Goal: Task Accomplishment & Management: Use online tool/utility

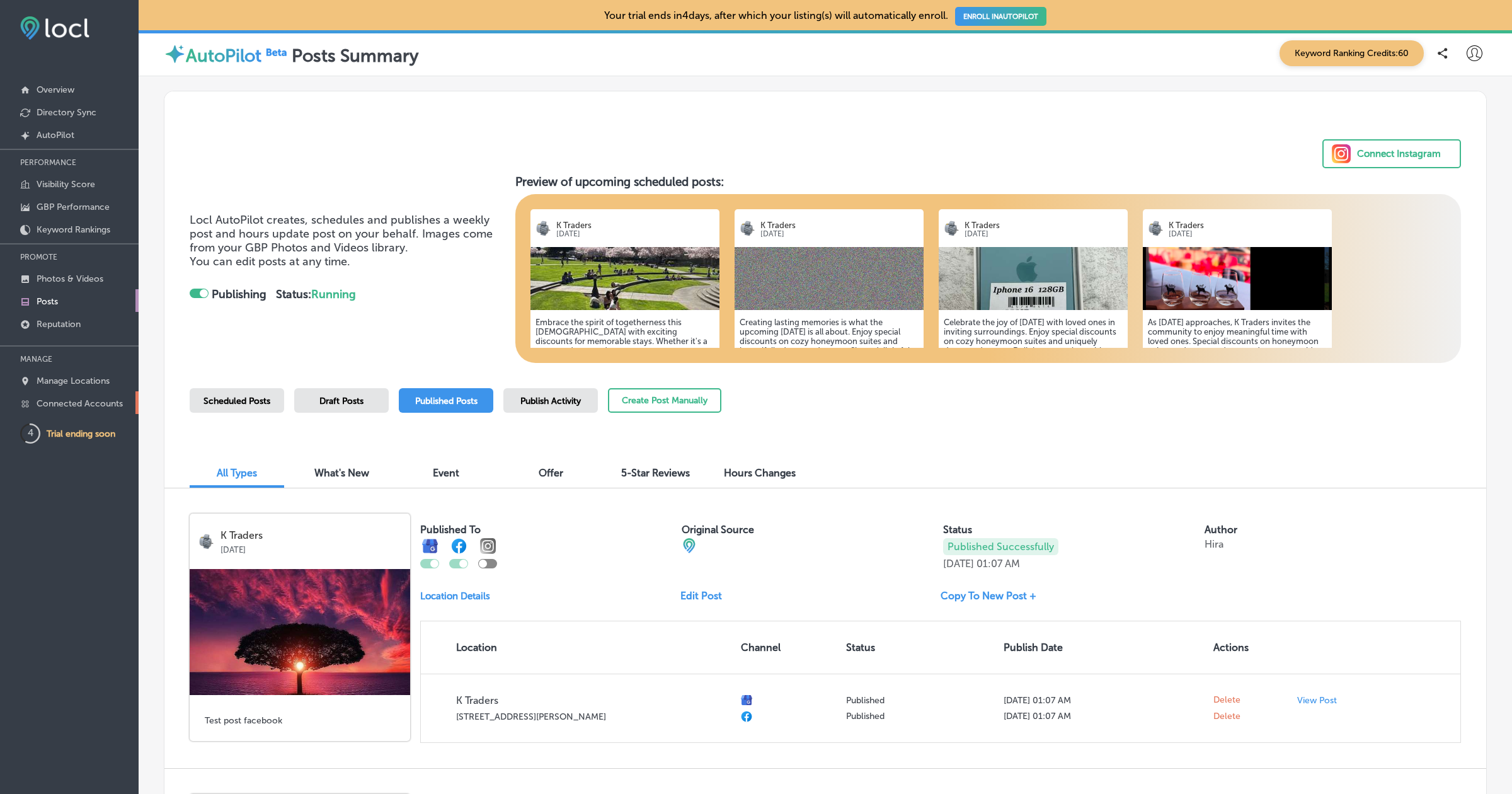
scroll to position [198, 0]
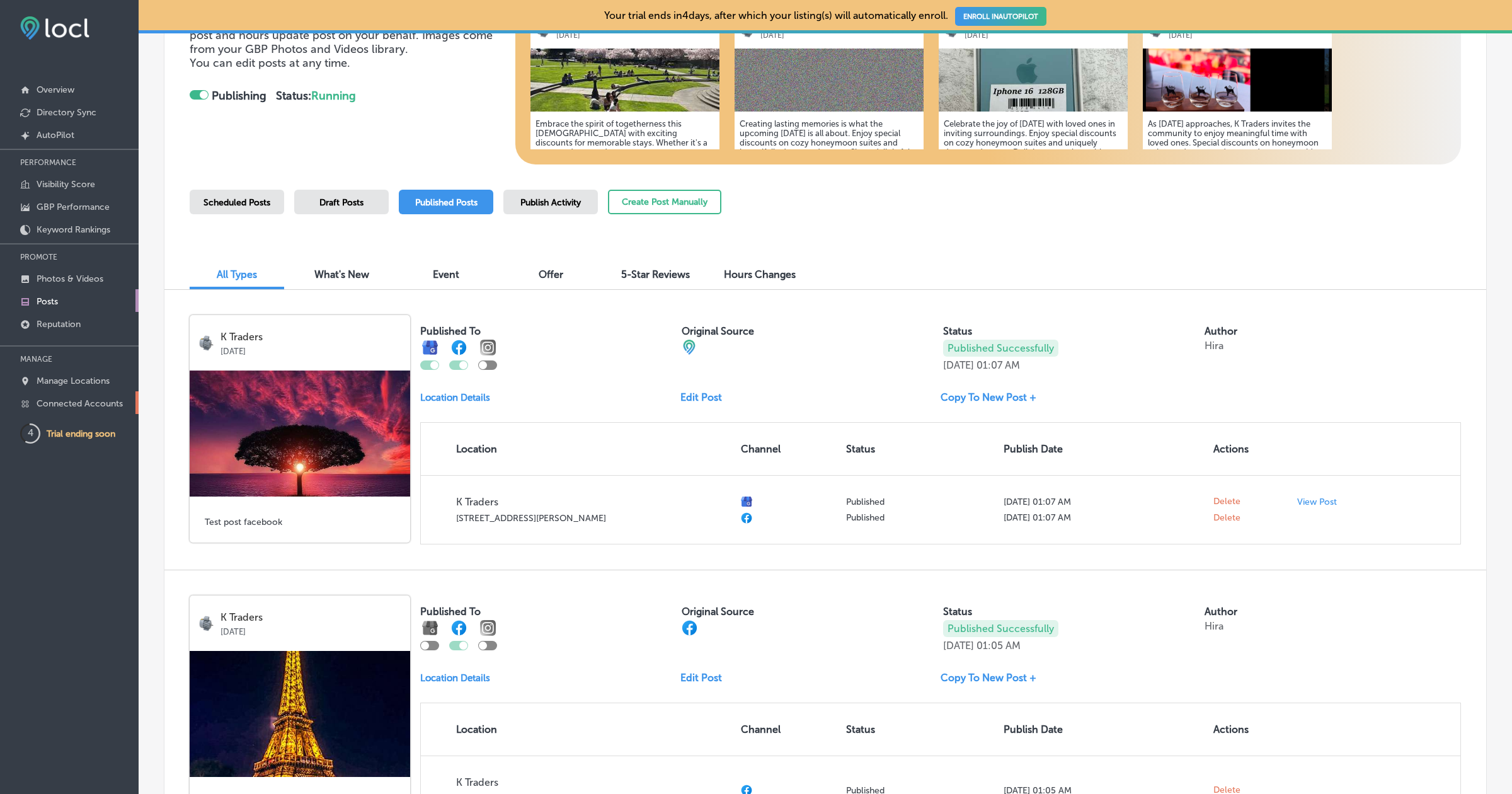
click at [71, 398] on p "Connected Accounts" at bounding box center [80, 404] width 87 height 11
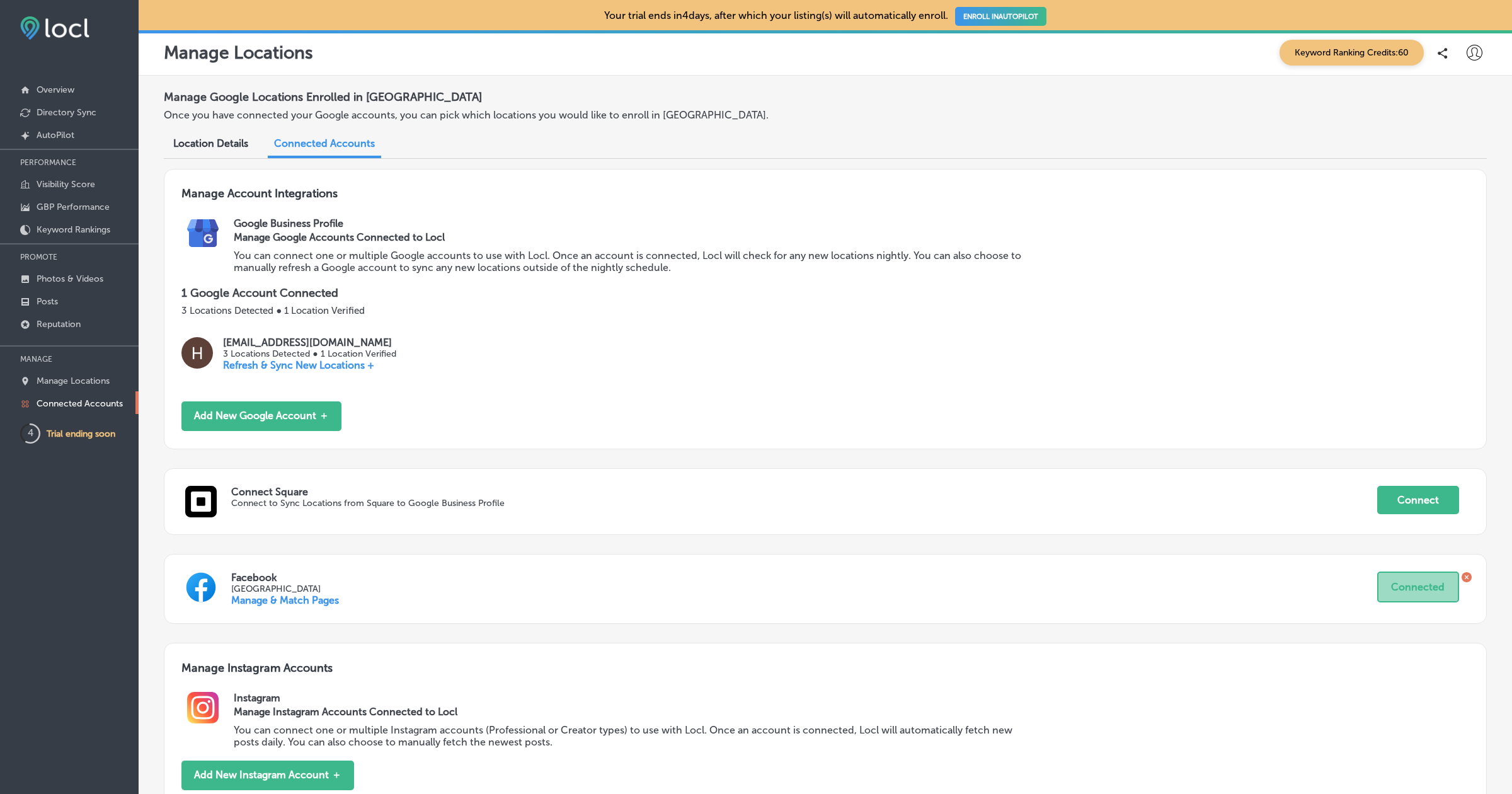
click at [1467, 577] on icon at bounding box center [1466, 576] width 10 height 10
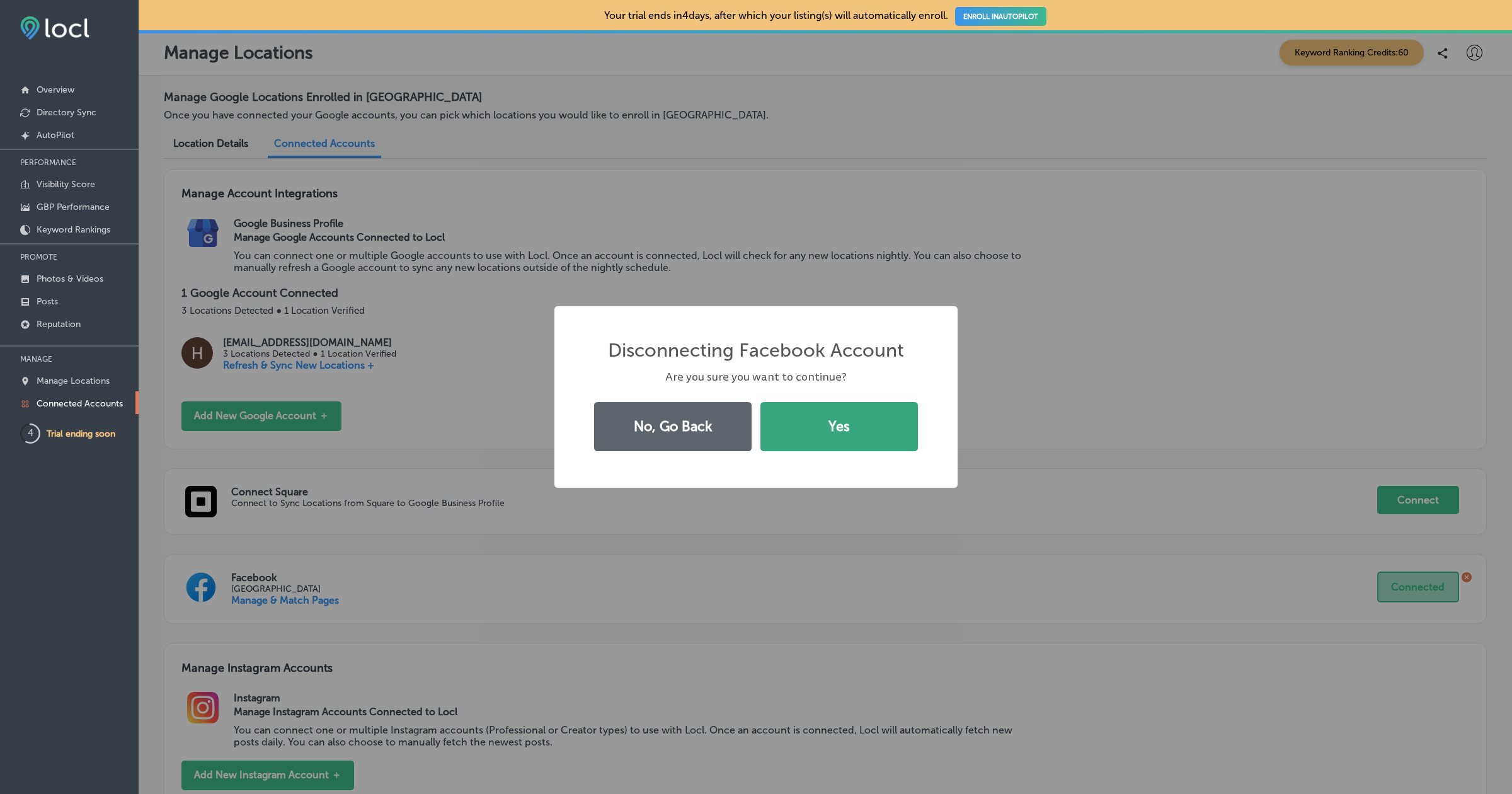
click at [830, 440] on button "Yes" at bounding box center [839, 426] width 158 height 49
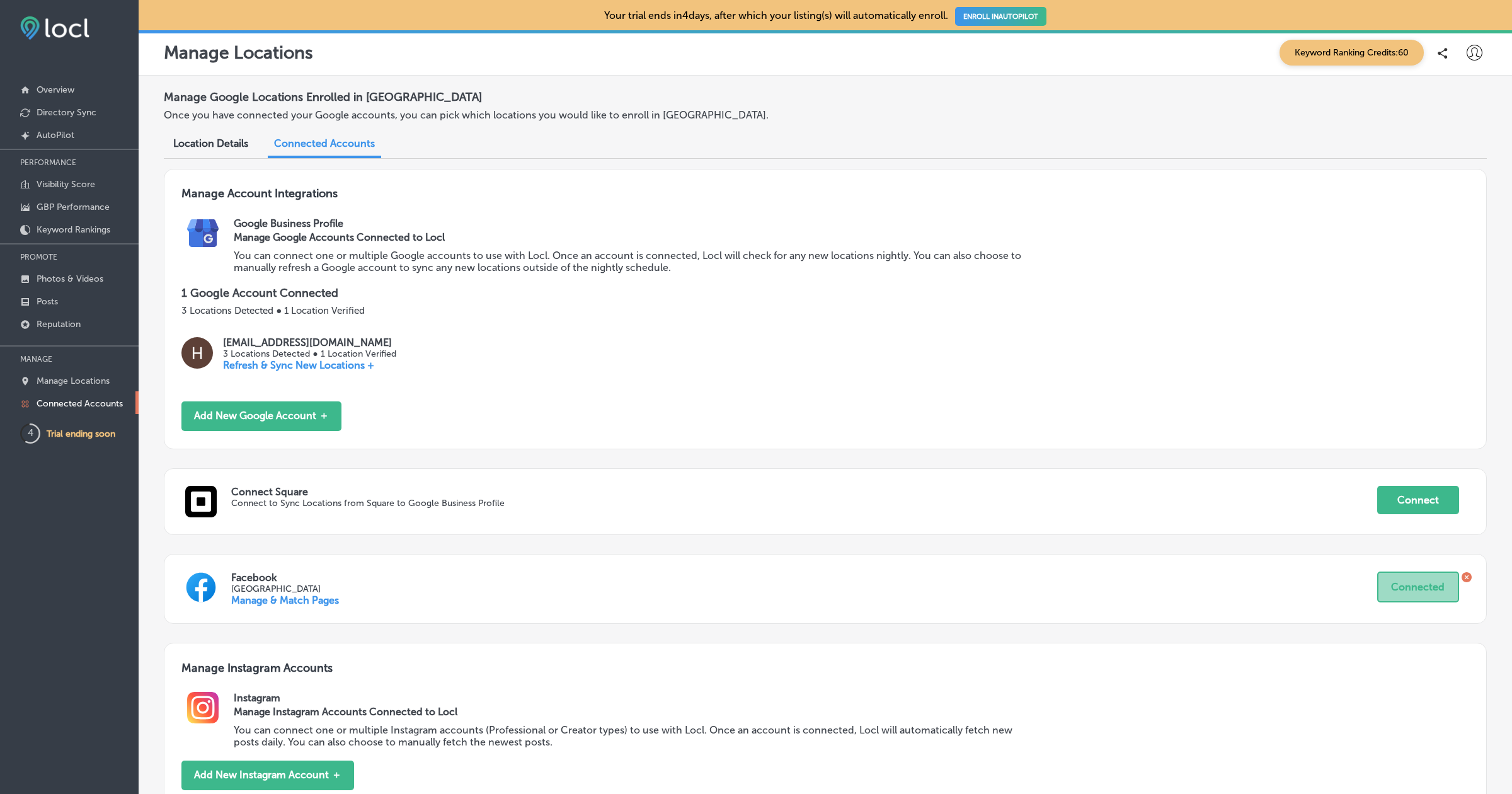
click at [1470, 53] on icon at bounding box center [1473, 53] width 16 height 16
click at [1437, 165] on p "Log Out" at bounding box center [1447, 162] width 38 height 15
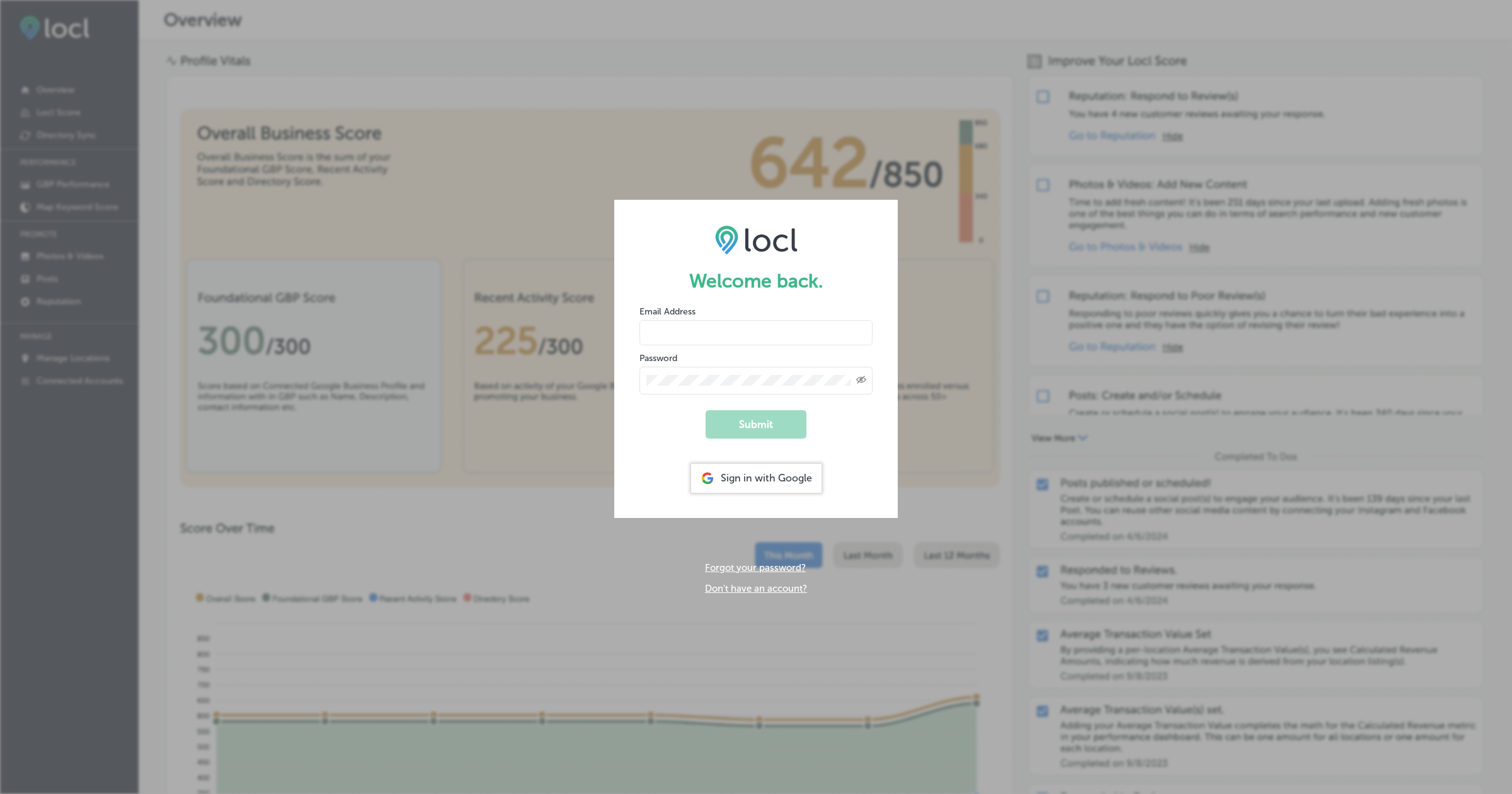
type input "hiratahir.eketchers+test80@gmail.com"
click at [770, 424] on button "Submit" at bounding box center [755, 424] width 100 height 29
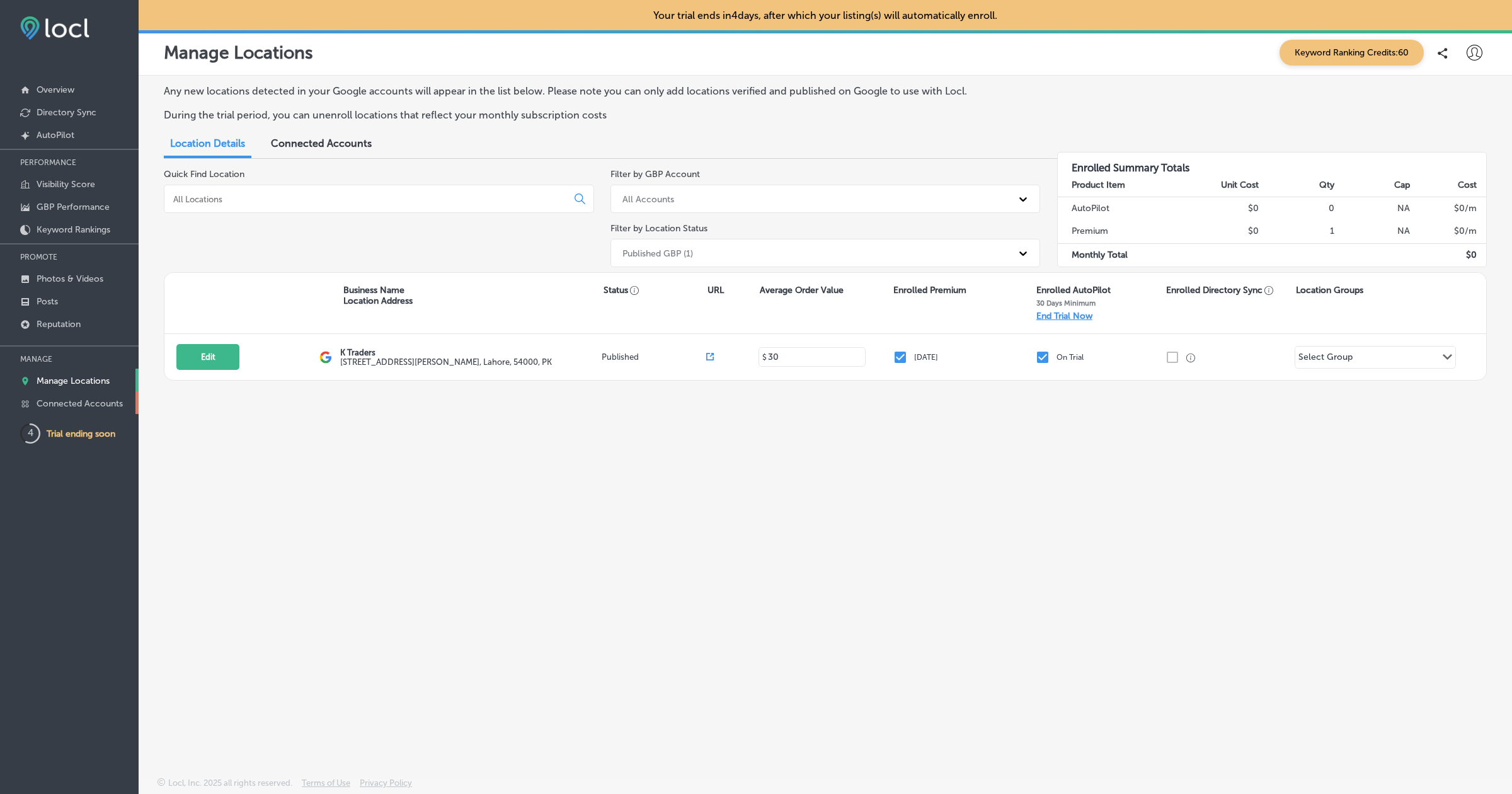
click at [99, 407] on p "Connected Accounts" at bounding box center [80, 404] width 87 height 11
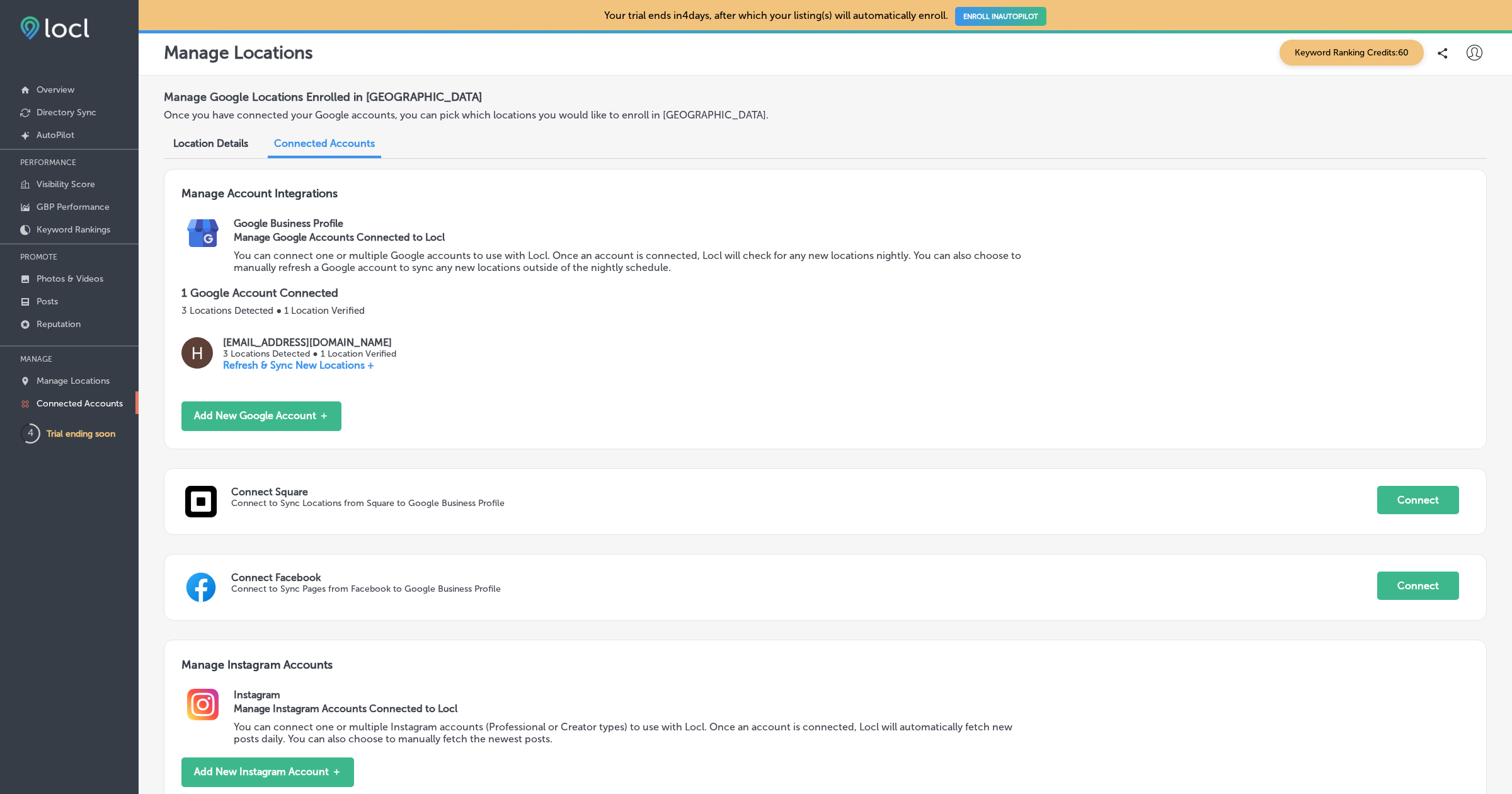
click at [1469, 48] on icon at bounding box center [1473, 53] width 16 height 16
click at [1444, 172] on li "Log Out" at bounding box center [1451, 162] width 87 height 29
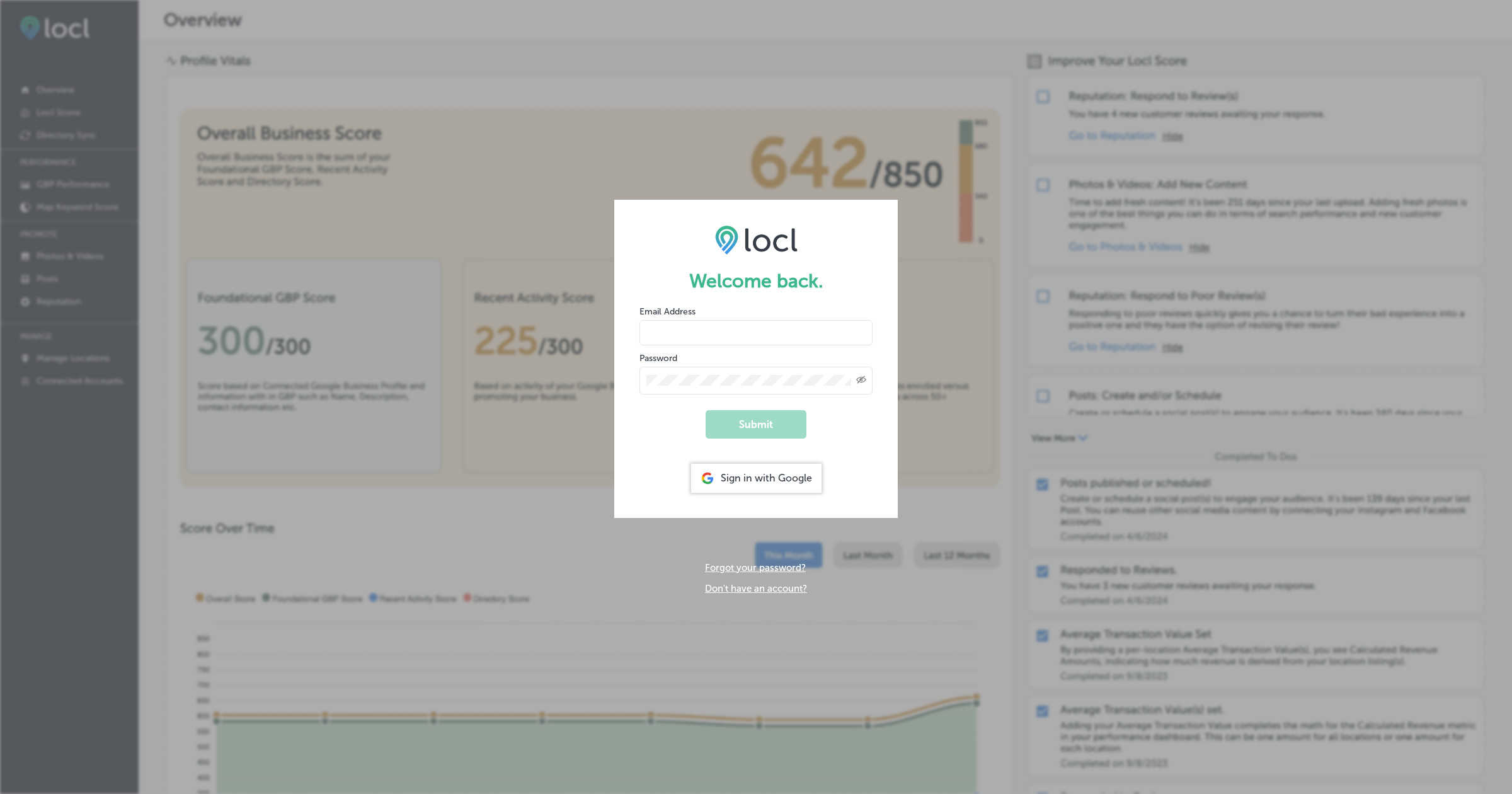
type input "hiratahir.eketchers+test80@gmail.com"
click at [1333, 41] on div "Welcome back. Email Address hiratahir.eketchers+test80@gmail.com Password Creat…" at bounding box center [756, 397] width 1512 height 794
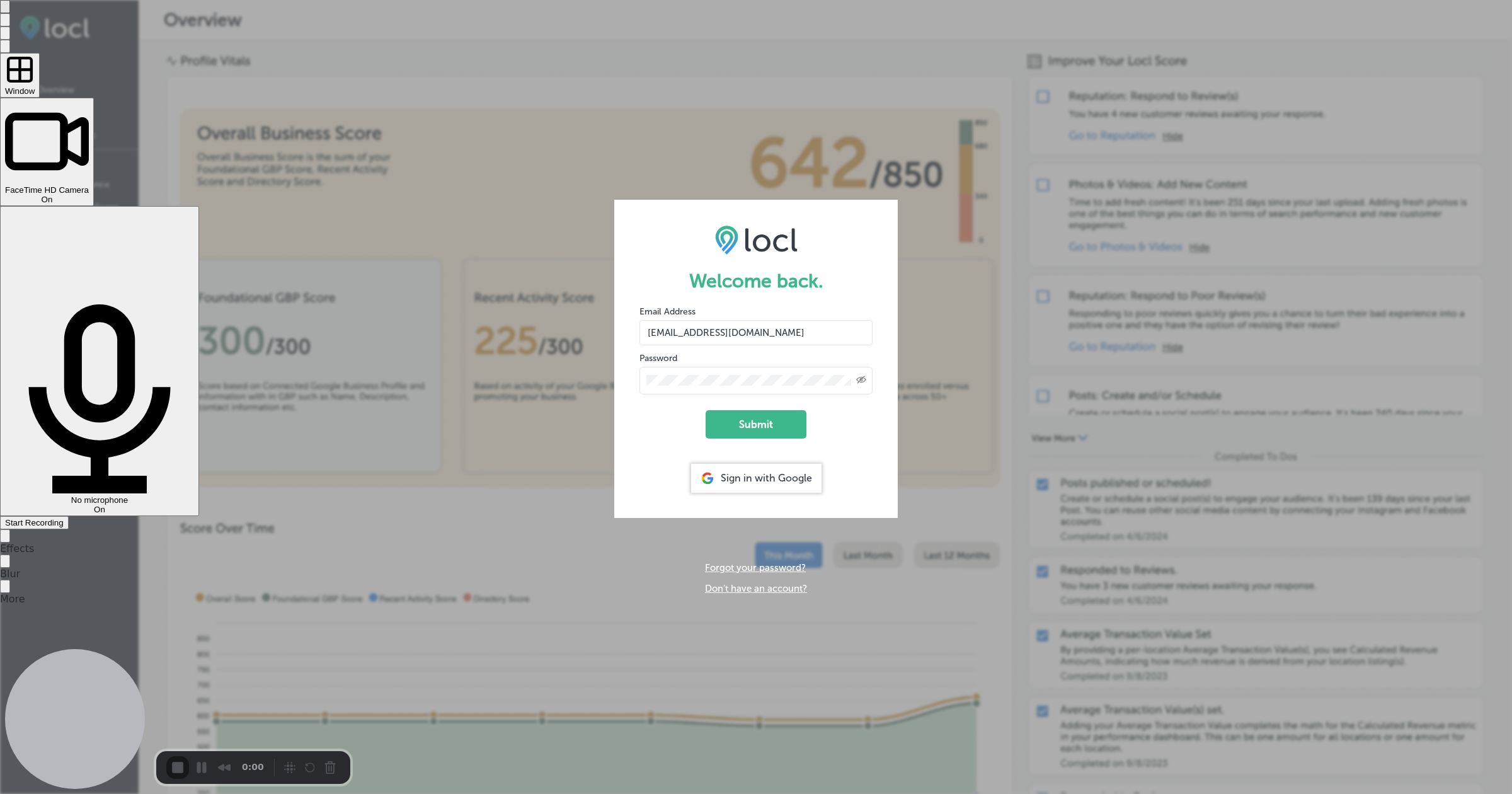
click at [64, 518] on span "Start Recording" at bounding box center [34, 523] width 59 height 9
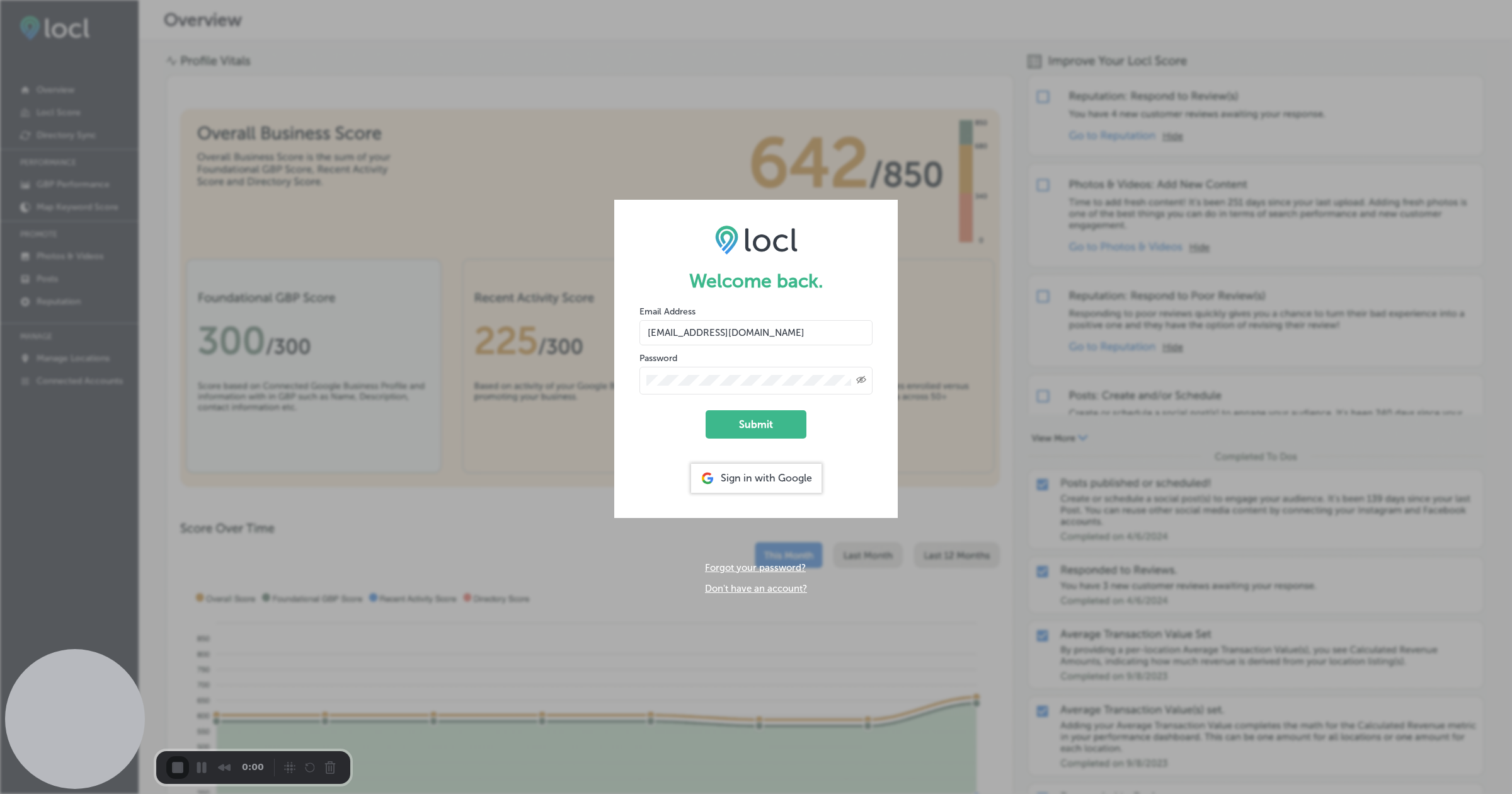
click at [325, 766] on button "Cancel Recording" at bounding box center [333, 769] width 20 height 20
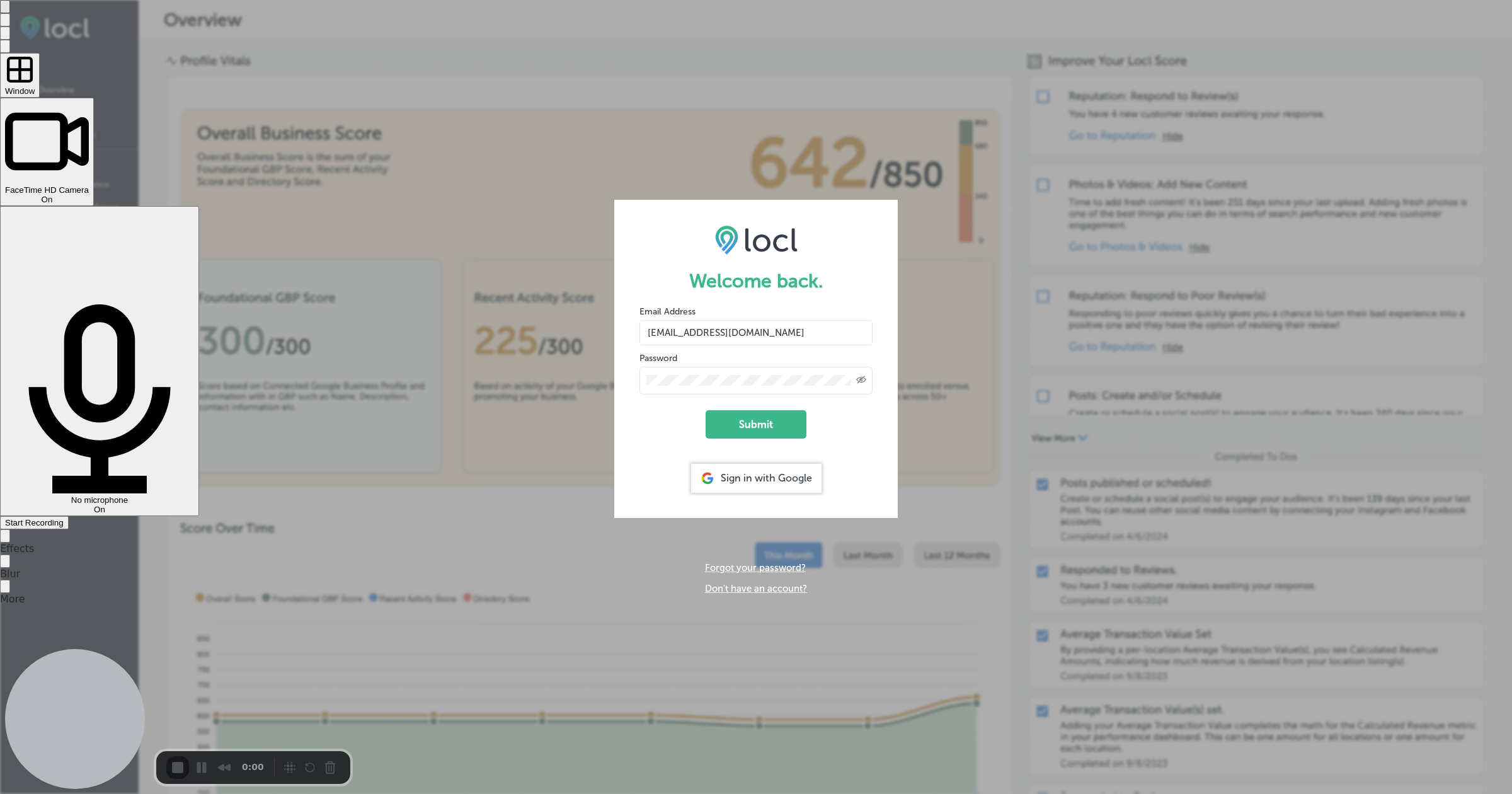
click at [53, 195] on span "On" at bounding box center [47, 199] width 11 height 9
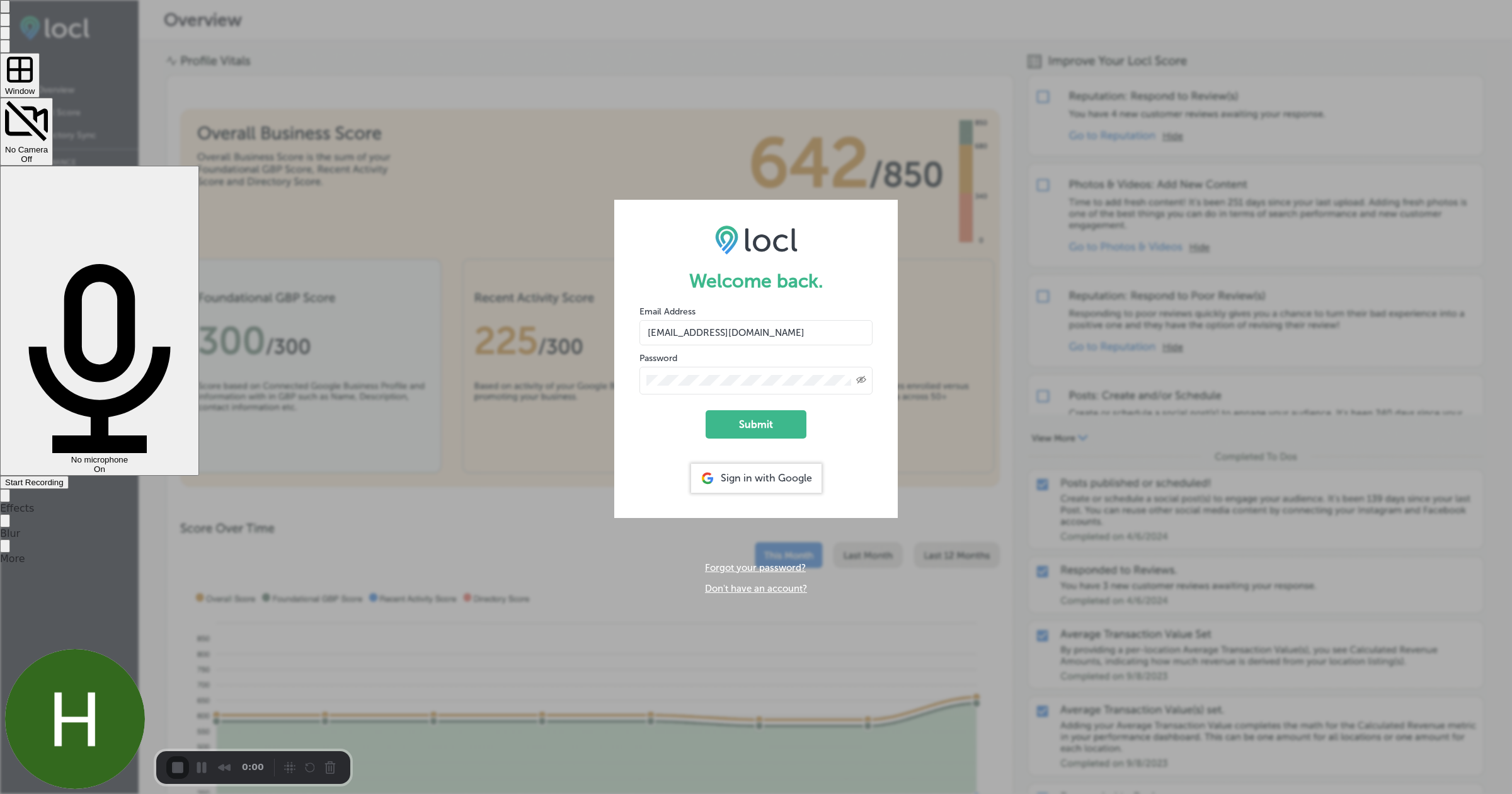
click at [64, 478] on span "Start Recording" at bounding box center [34, 482] width 59 height 9
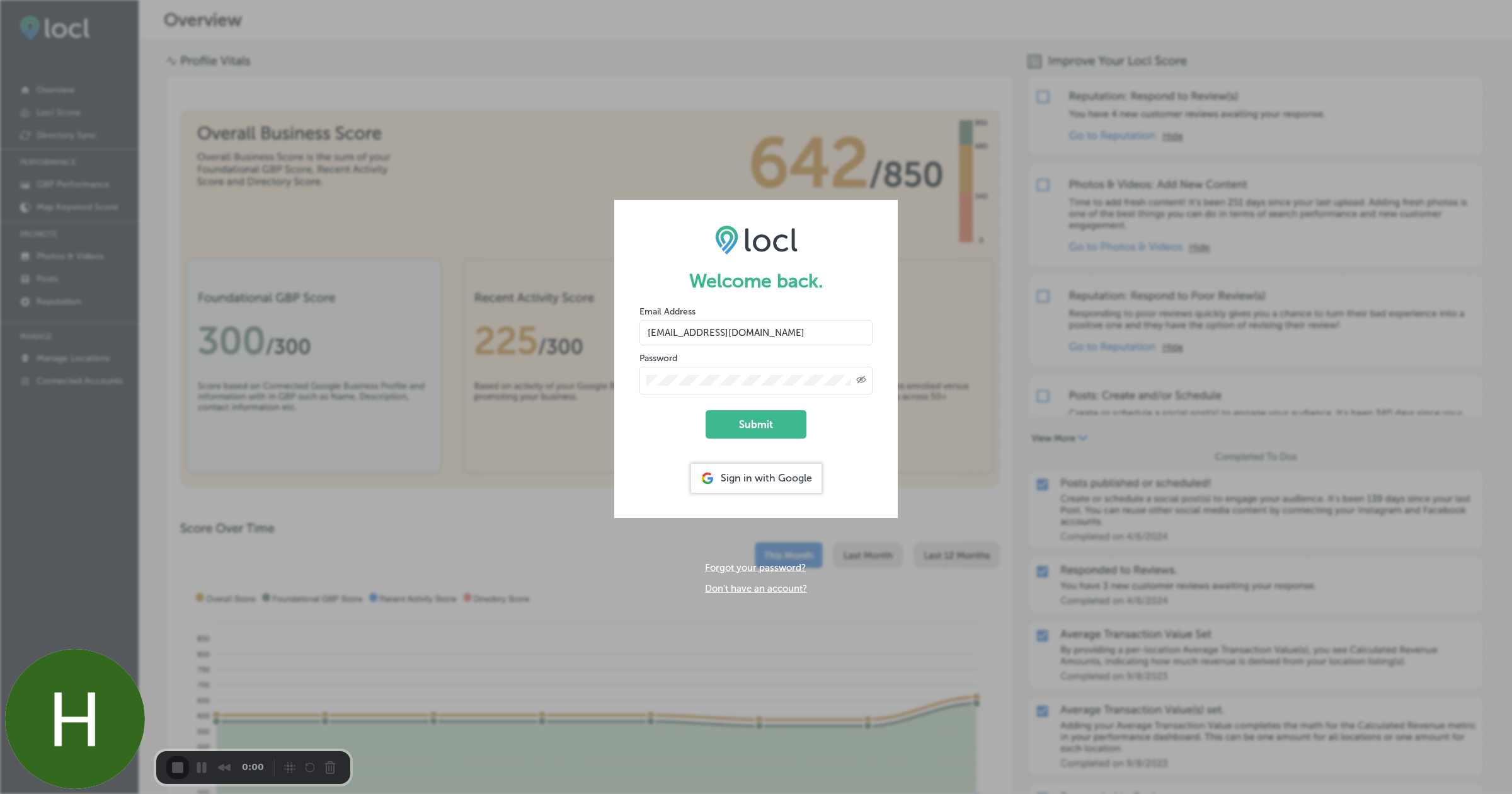
click at [747, 425] on button "Submit" at bounding box center [755, 424] width 100 height 29
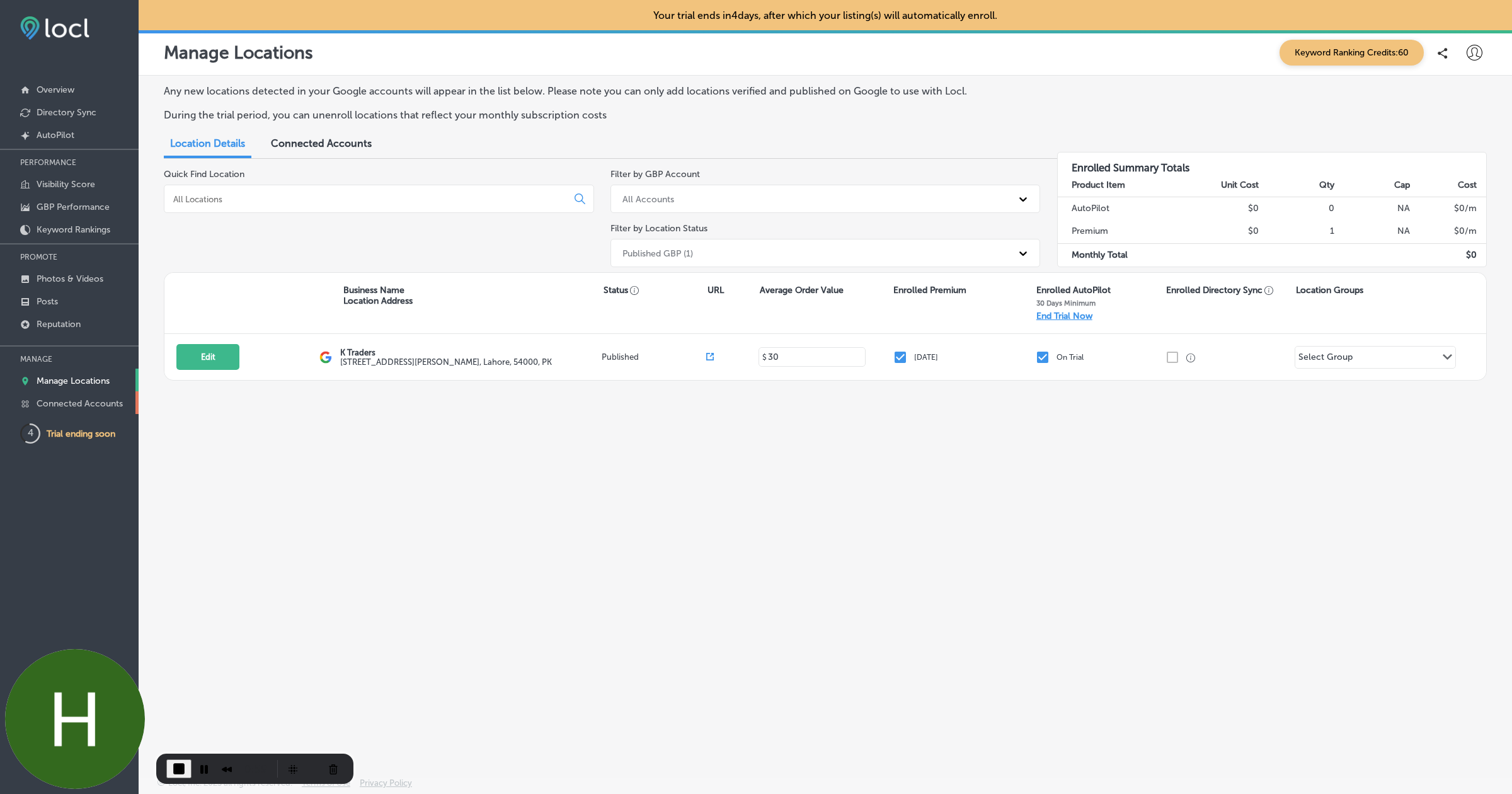
click at [71, 405] on p "Connected Accounts" at bounding box center [80, 404] width 87 height 11
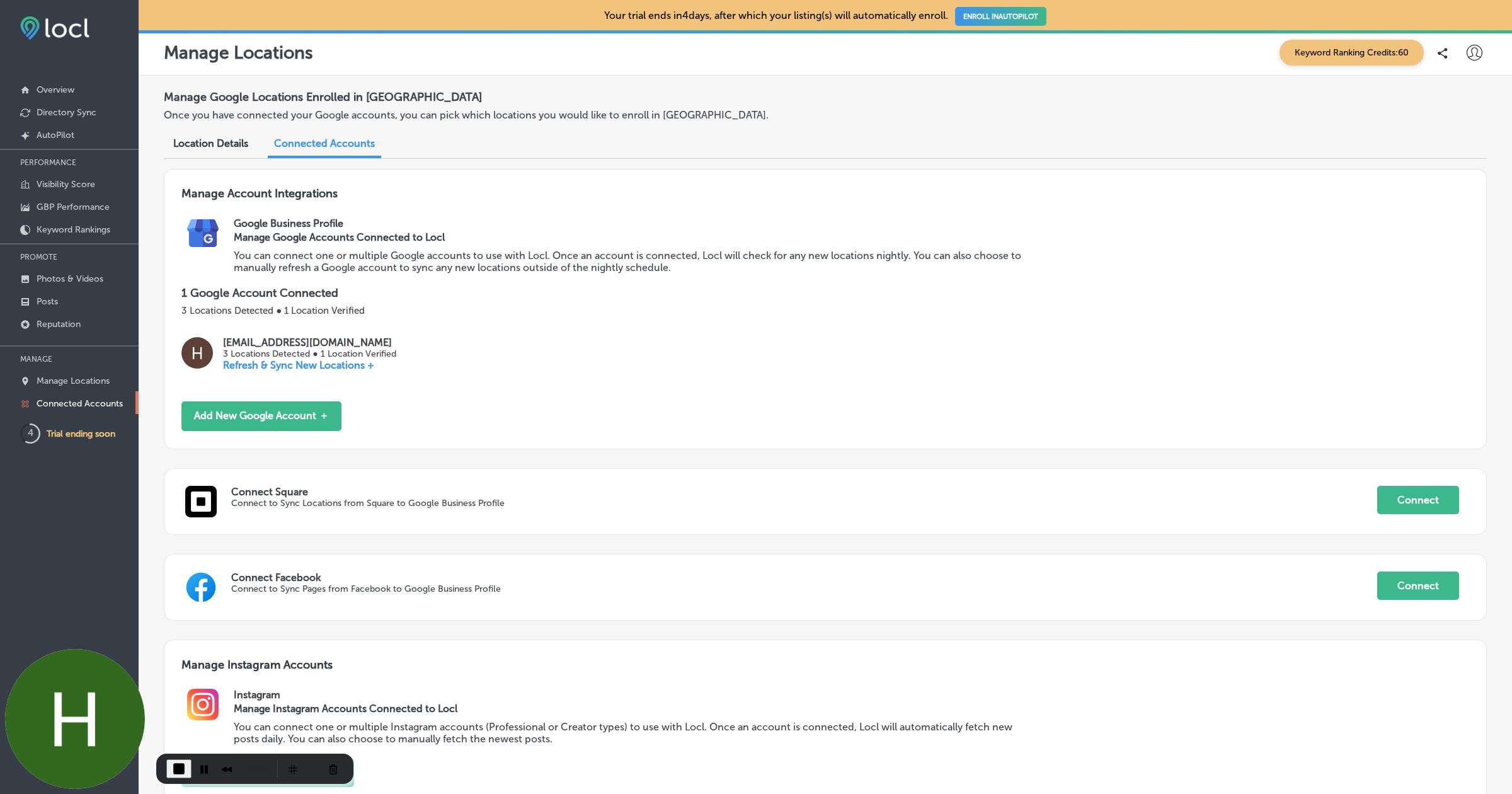
scroll to position [115, 0]
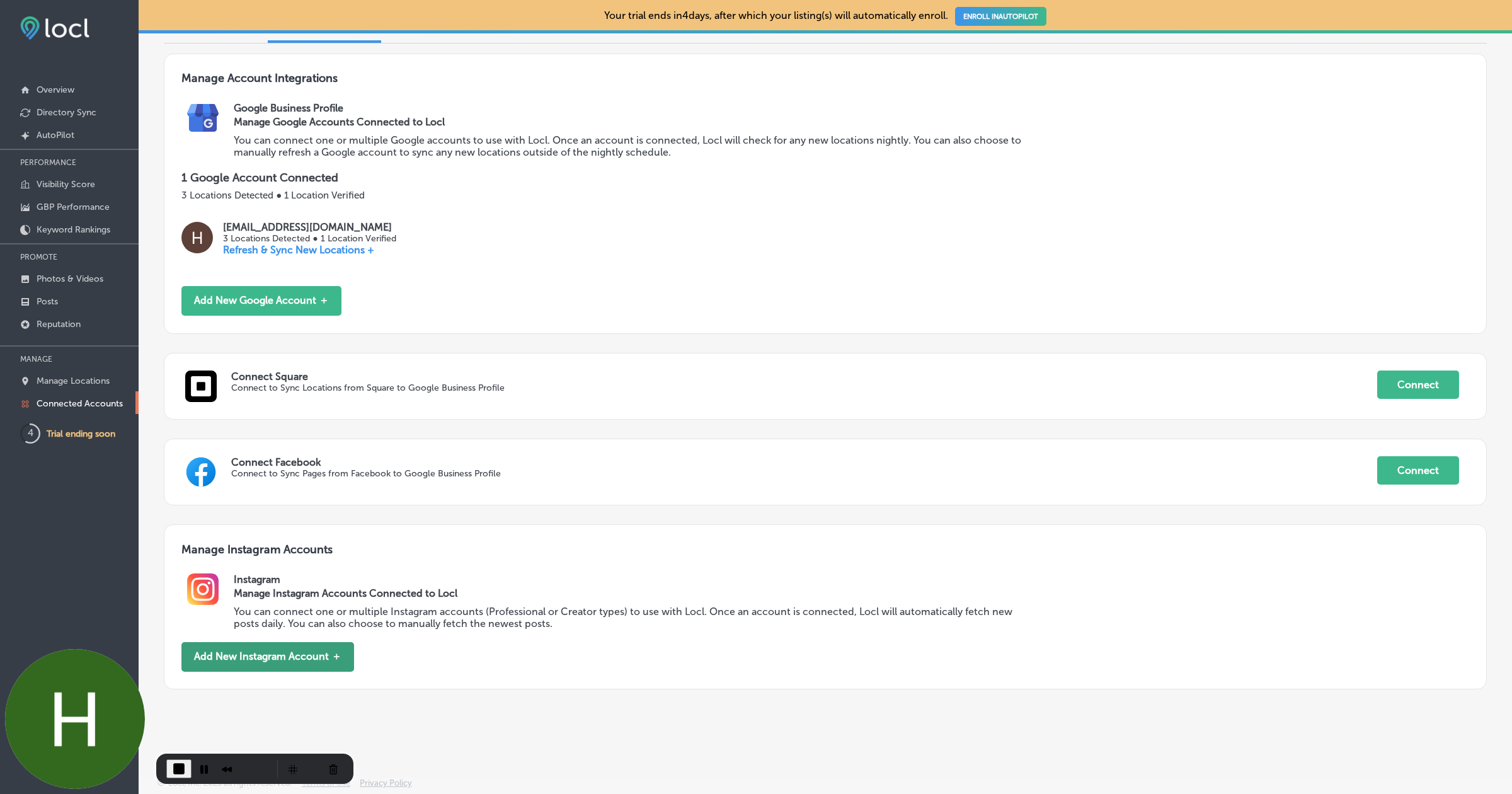
click at [305, 661] on button "Add New Instagram Account ＋" at bounding box center [267, 657] width 172 height 30
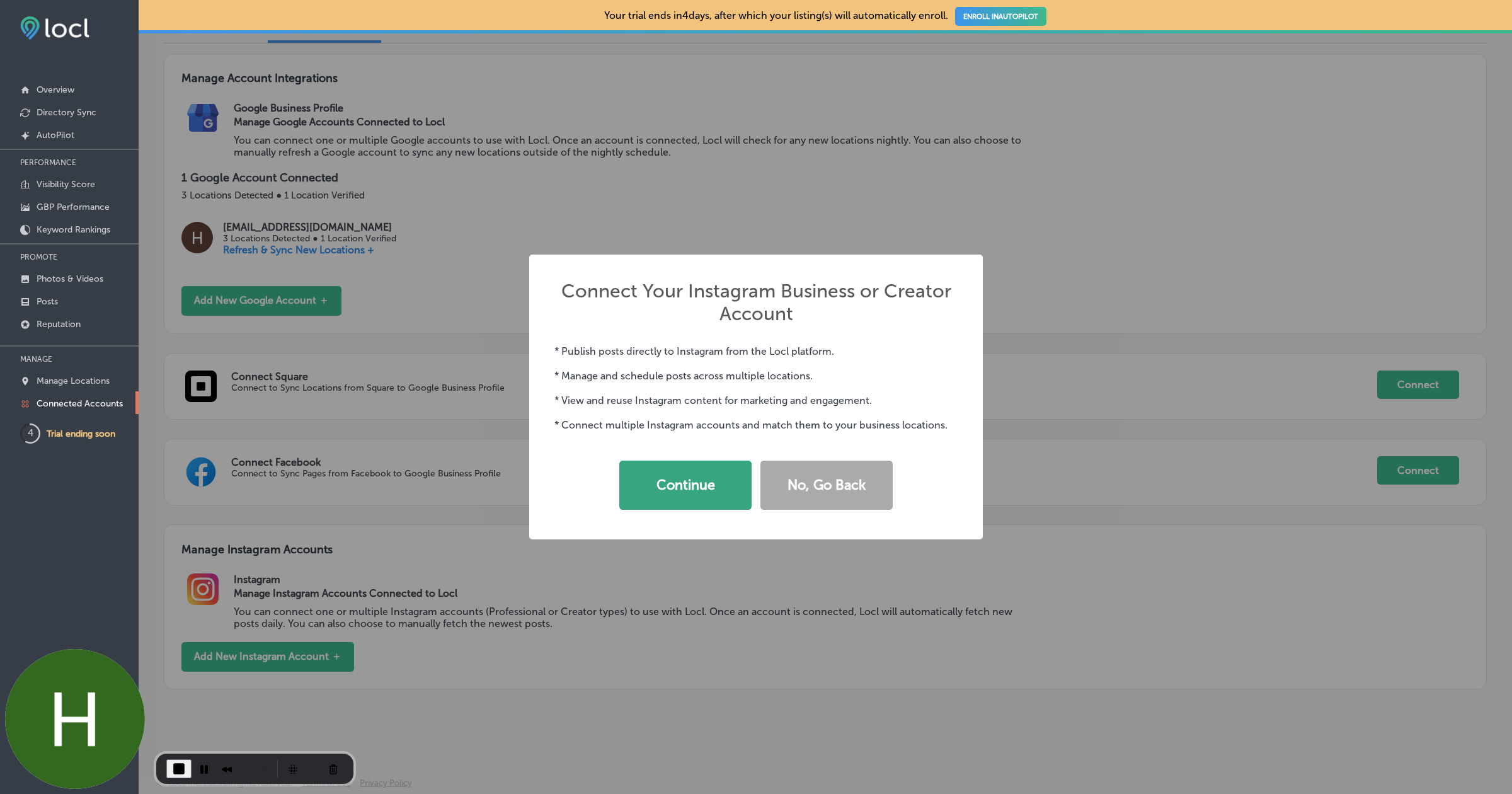
click at [683, 480] on button "Continue" at bounding box center [685, 484] width 132 height 49
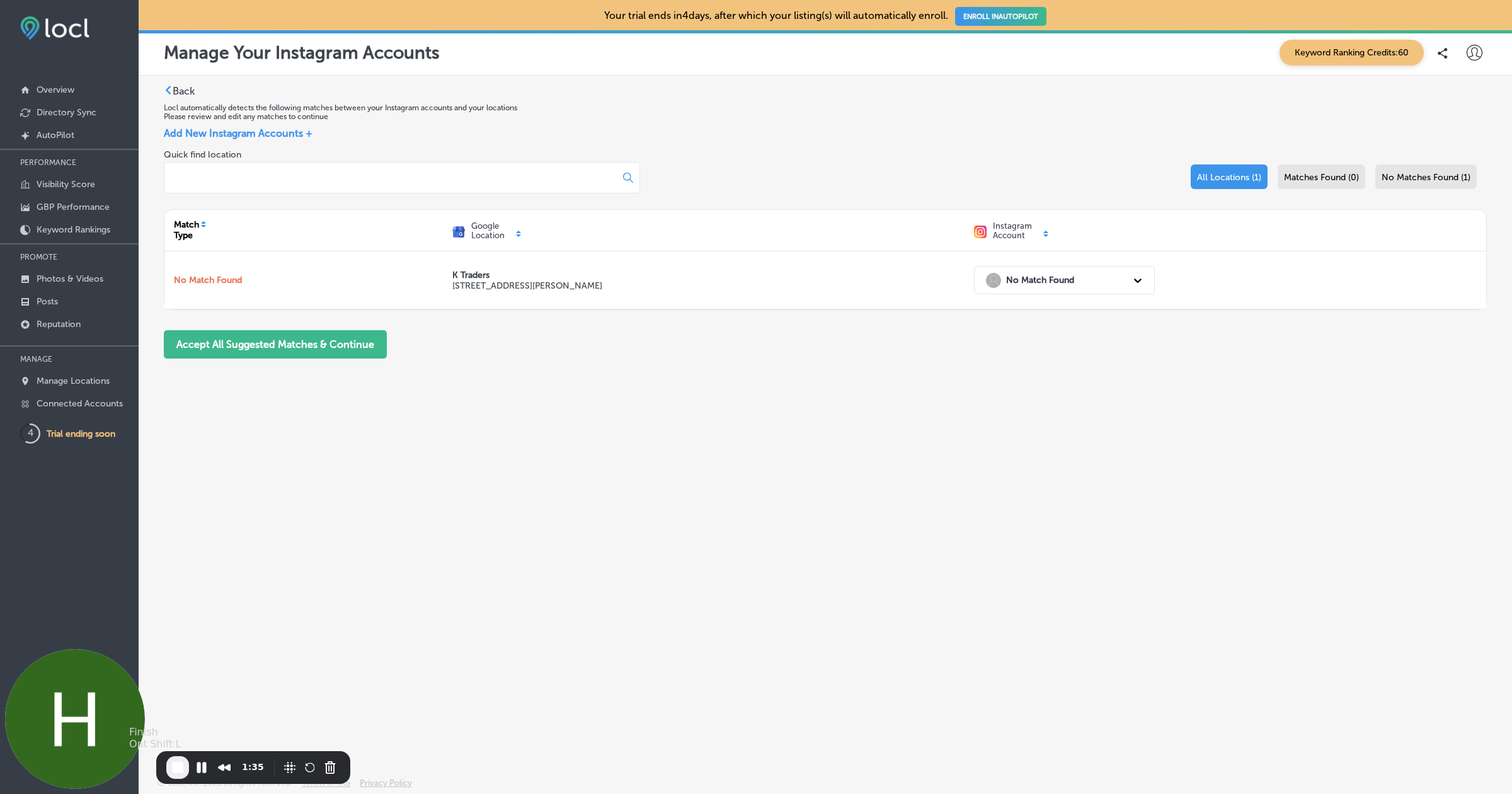
click at [178, 771] on span "End Recording" at bounding box center [177, 767] width 15 height 15
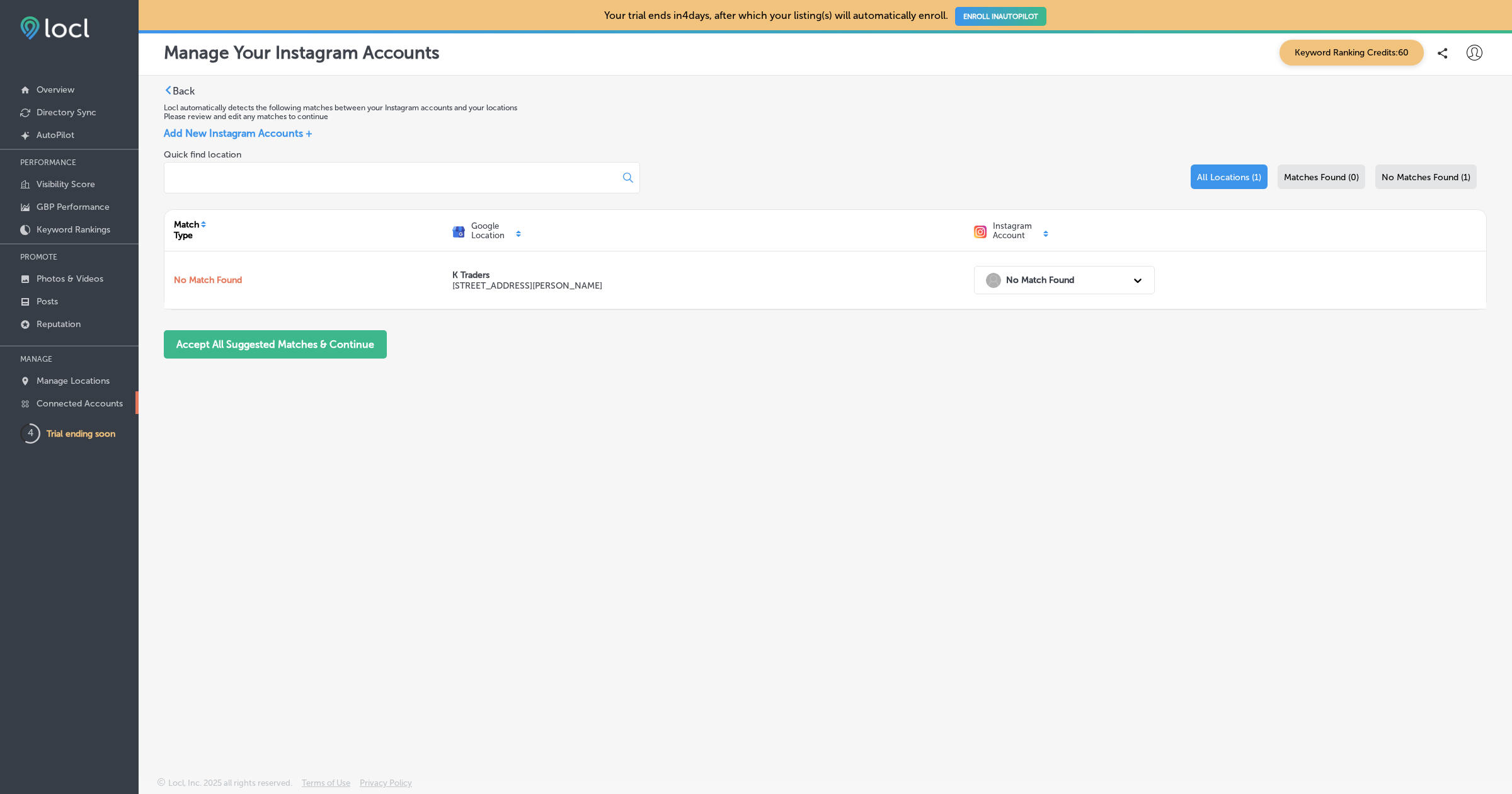
click at [94, 395] on link "Connected Accounts" at bounding box center [69, 402] width 138 height 23
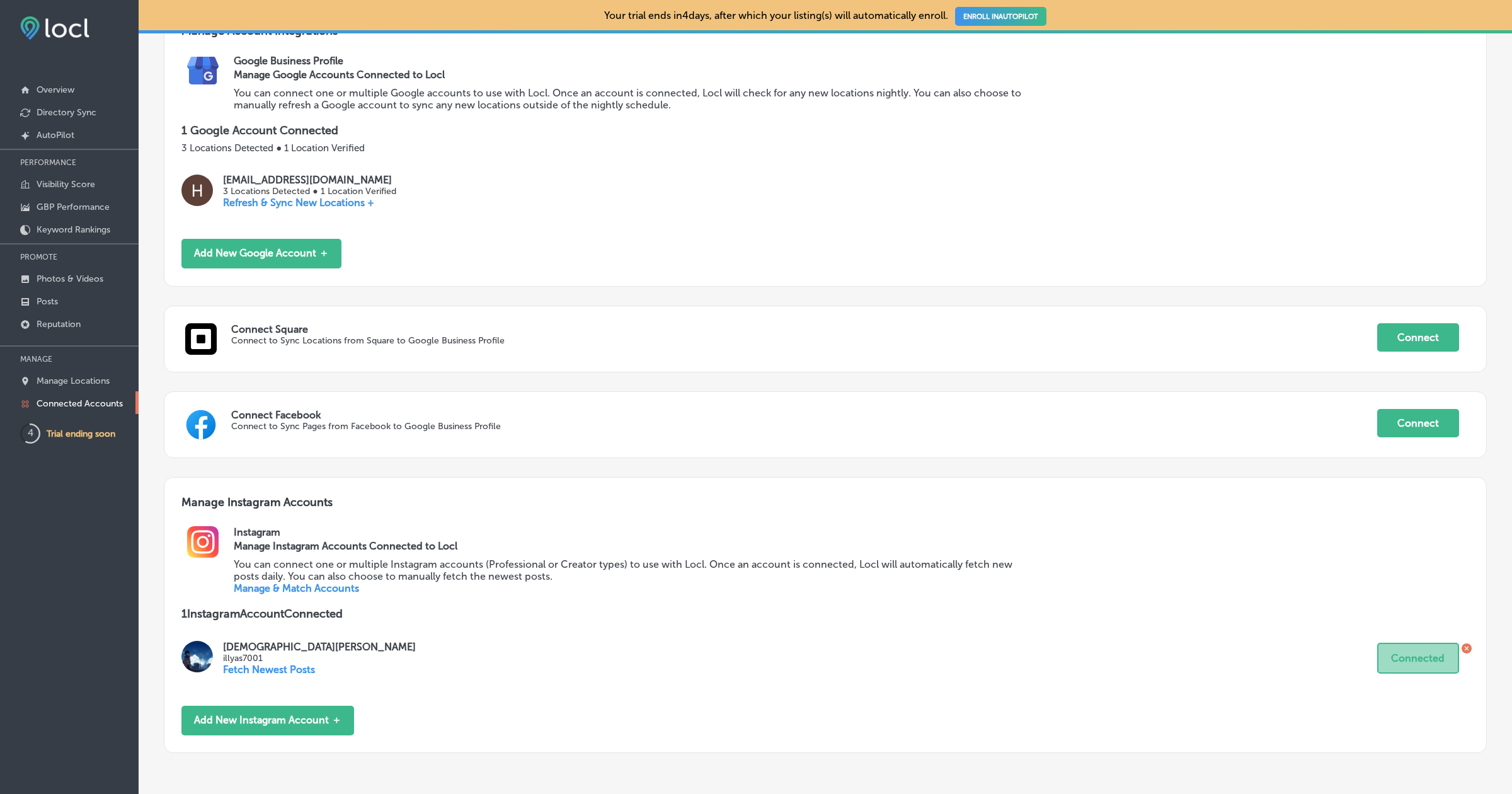
scroll to position [227, 0]
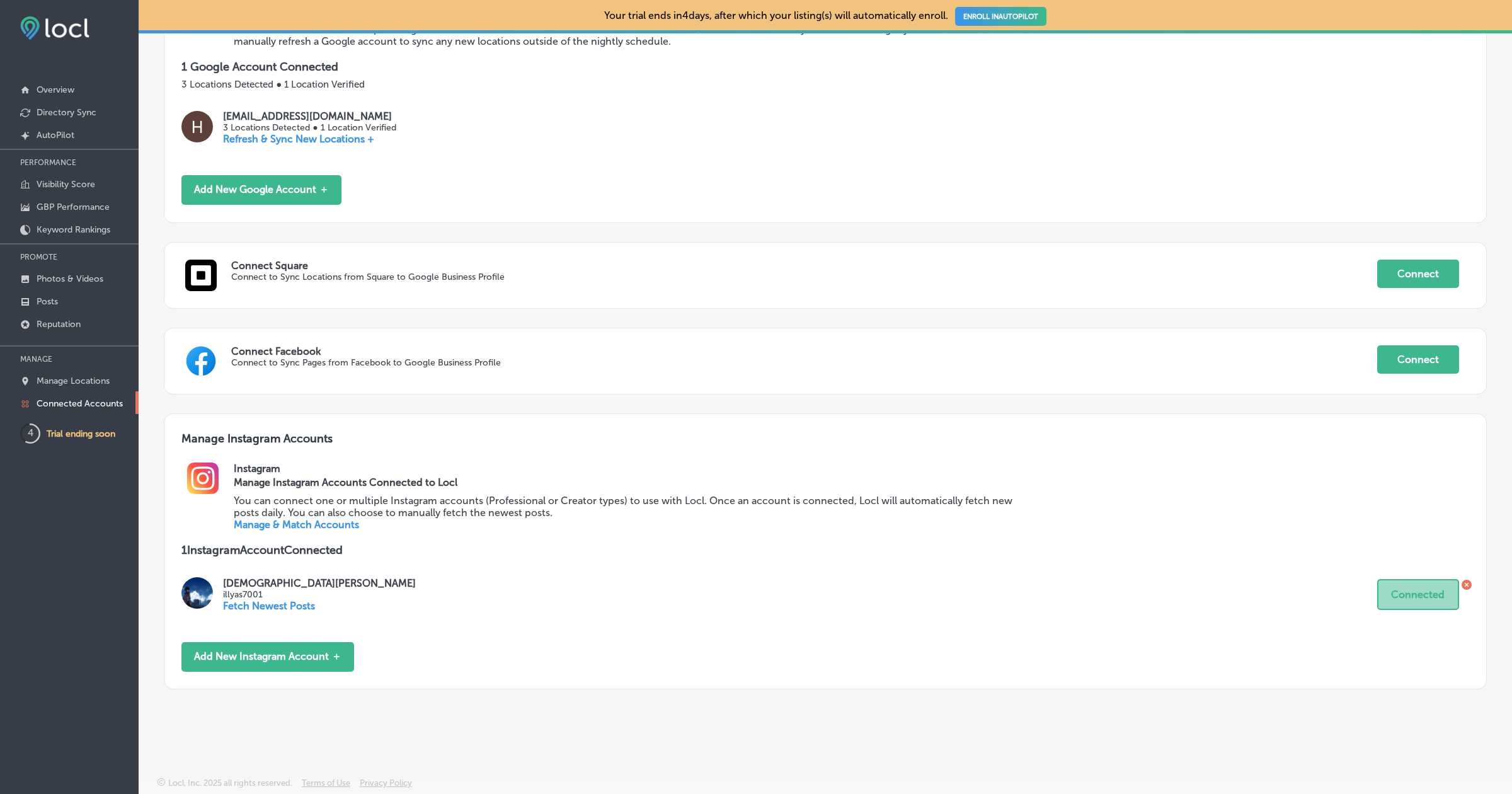
click at [1466, 582] on icon at bounding box center [1466, 585] width 10 height 11
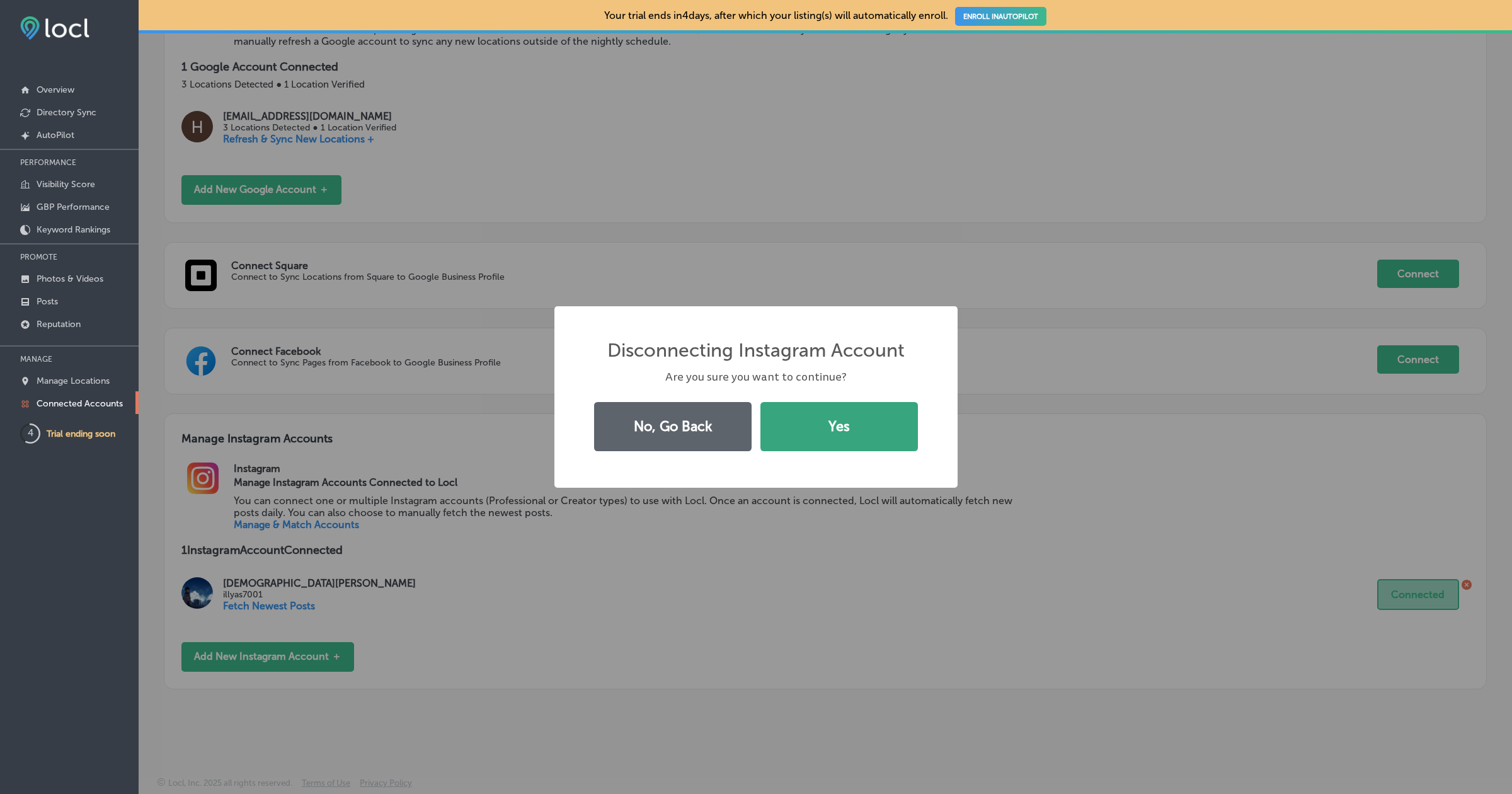
click at [878, 431] on button "Yes" at bounding box center [839, 426] width 158 height 49
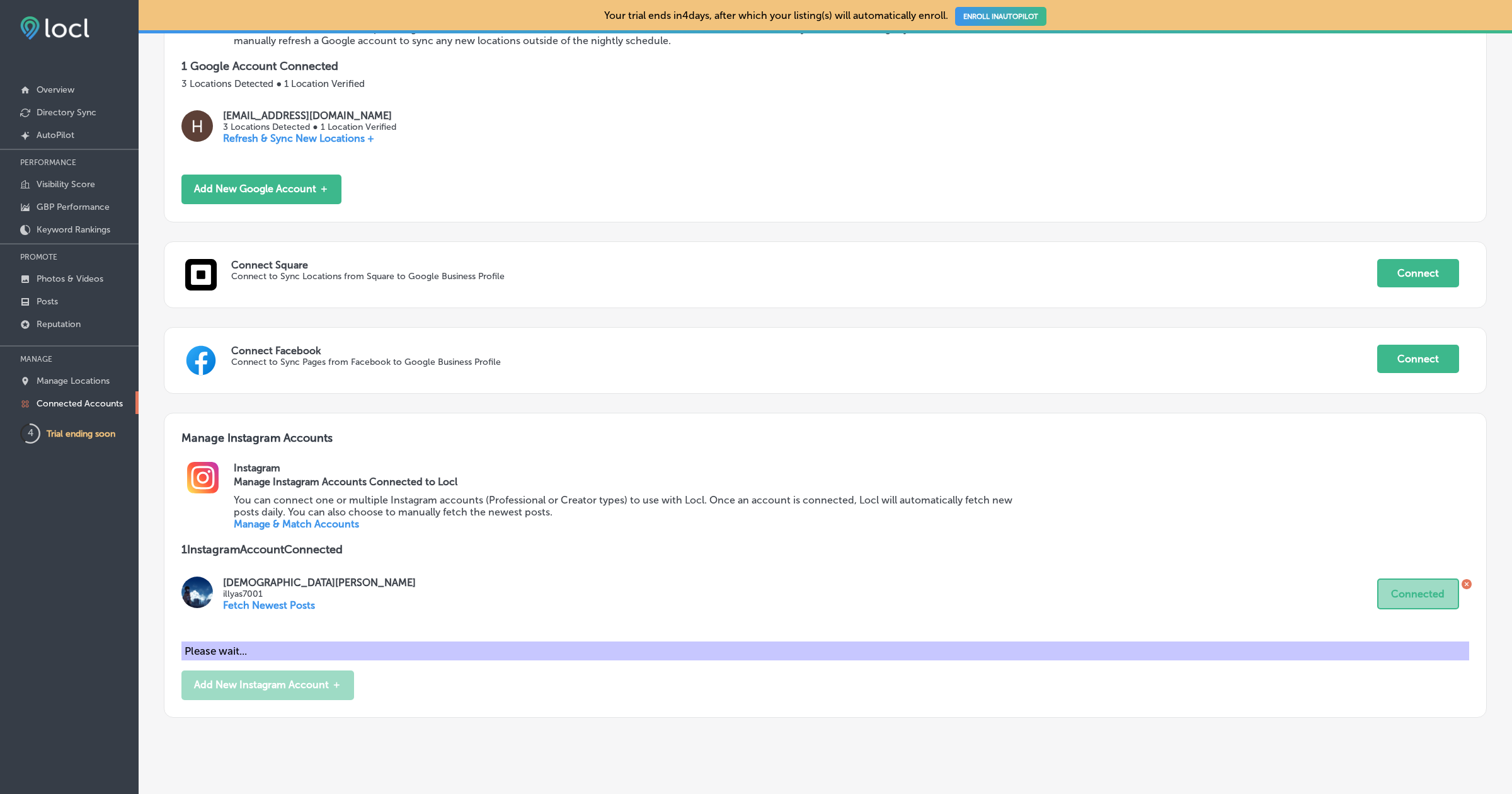
scroll to position [115, 0]
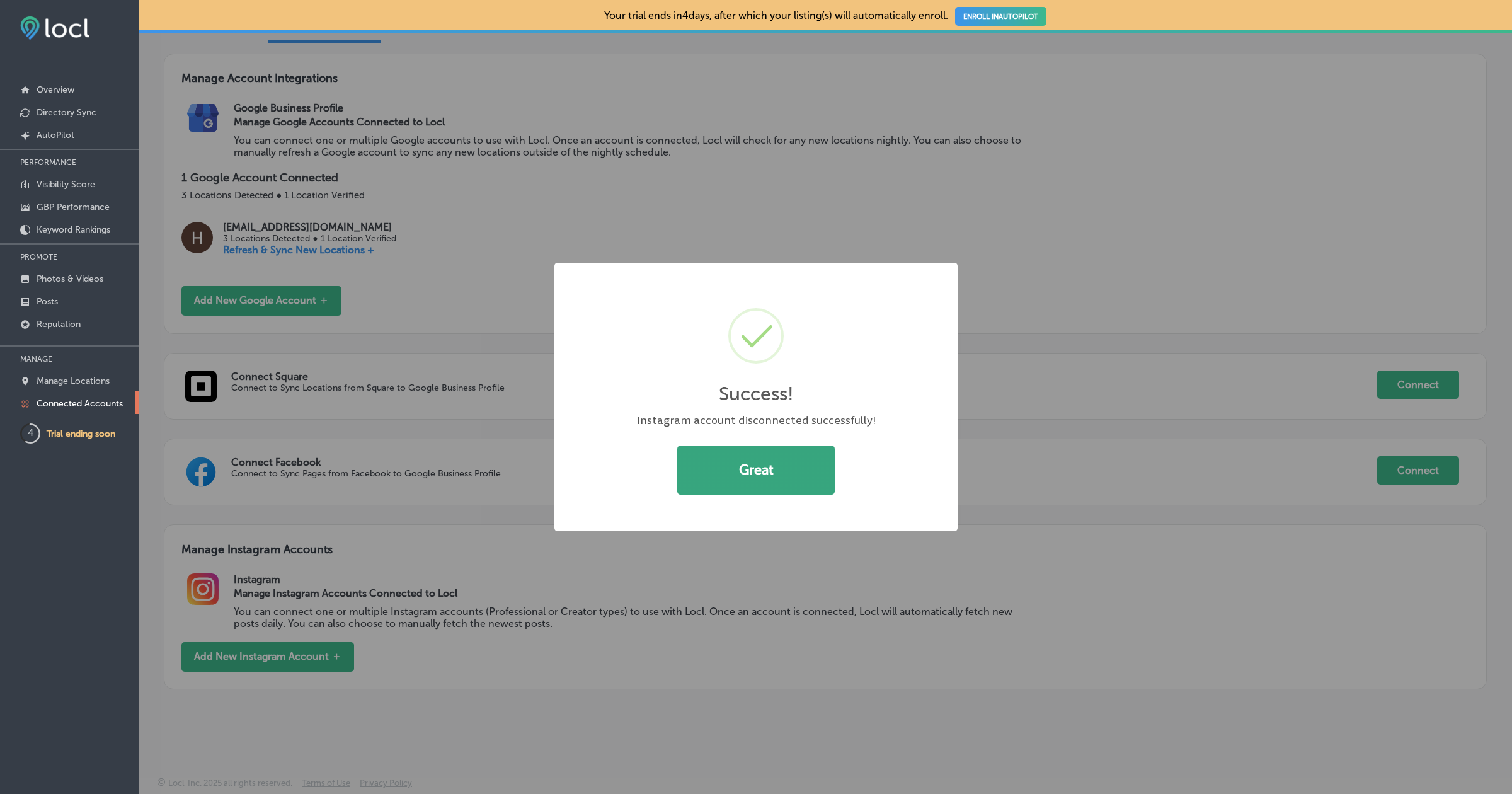
click at [770, 471] on button "Great" at bounding box center [755, 469] width 158 height 49
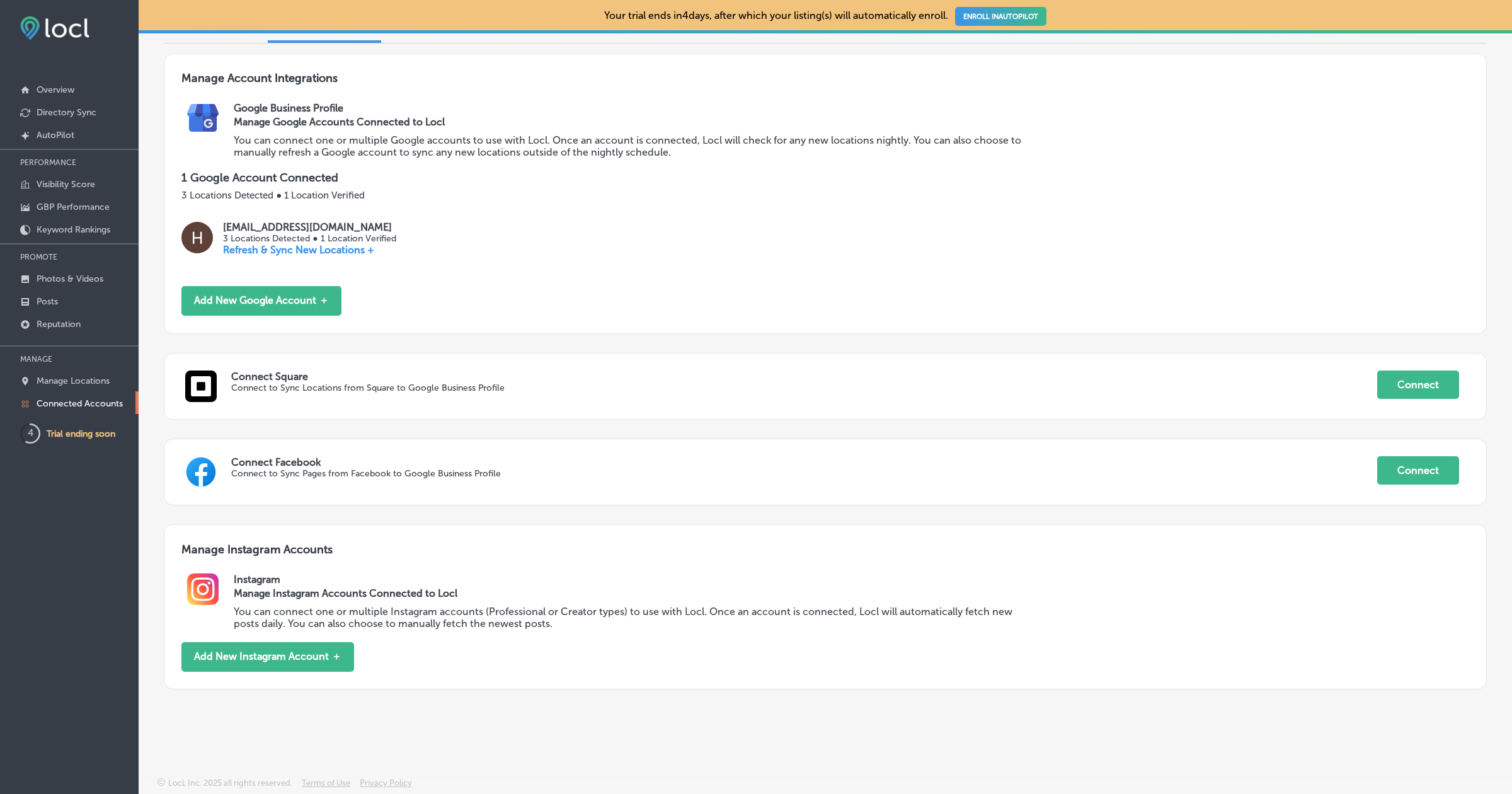
scroll to position [0, 0]
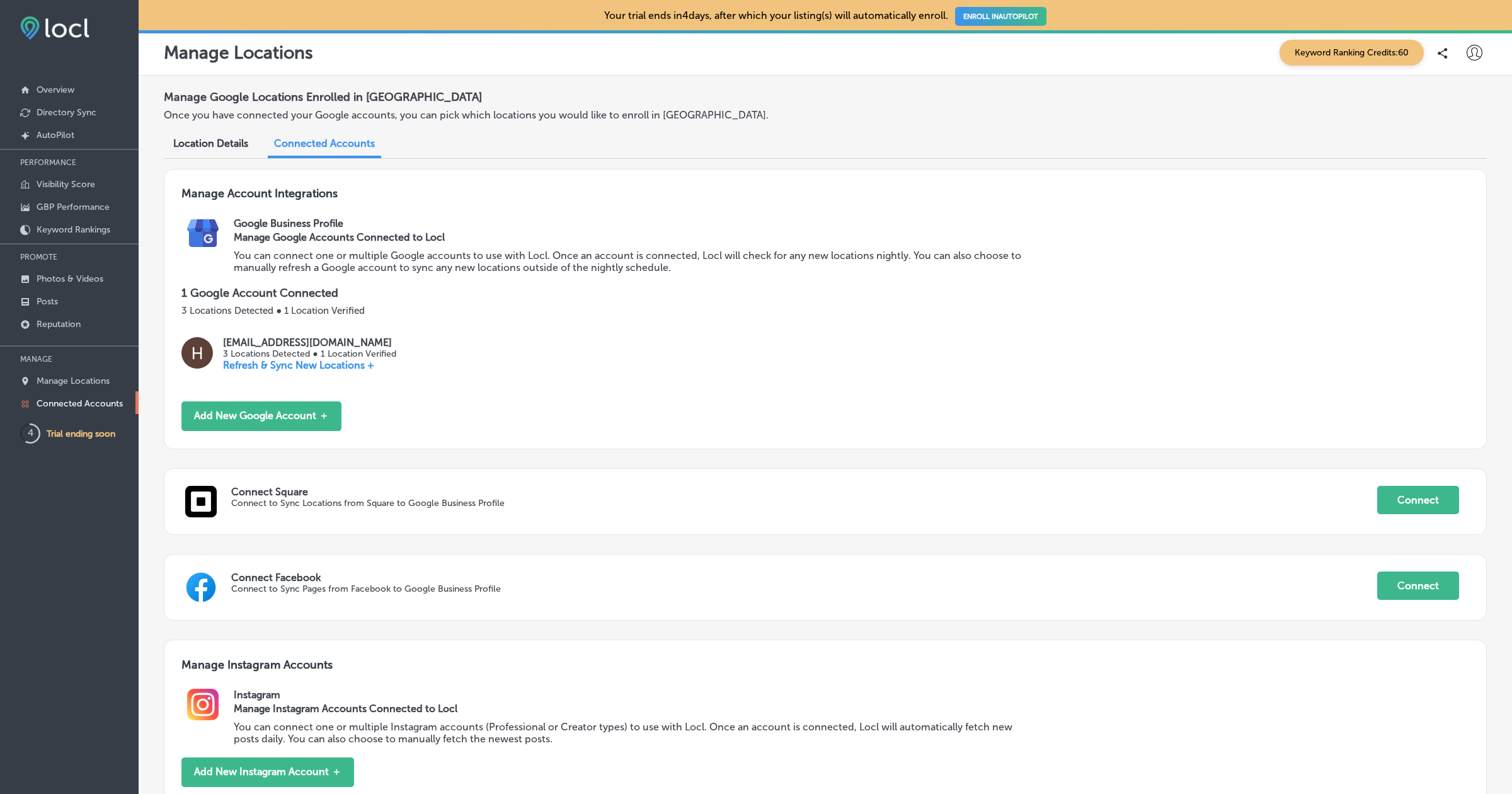
click at [1466, 71] on div "Manage Locations Keyword Ranking Credits: 60" at bounding box center [824, 53] width 1373 height 45
click at [1474, 55] on icon at bounding box center [1473, 53] width 16 height 16
click at [1450, 164] on p "Log Out" at bounding box center [1447, 162] width 38 height 15
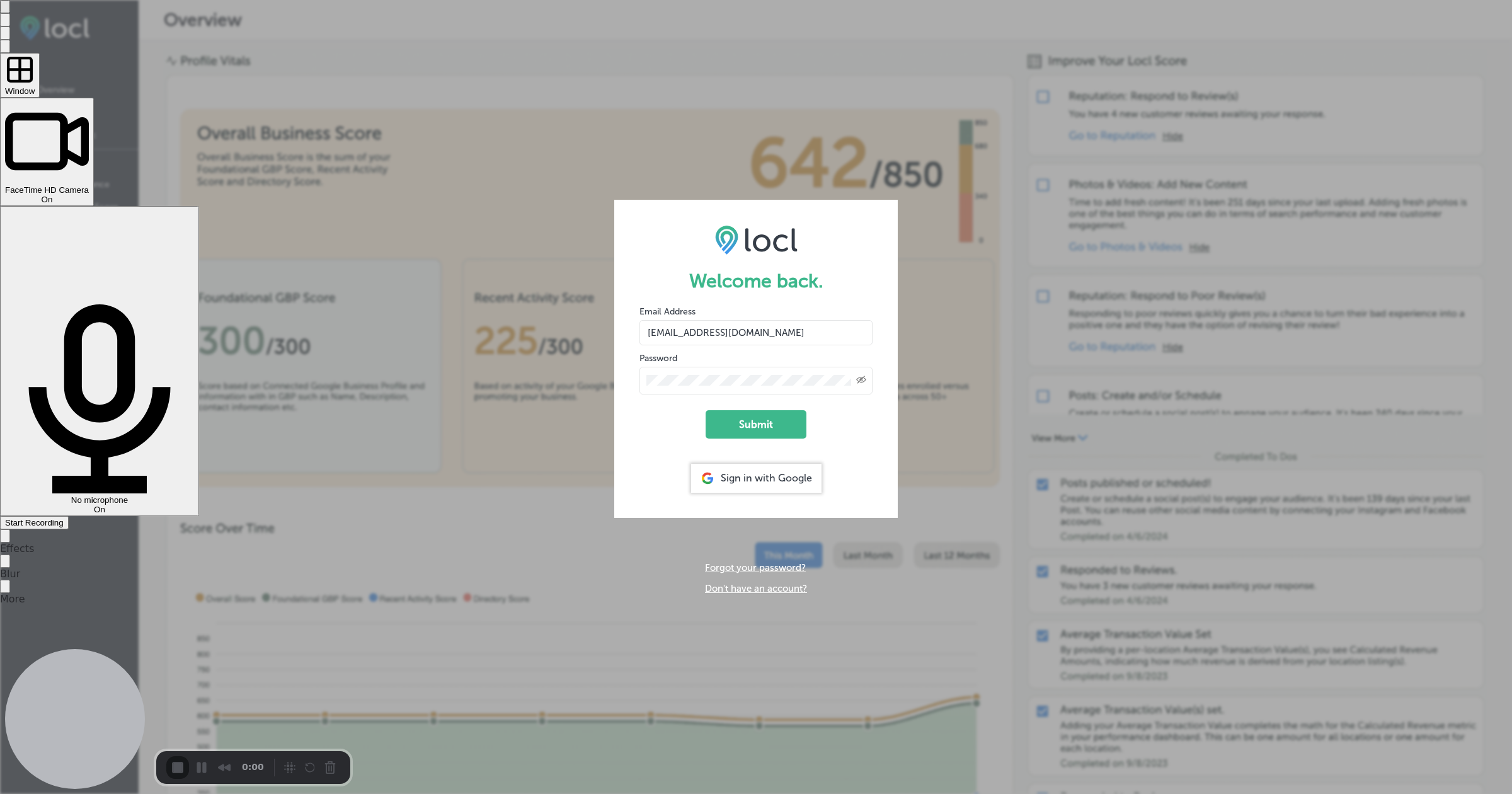
click at [89, 195] on div "On" at bounding box center [46, 199] width 84 height 9
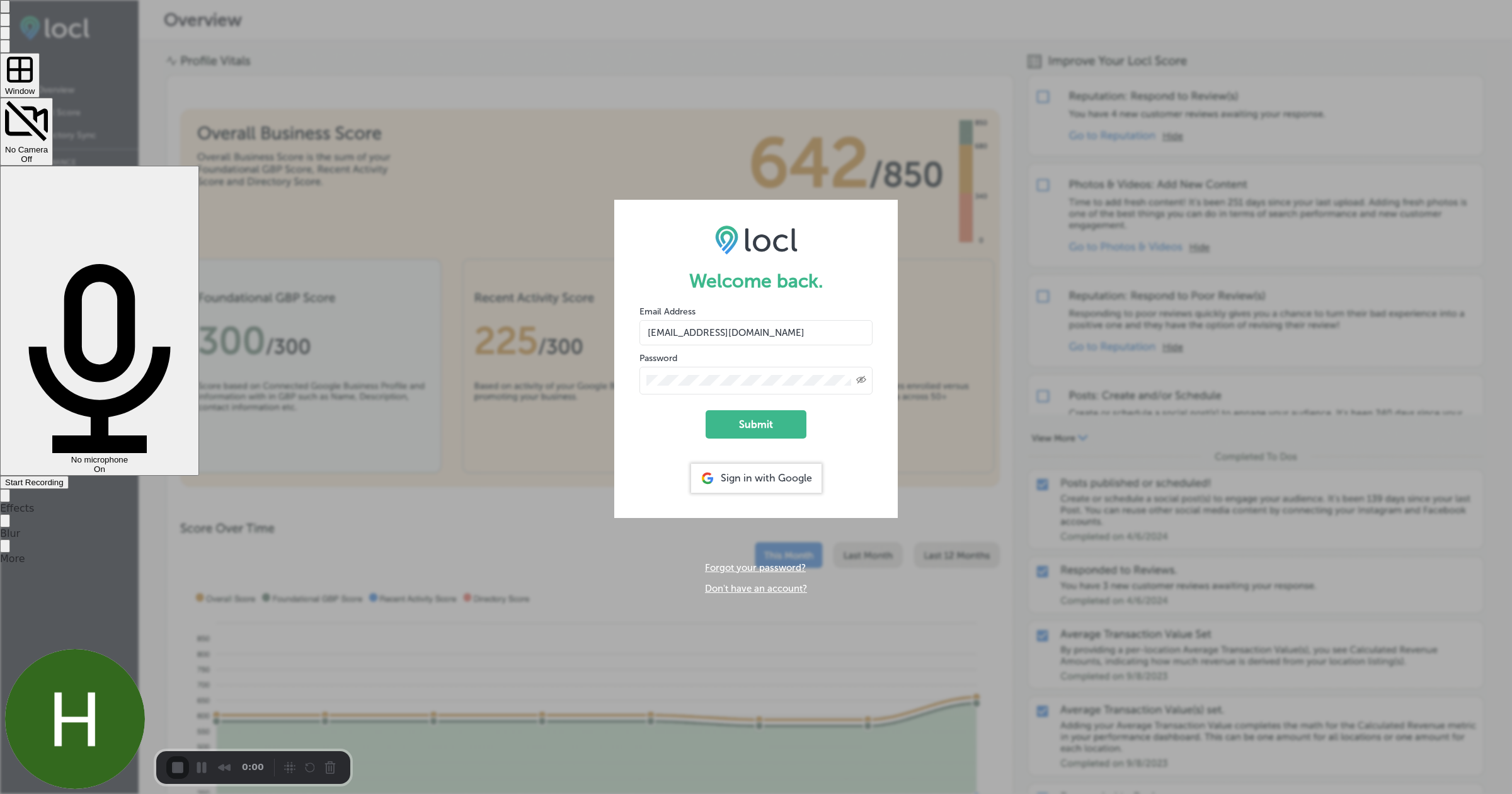
click at [64, 478] on span "Start Recording" at bounding box center [34, 482] width 59 height 9
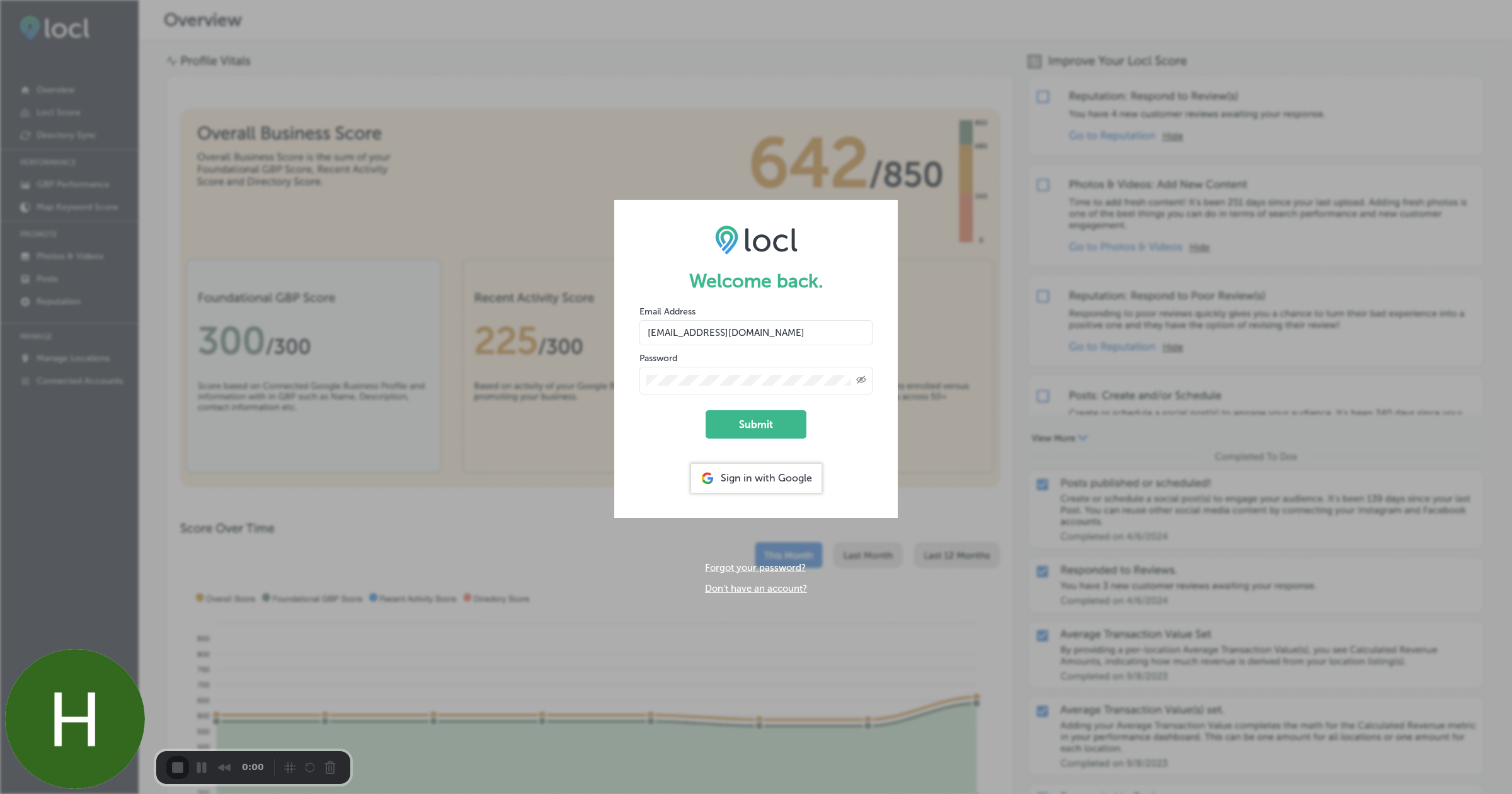
click at [329, 760] on button "Cancel Recording" at bounding box center [333, 769] width 20 height 20
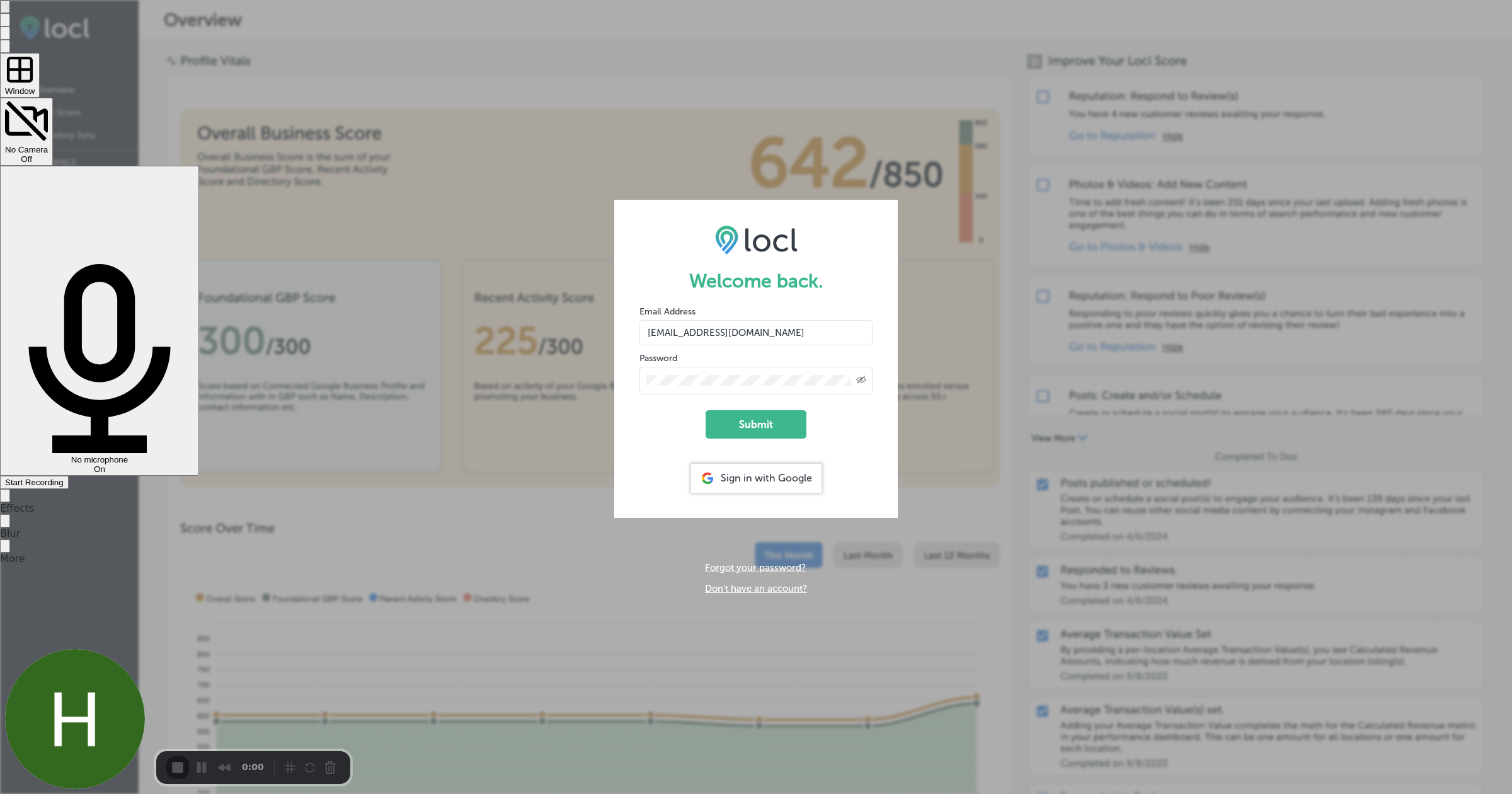
click at [64, 478] on span "Start Recording" at bounding box center [34, 482] width 59 height 9
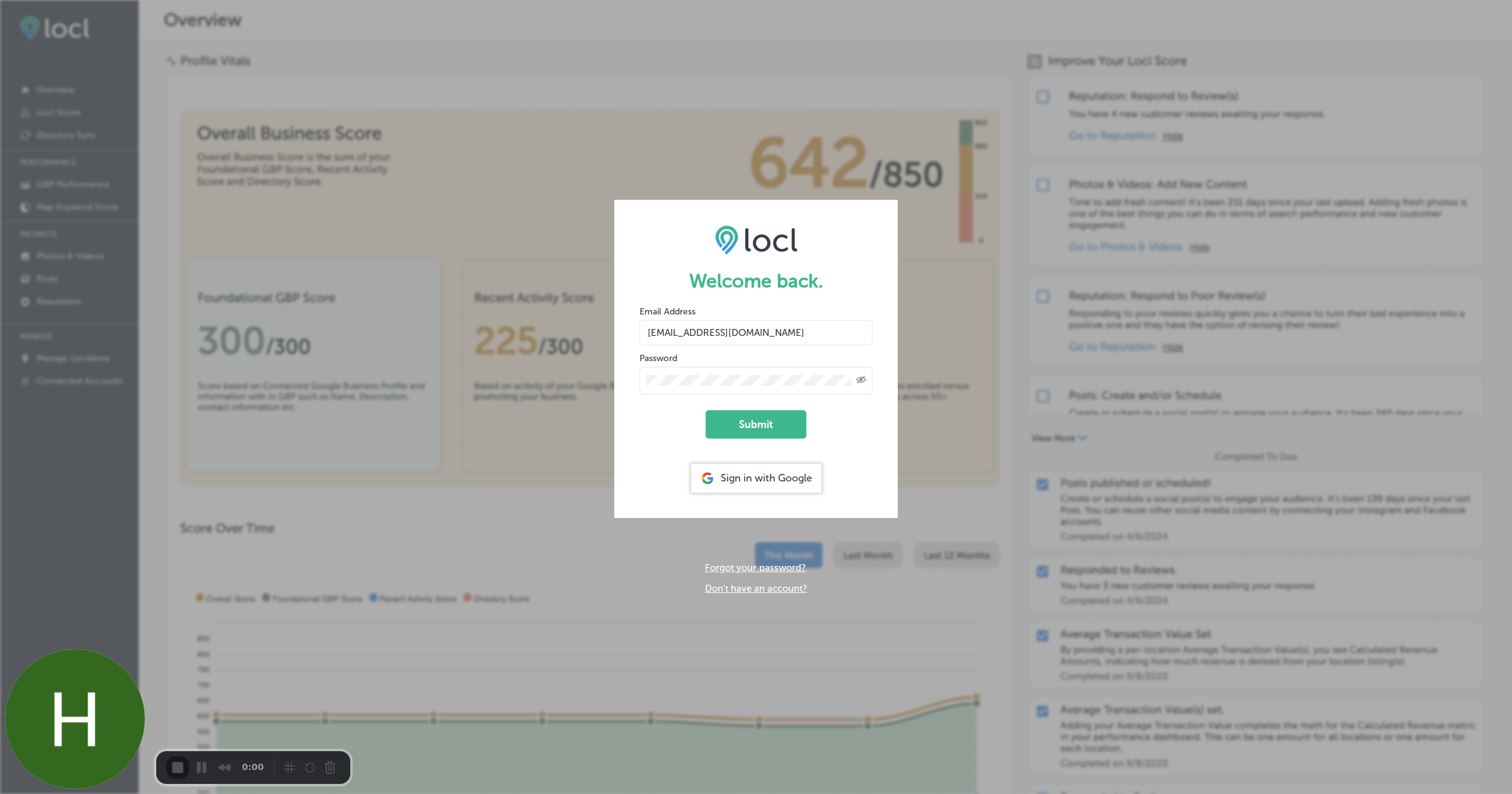
click at [757, 793] on div at bounding box center [756, 794] width 1512 height 0
click at [753, 793] on div "2" at bounding box center [756, 800] width 1512 height 12
click at [766, 422] on button "Submit" at bounding box center [755, 424] width 100 height 29
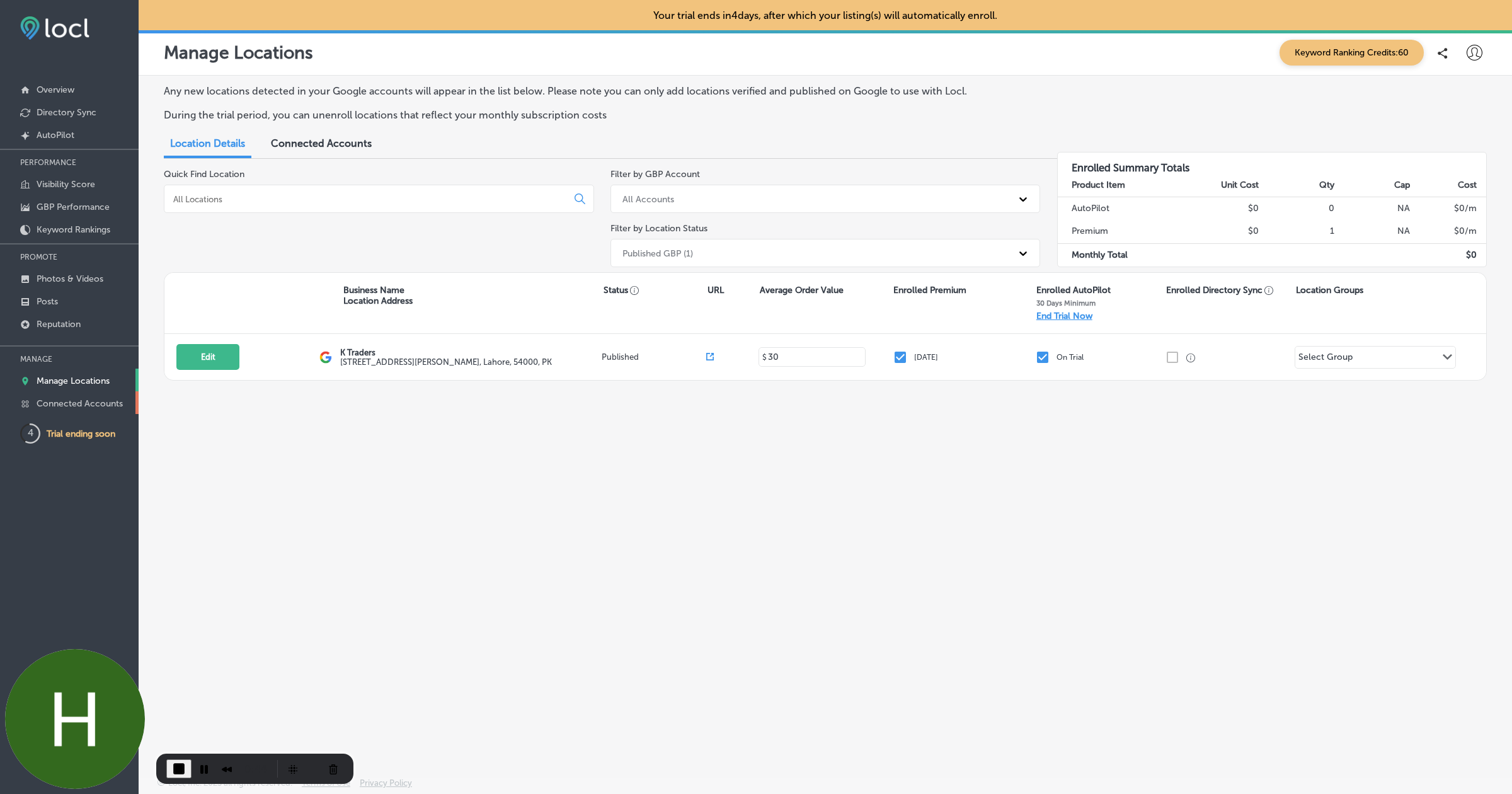
click at [88, 403] on p "Connected Accounts" at bounding box center [80, 404] width 87 height 11
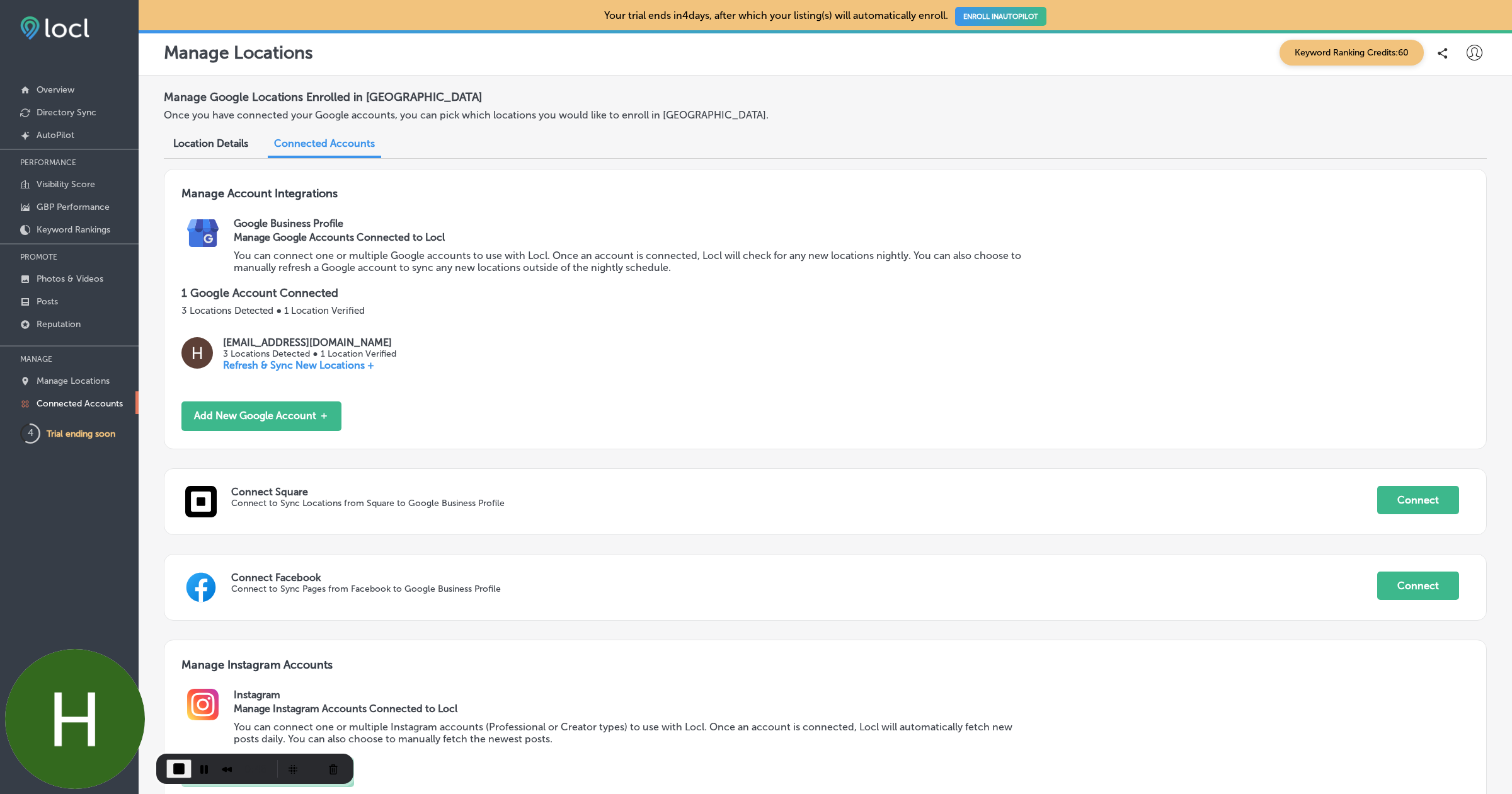
scroll to position [115, 0]
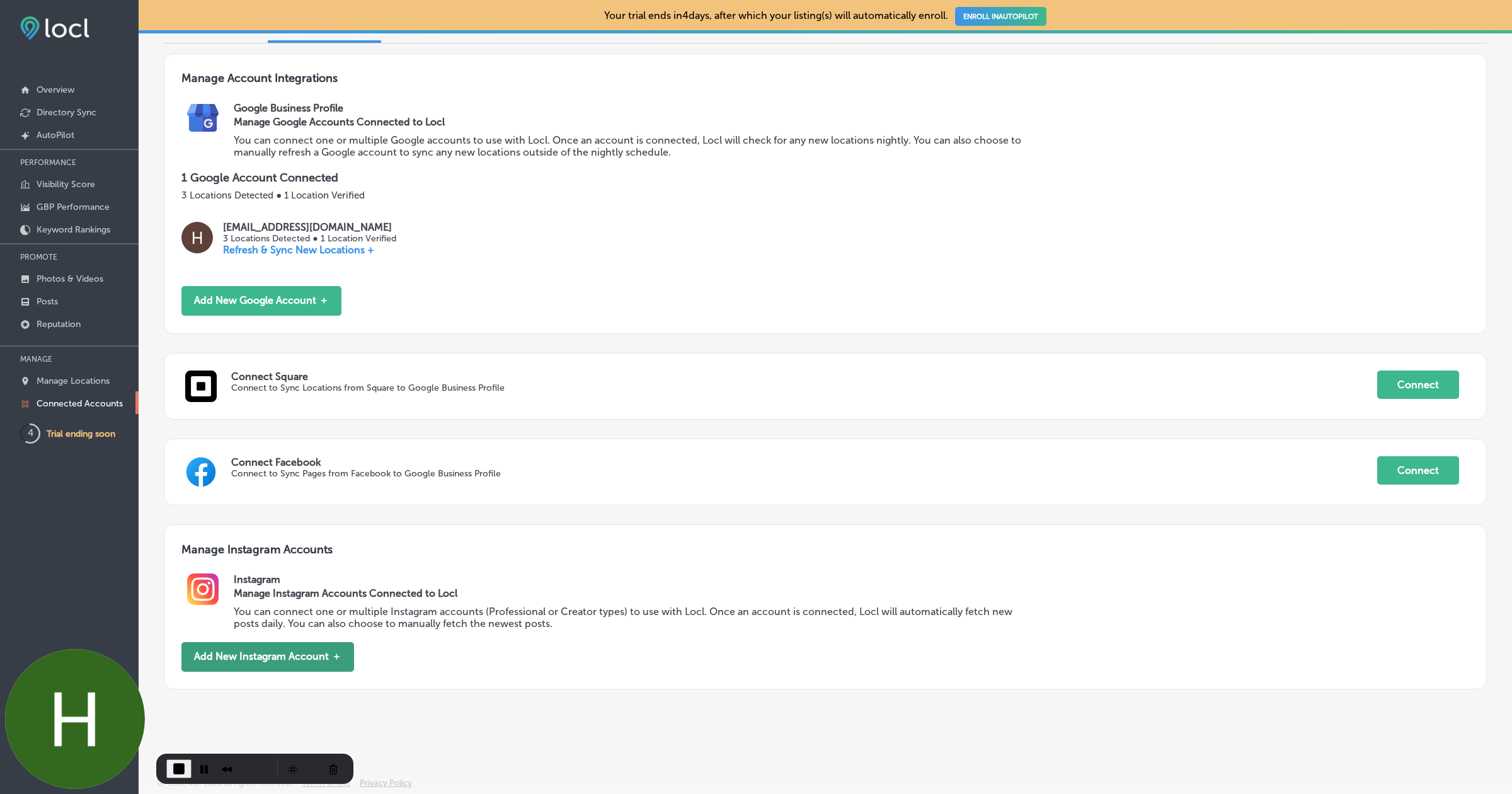
click at [235, 653] on button "Add New Instagram Account ＋" at bounding box center [267, 657] width 172 height 30
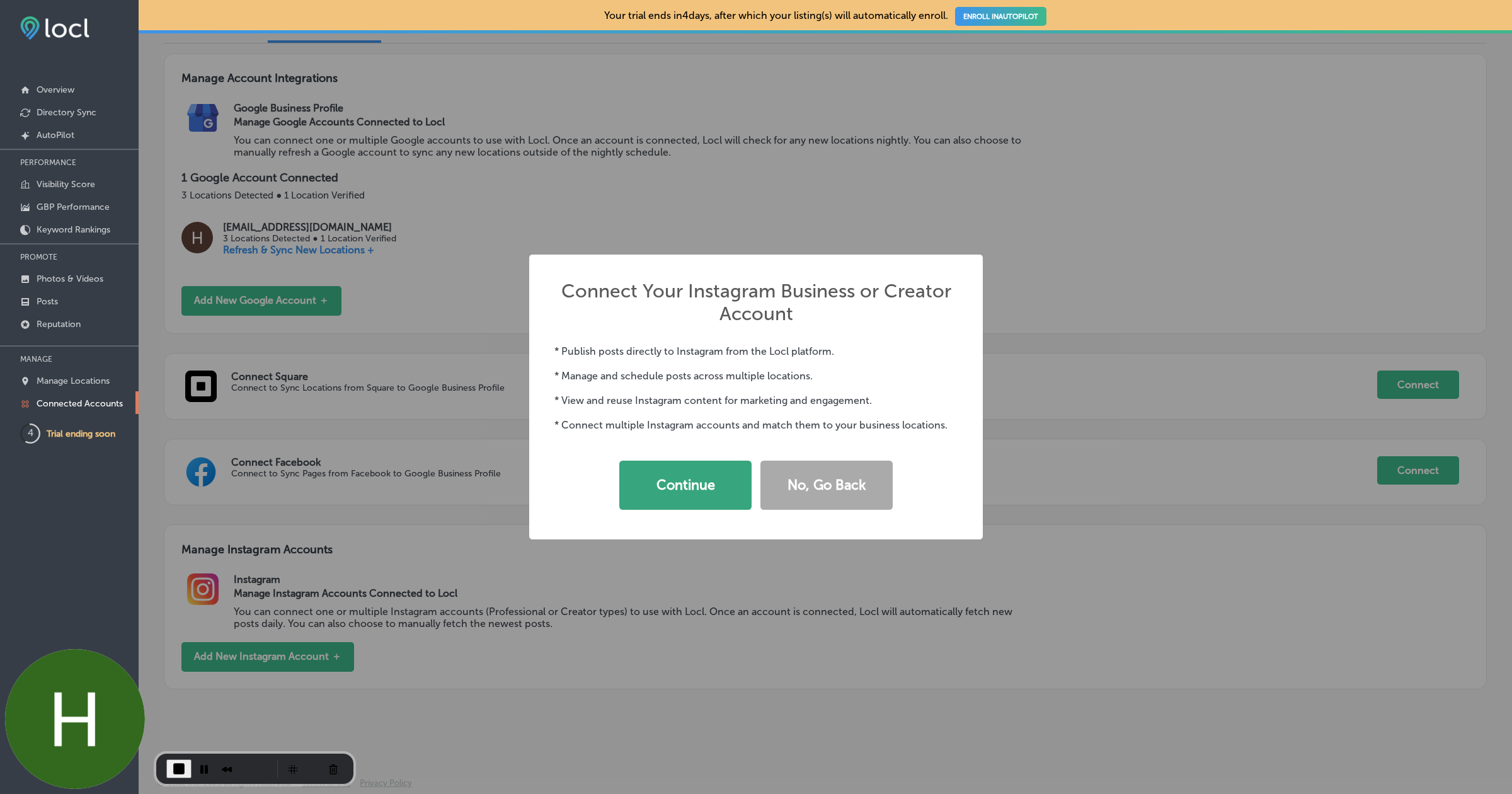
click at [704, 470] on button "Continue" at bounding box center [685, 484] width 132 height 49
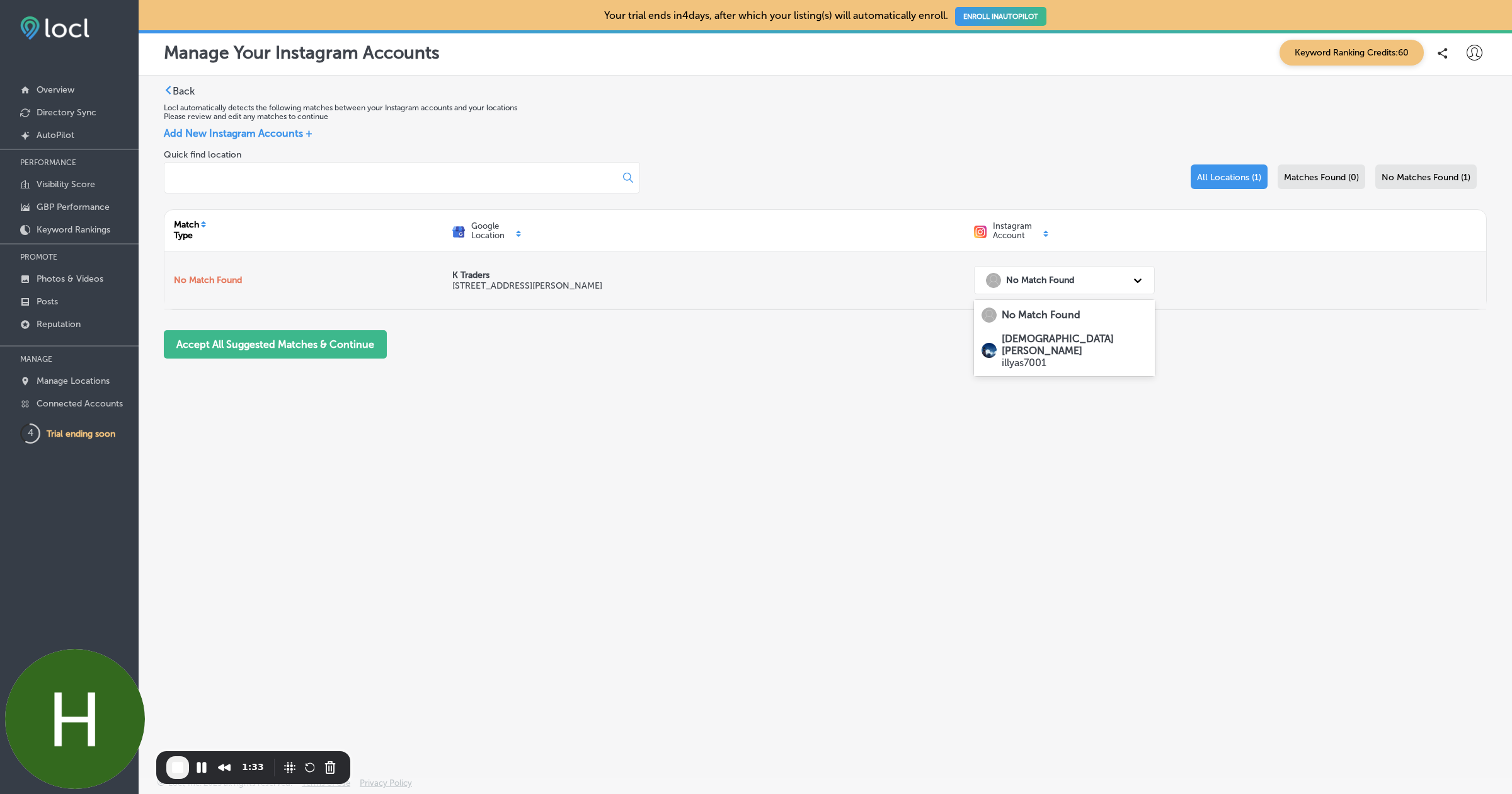
click at [1074, 276] on div "No Match Found" at bounding box center [1052, 280] width 147 height 26
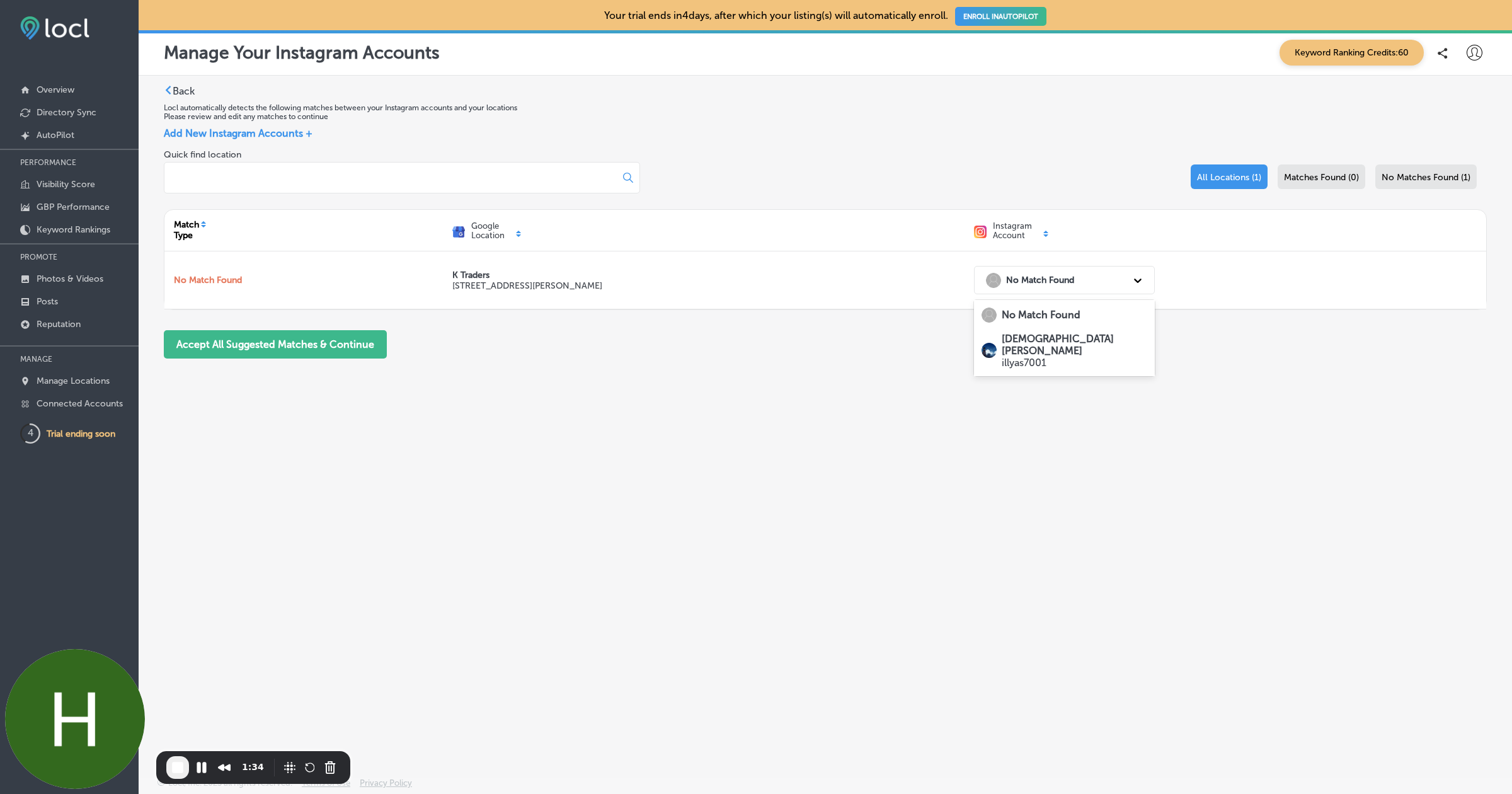
click at [1045, 339] on strong "Muhammad Ilyas" at bounding box center [1057, 345] width 112 height 24
click at [295, 343] on button "Accept All Suggested Matches & Continue" at bounding box center [276, 344] width 223 height 29
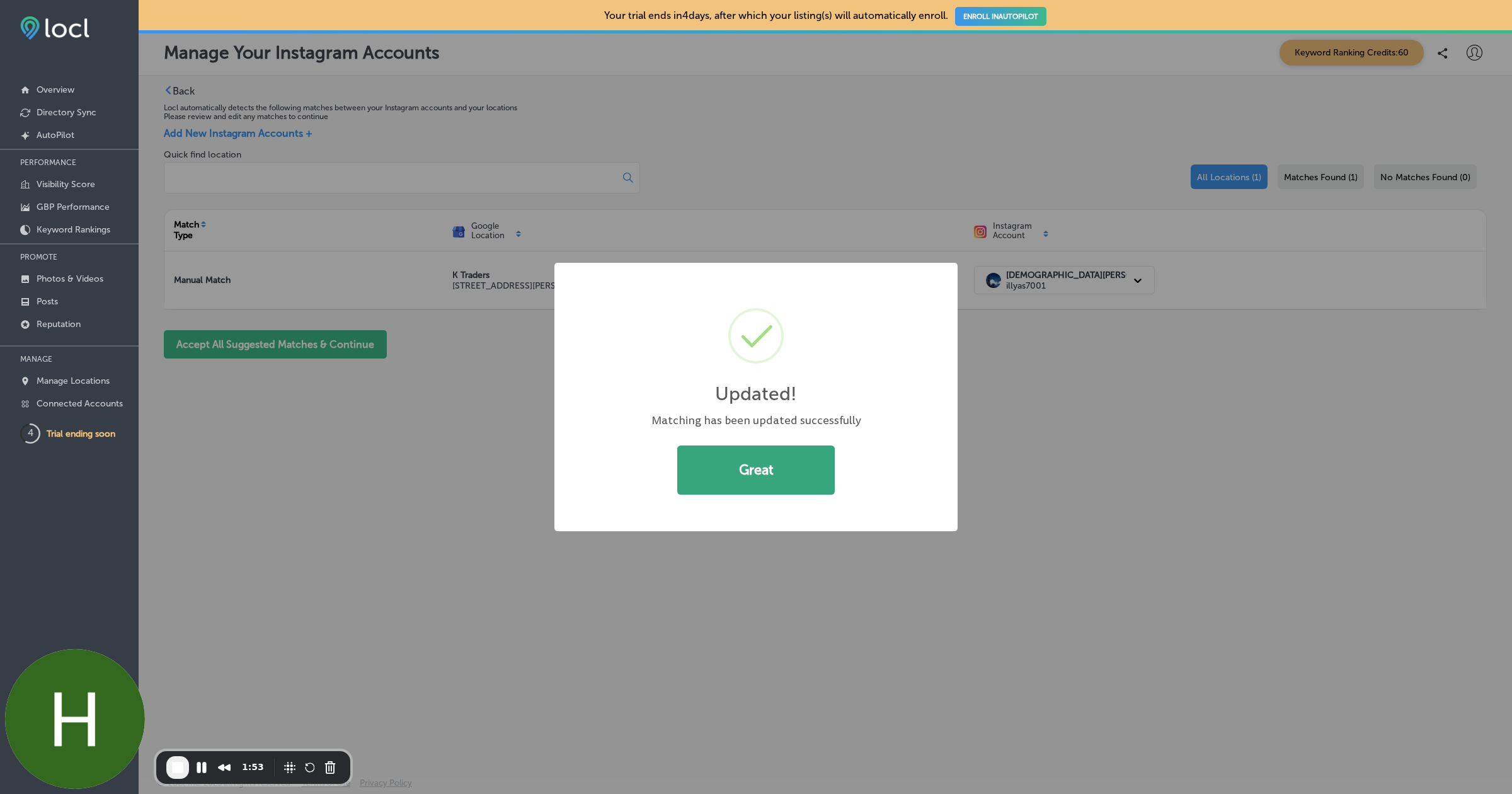
click at [769, 483] on button "Great" at bounding box center [755, 469] width 158 height 49
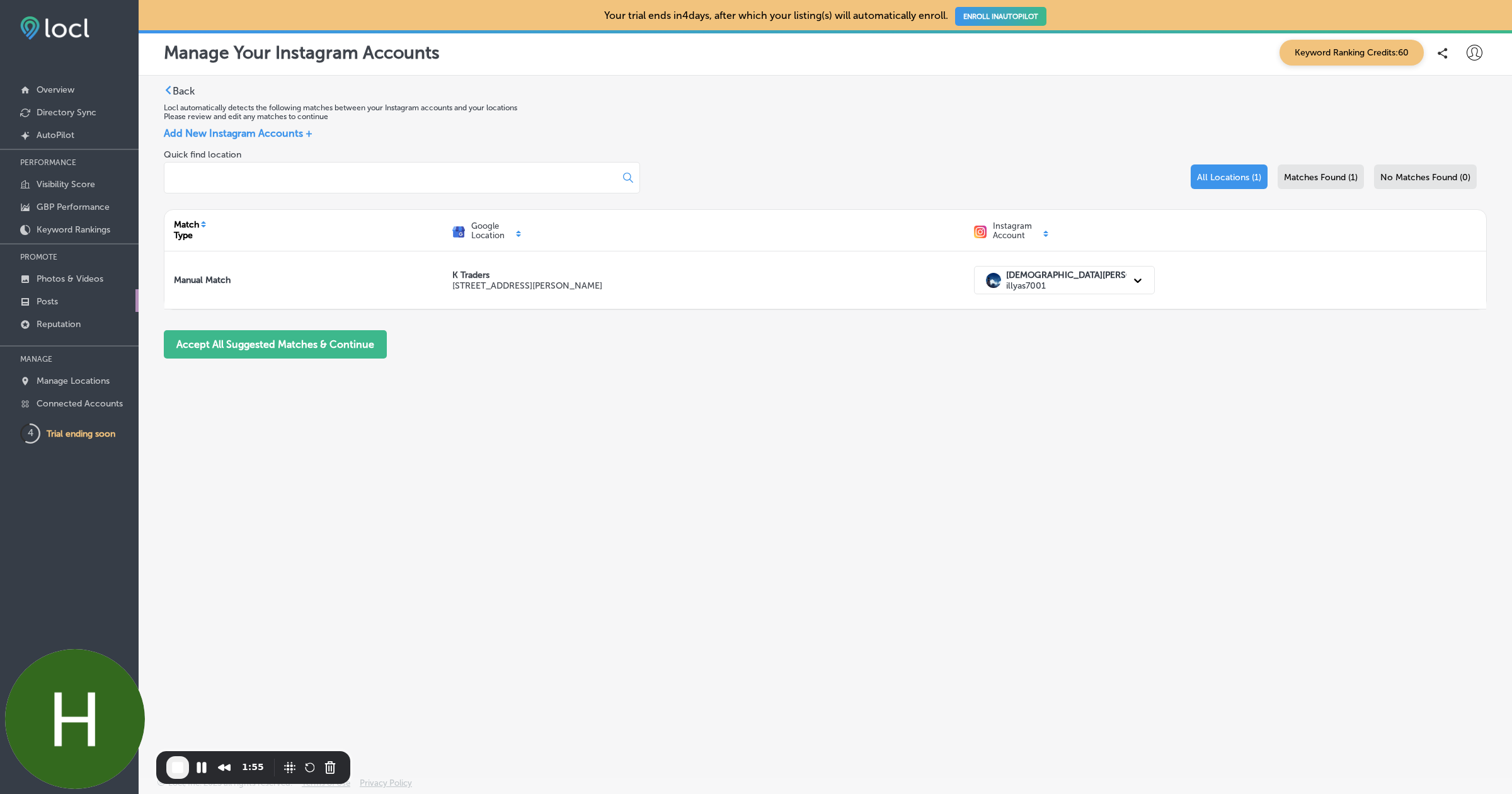
click at [47, 297] on p "Posts" at bounding box center [47, 302] width 21 height 11
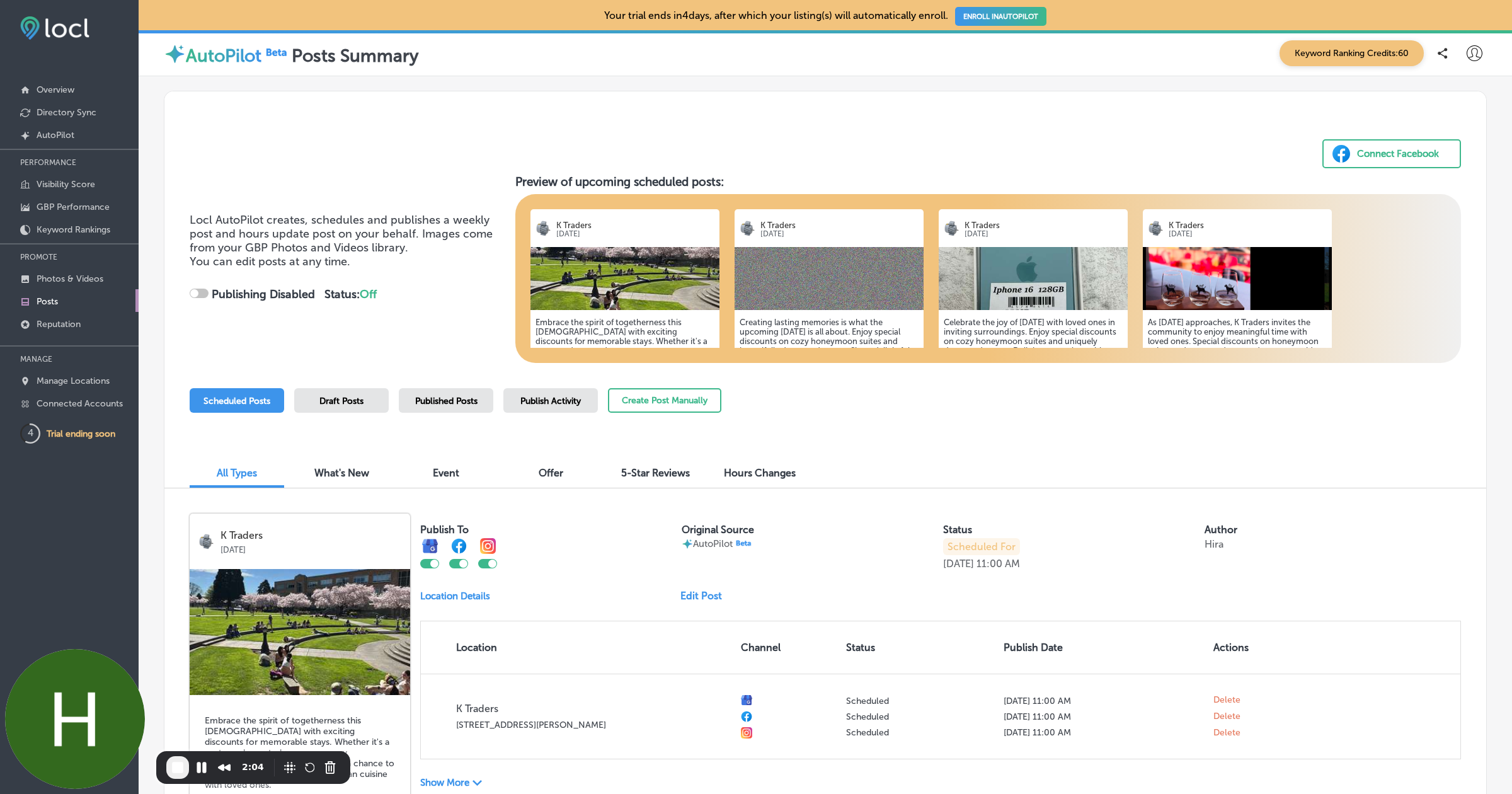
checkbox input "true"
click at [689, 398] on button "Create Post Manually" at bounding box center [664, 400] width 113 height 25
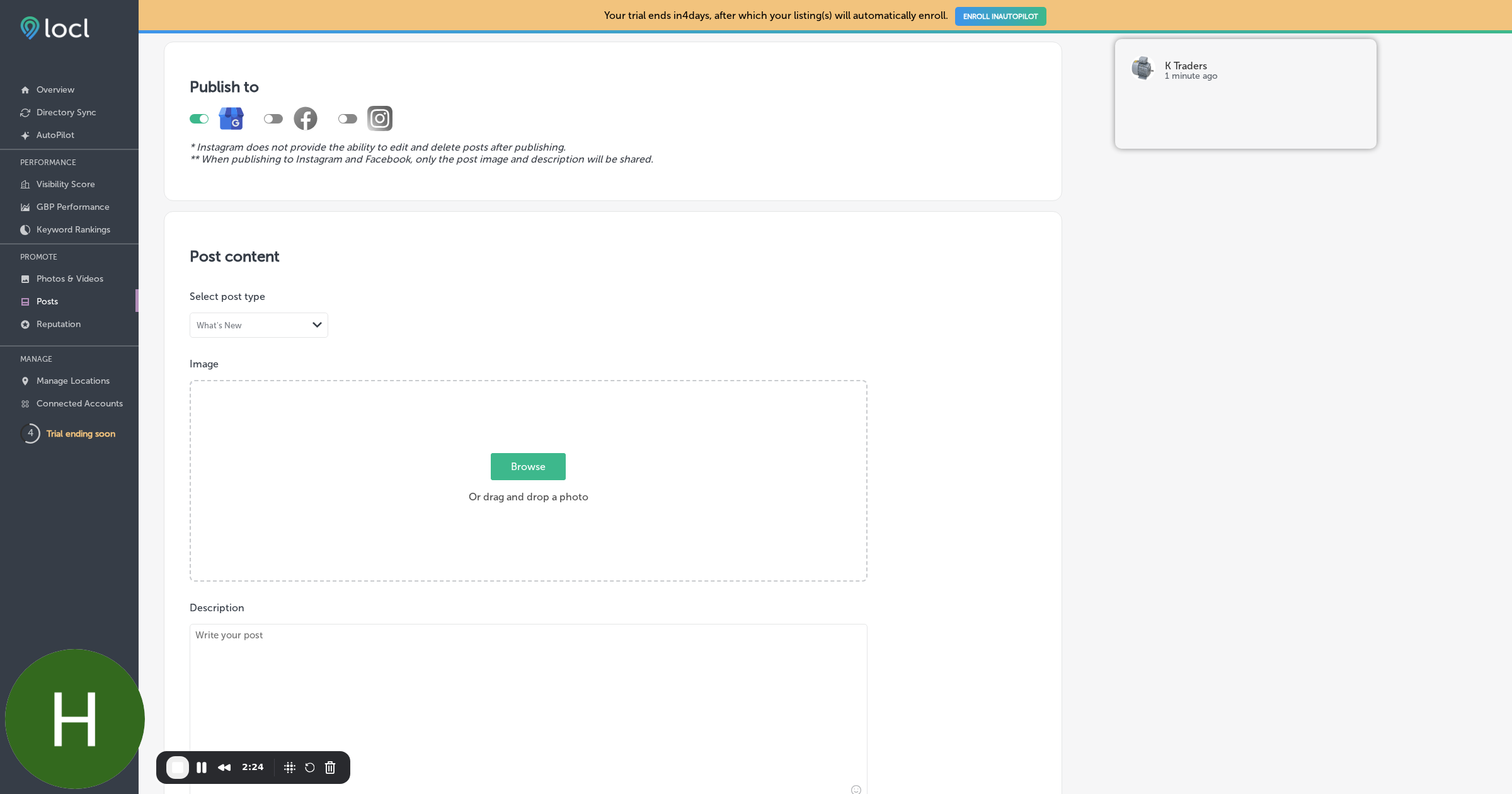
scroll to position [83, 0]
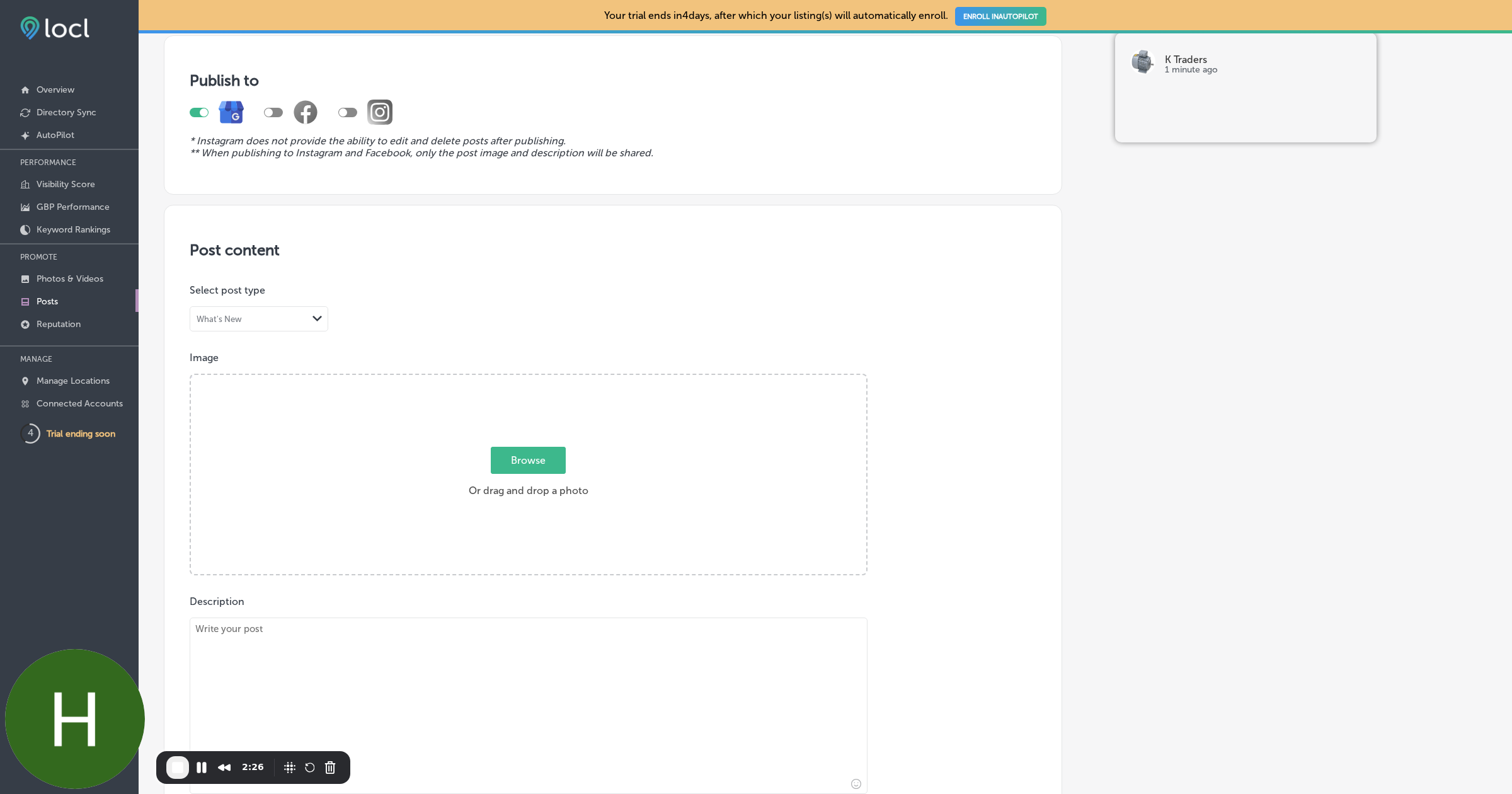
click at [347, 111] on div at bounding box center [343, 113] width 8 height 8
checkbox input "true"
click at [516, 460] on span "Browse" at bounding box center [527, 459] width 75 height 27
click at [516, 379] on input "Browse Or drag and drop a photo" at bounding box center [528, 376] width 675 height 4
type input "C:\fakepath\9e2fbb31-902a-446c-89b7-d5581c84bc56tree-736885_1280.jpg"
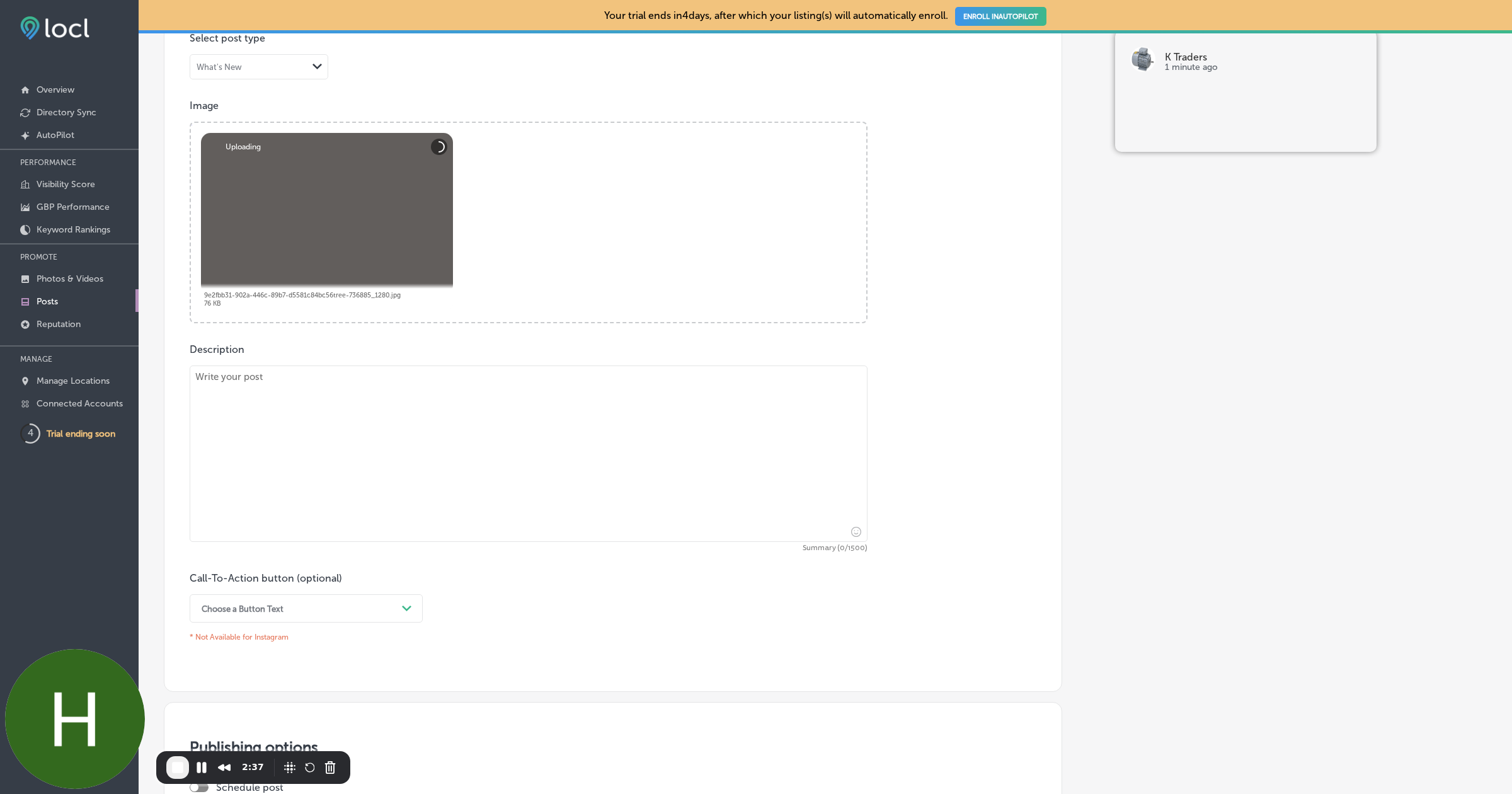
scroll to position [361, 0]
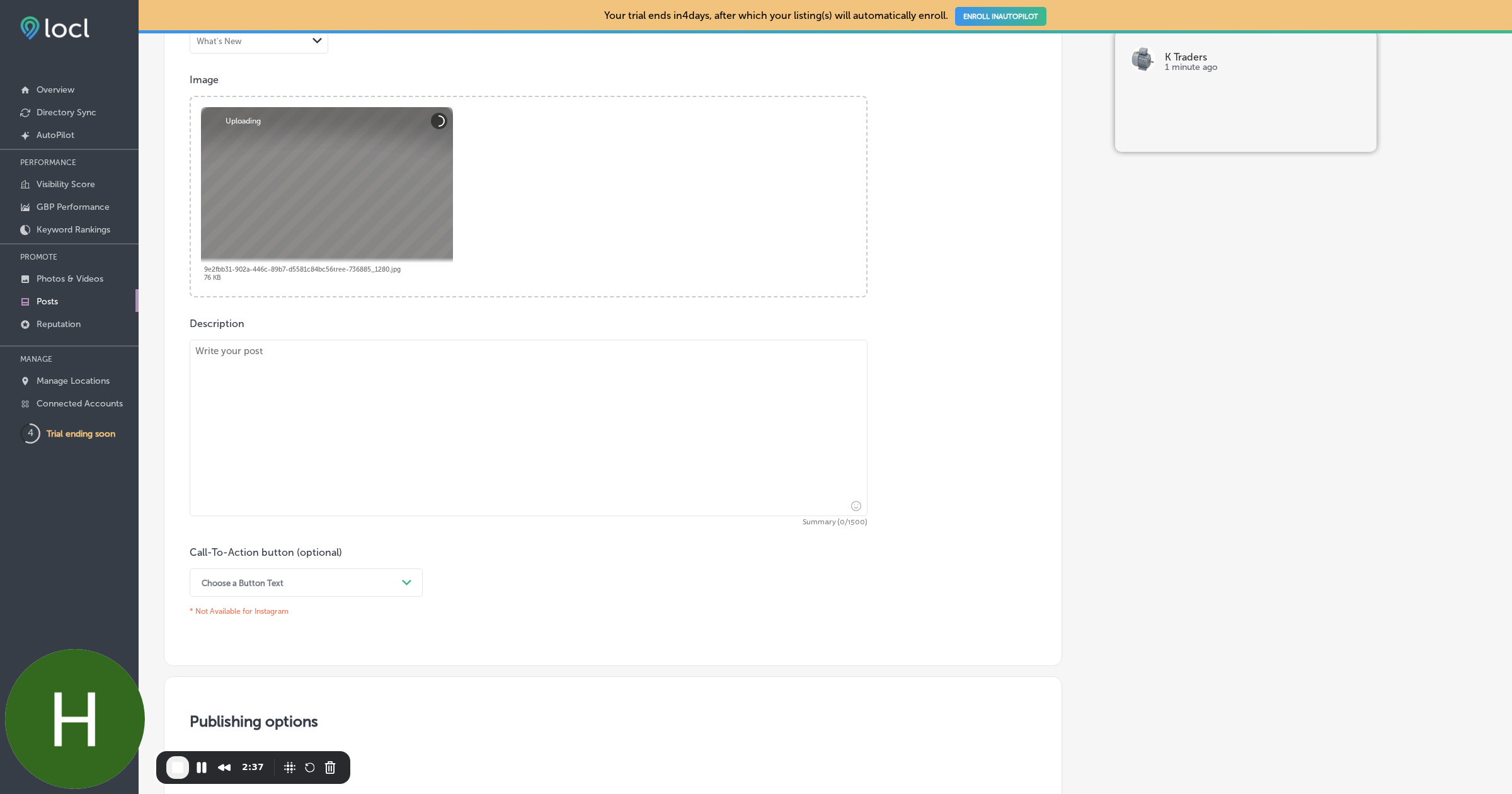
click at [372, 385] on textarea at bounding box center [528, 427] width 678 height 176
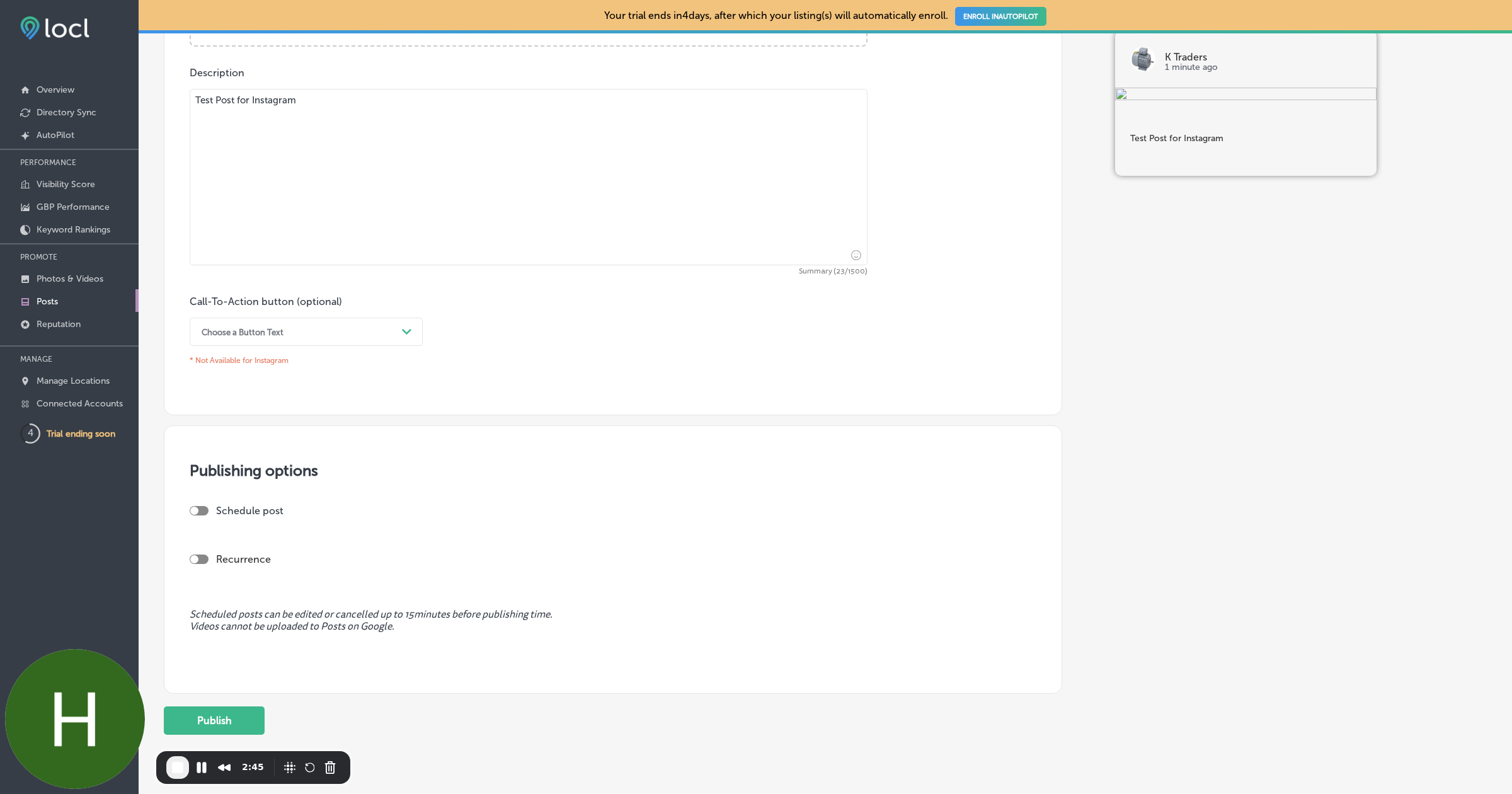
scroll to position [651, 0]
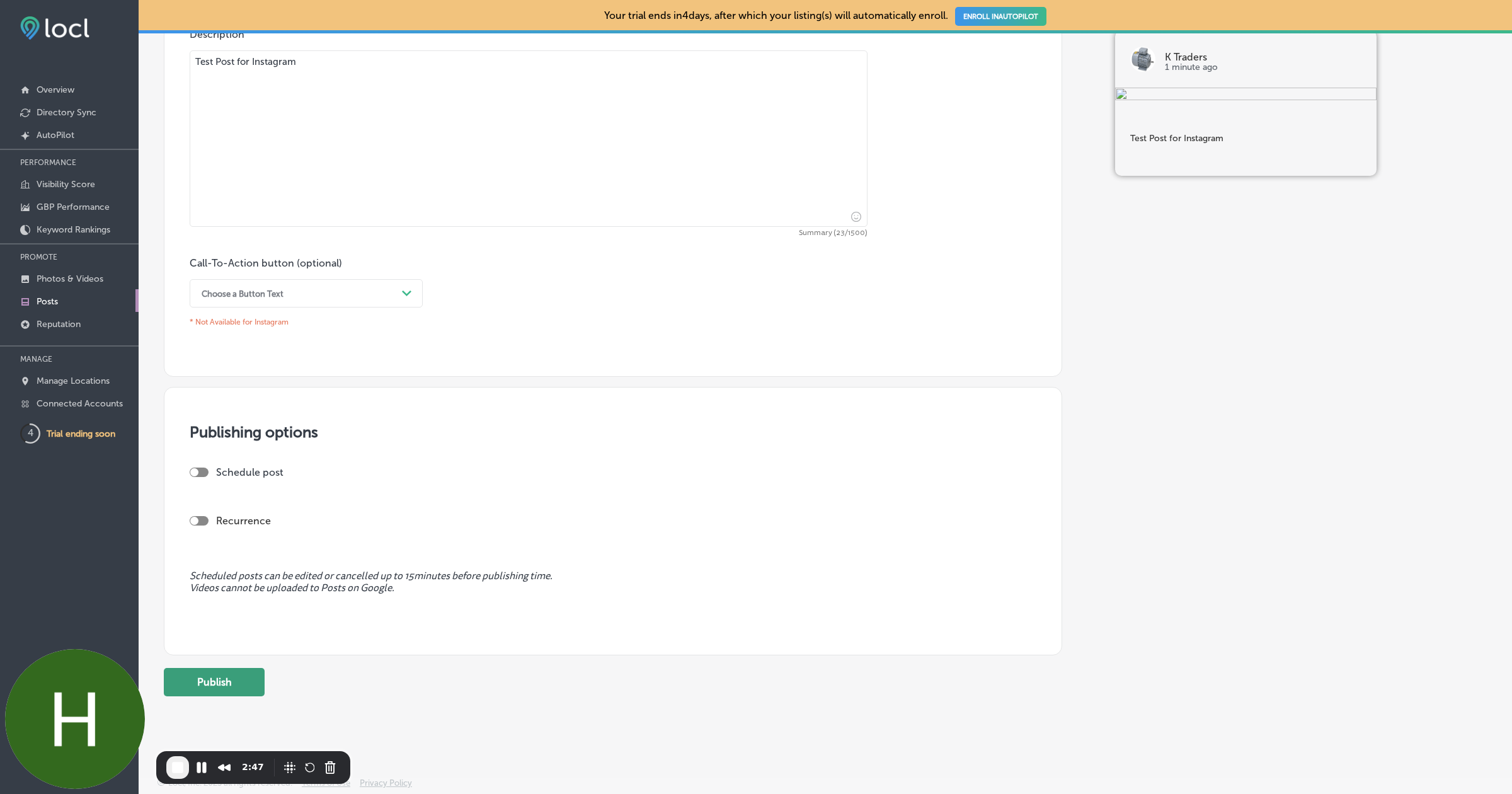
type textarea "Test Post for Instagram"
click at [226, 684] on button "Publish" at bounding box center [214, 681] width 100 height 29
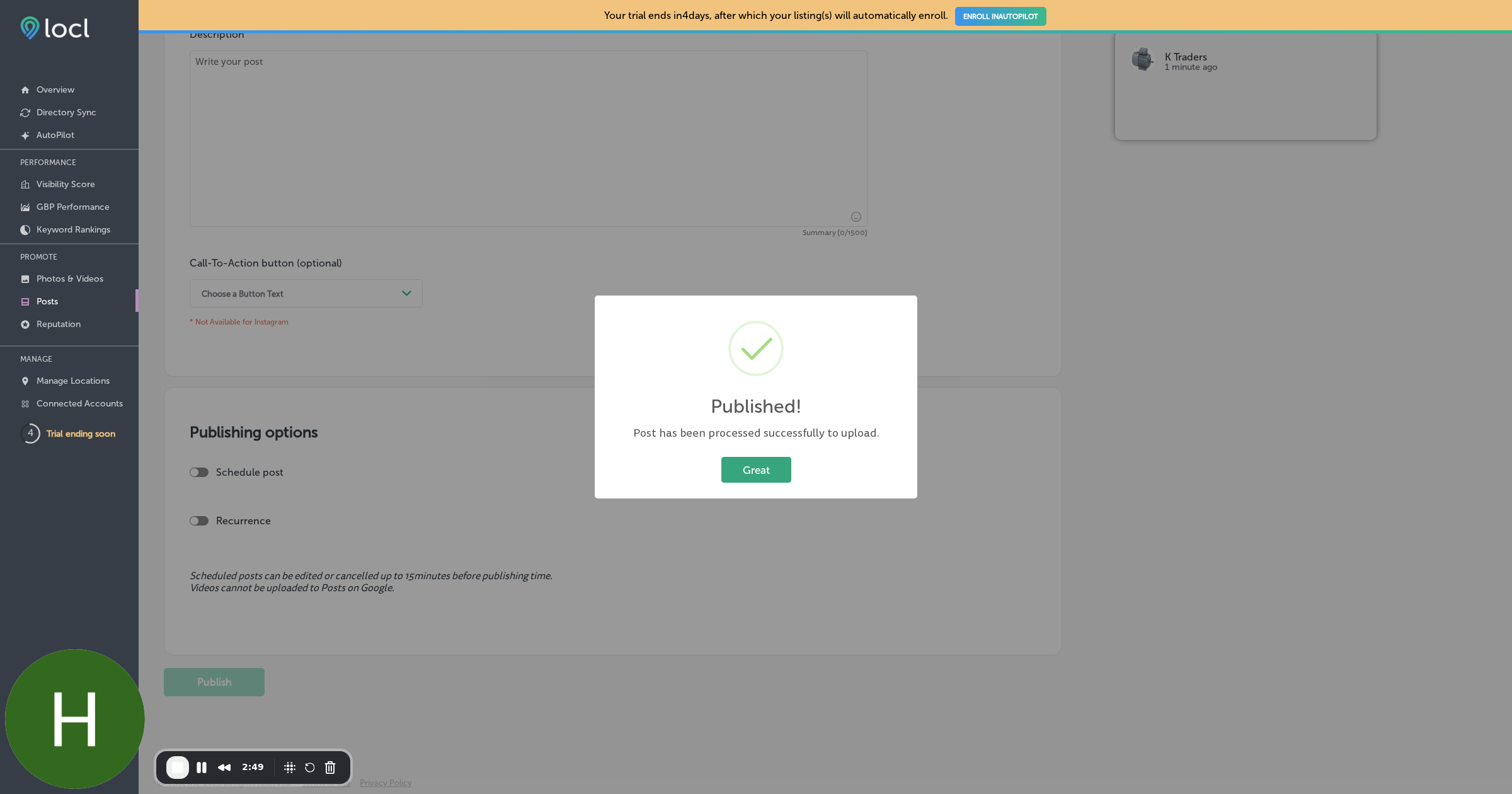
click at [765, 460] on button "Great" at bounding box center [756, 469] width 70 height 26
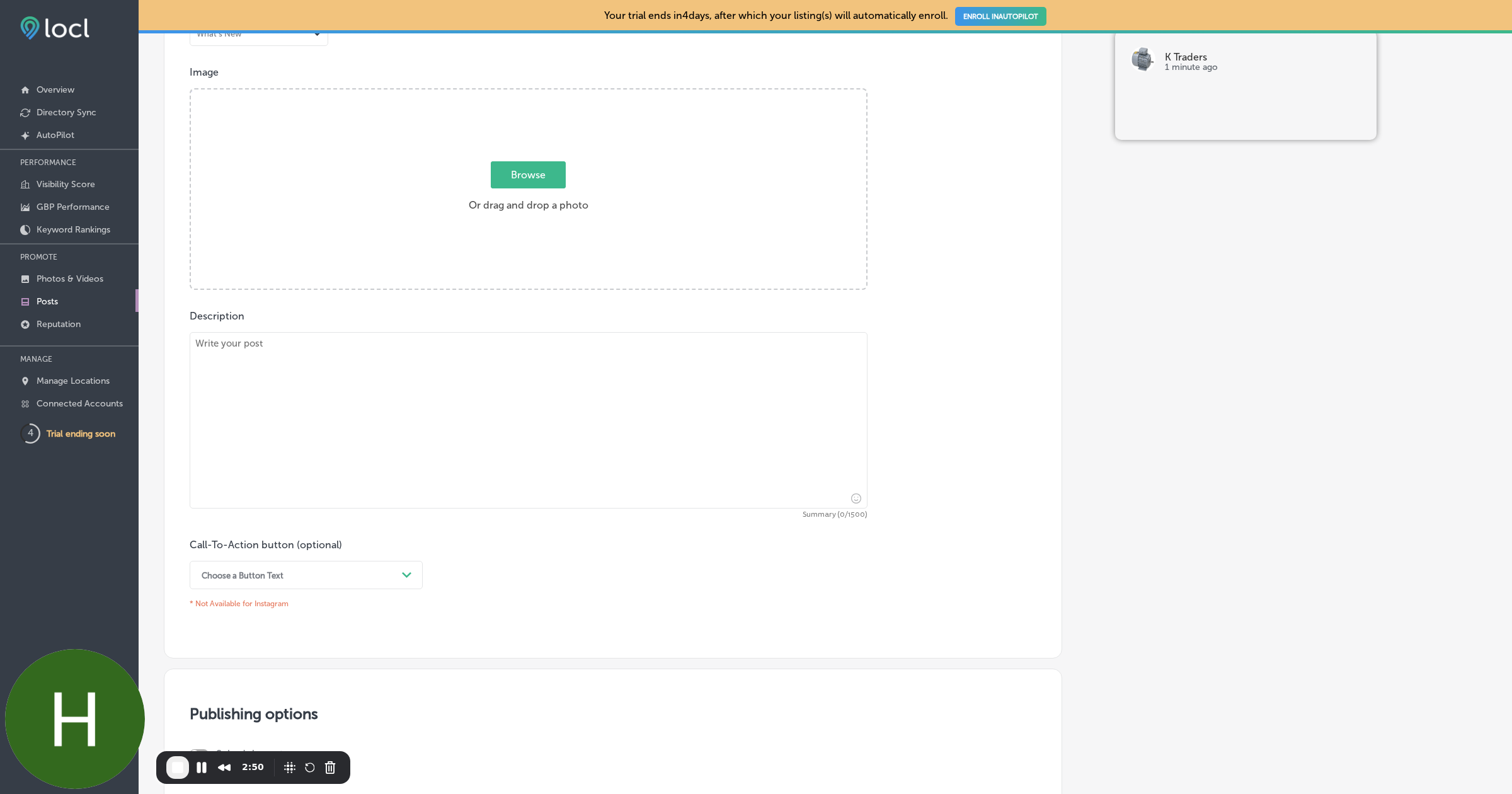
scroll to position [0, 0]
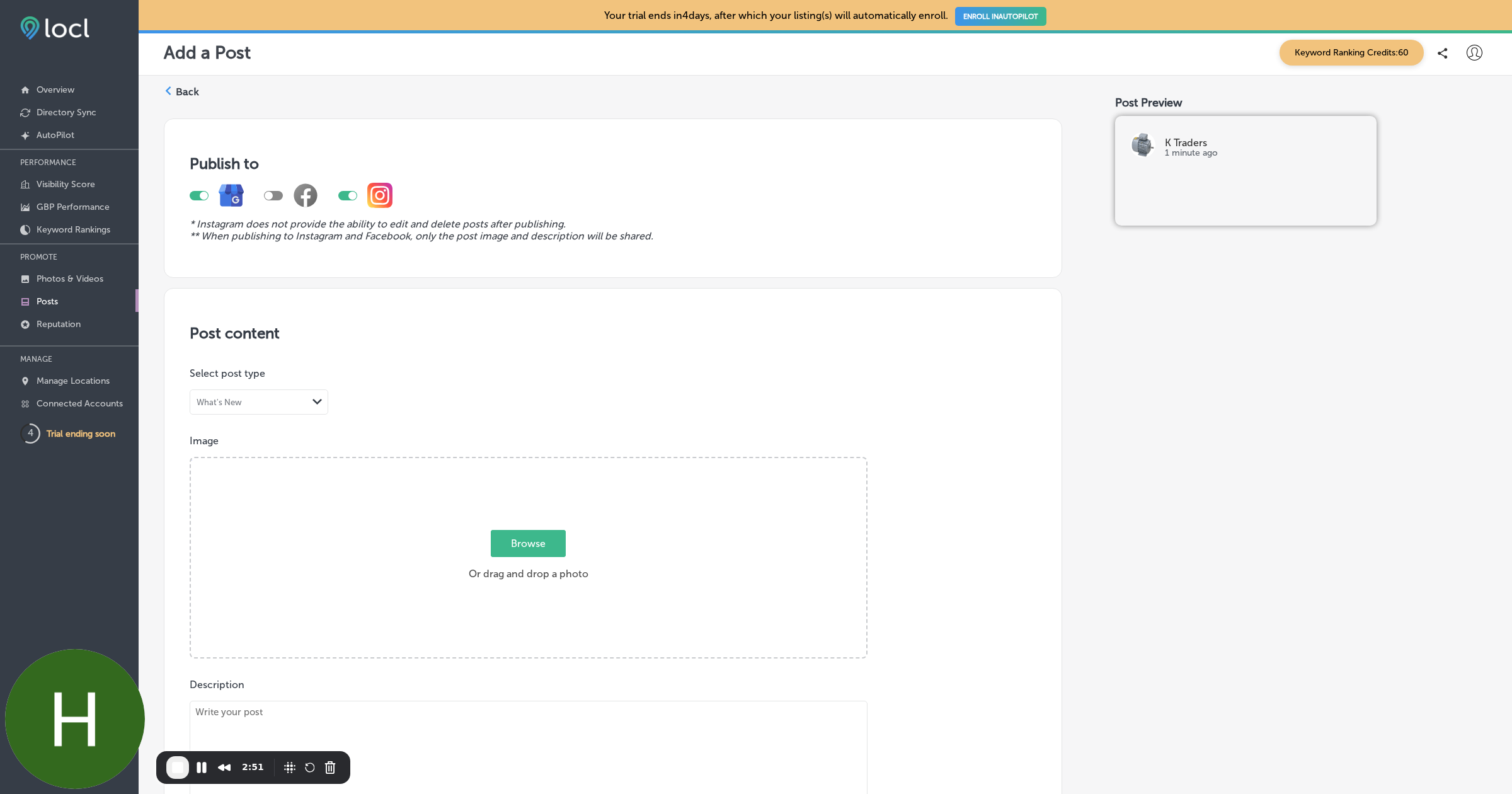
click at [186, 89] on label "Back" at bounding box center [187, 91] width 23 height 14
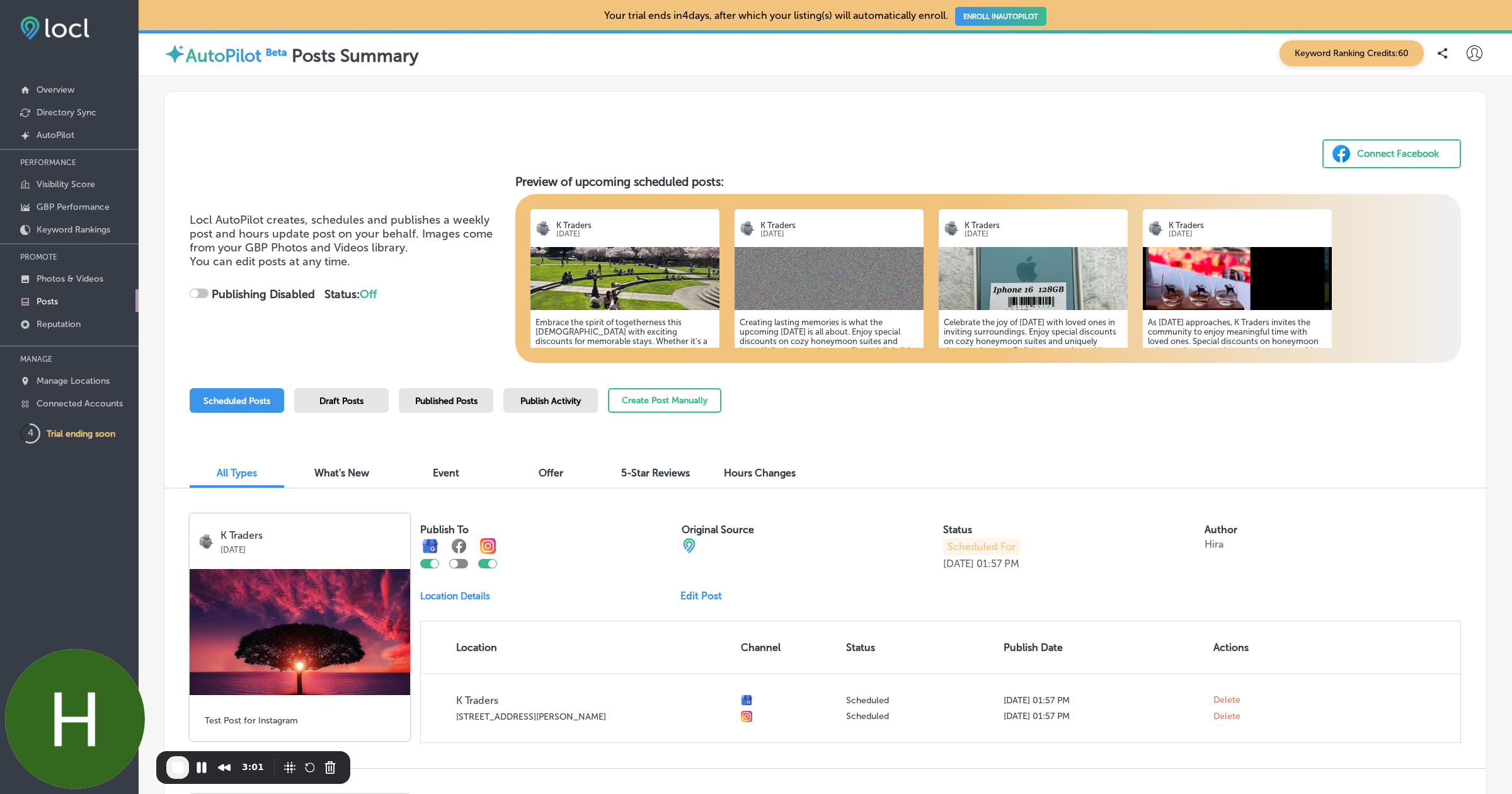
checkbox input "true"
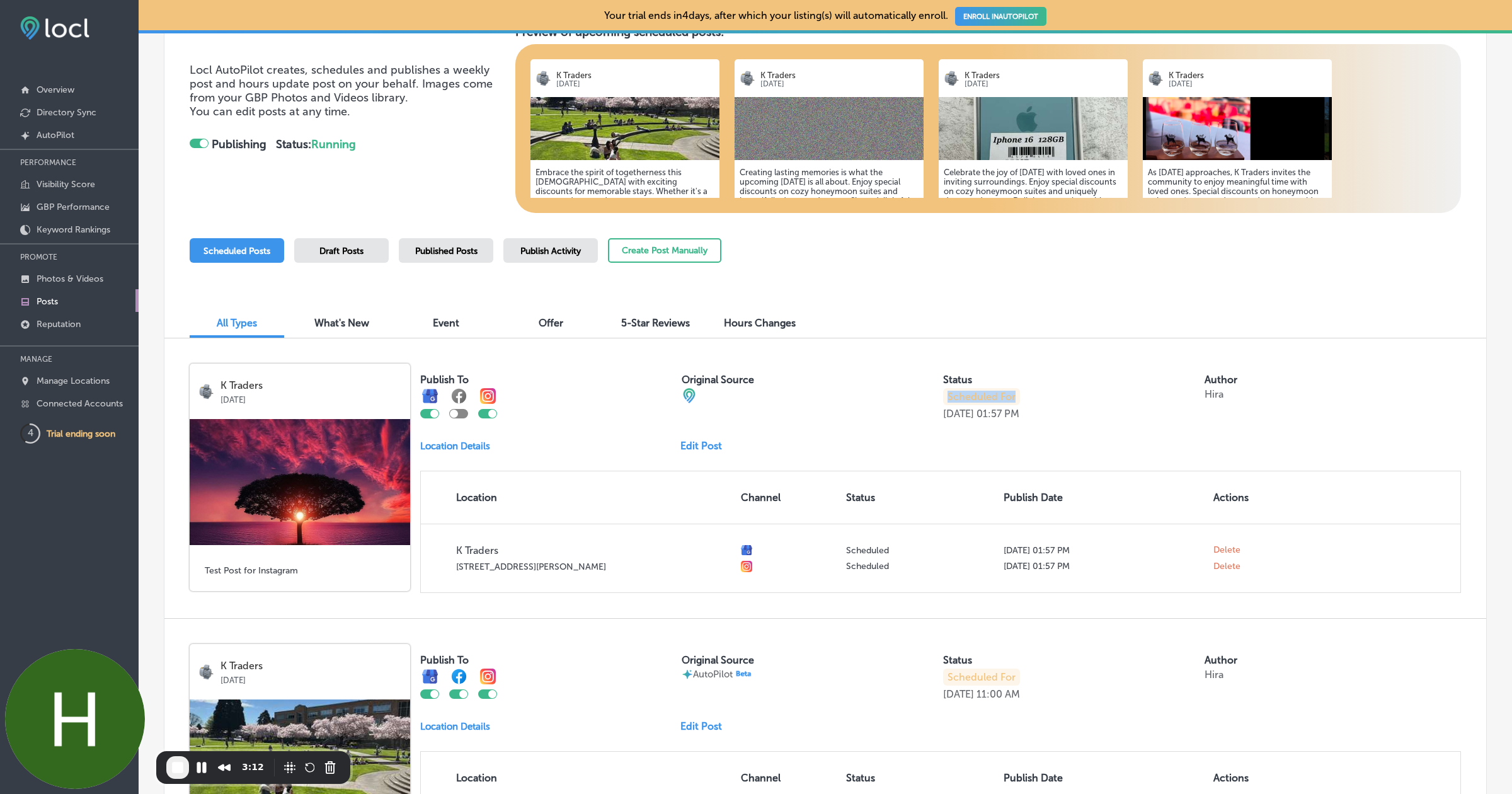
drag, startPoint x: 940, startPoint y: 398, endPoint x: 1010, endPoint y: 401, distance: 70.1
click at [1010, 402] on div "Publish To Original Source Status Scheduled For Aug 18, 2025 01:57 PM Author Hi…" at bounding box center [940, 391] width 1041 height 56
click at [995, 425] on div "Publish To Original Source Status Scheduled For Aug 18, 2025 01:57 PM Author Hi…" at bounding box center [940, 478] width 1041 height 230
click at [455, 252] on span "Published Posts" at bounding box center [446, 251] width 63 height 11
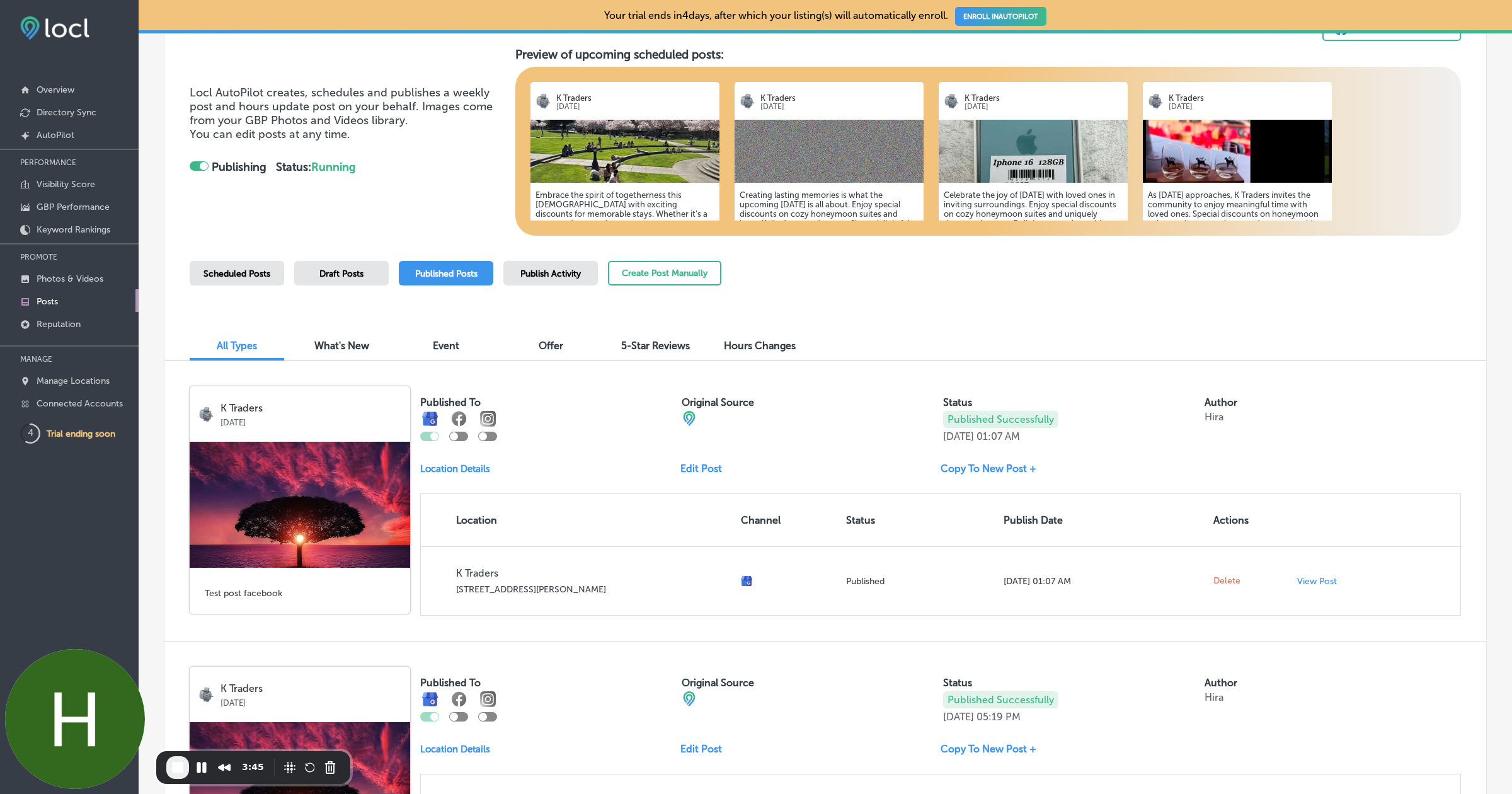
scroll to position [164, 0]
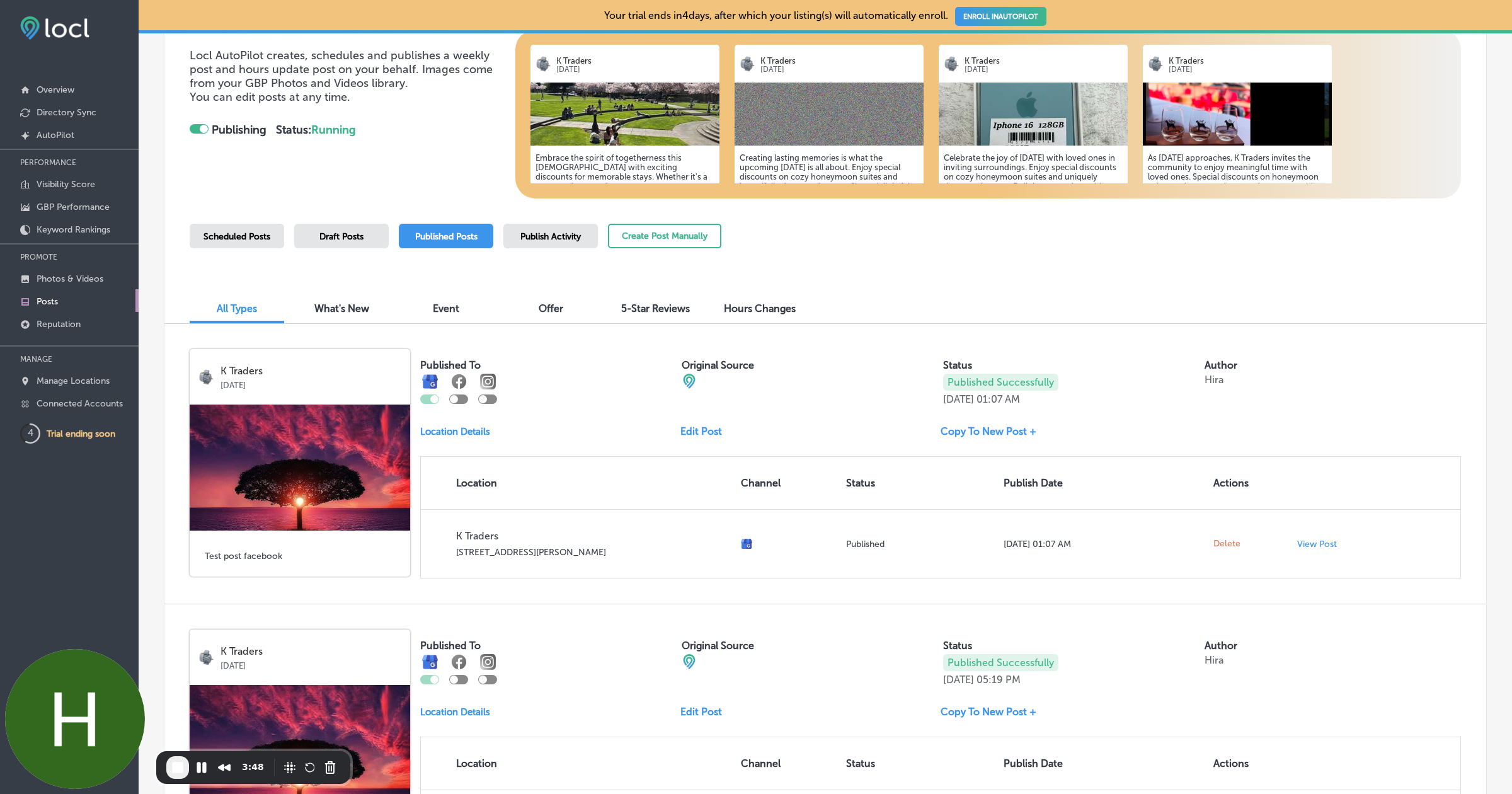
click at [240, 224] on div "Scheduled Posts" at bounding box center [237, 236] width 94 height 25
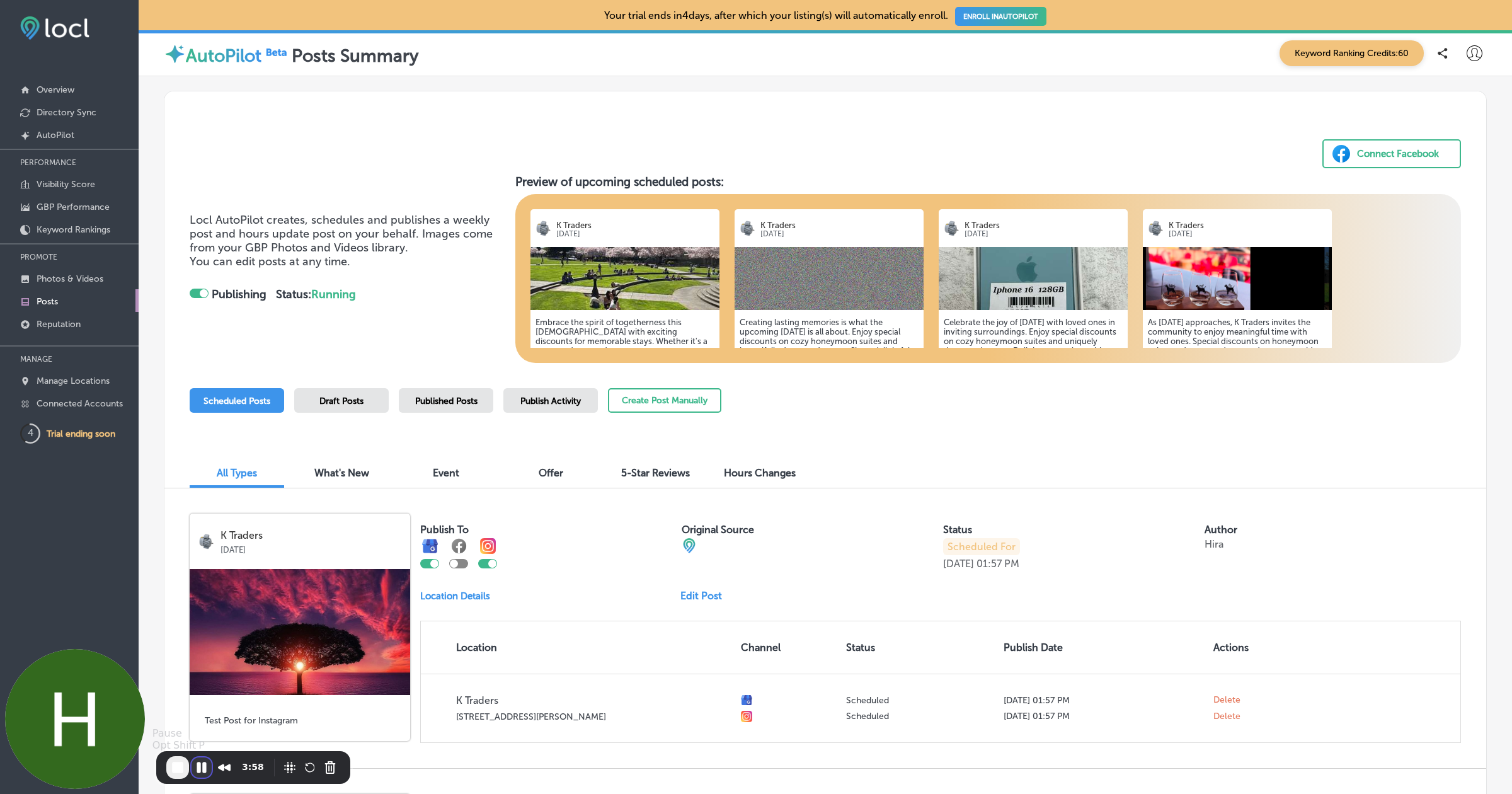
click at [202, 767] on button "Pause Recording" at bounding box center [202, 767] width 20 height 20
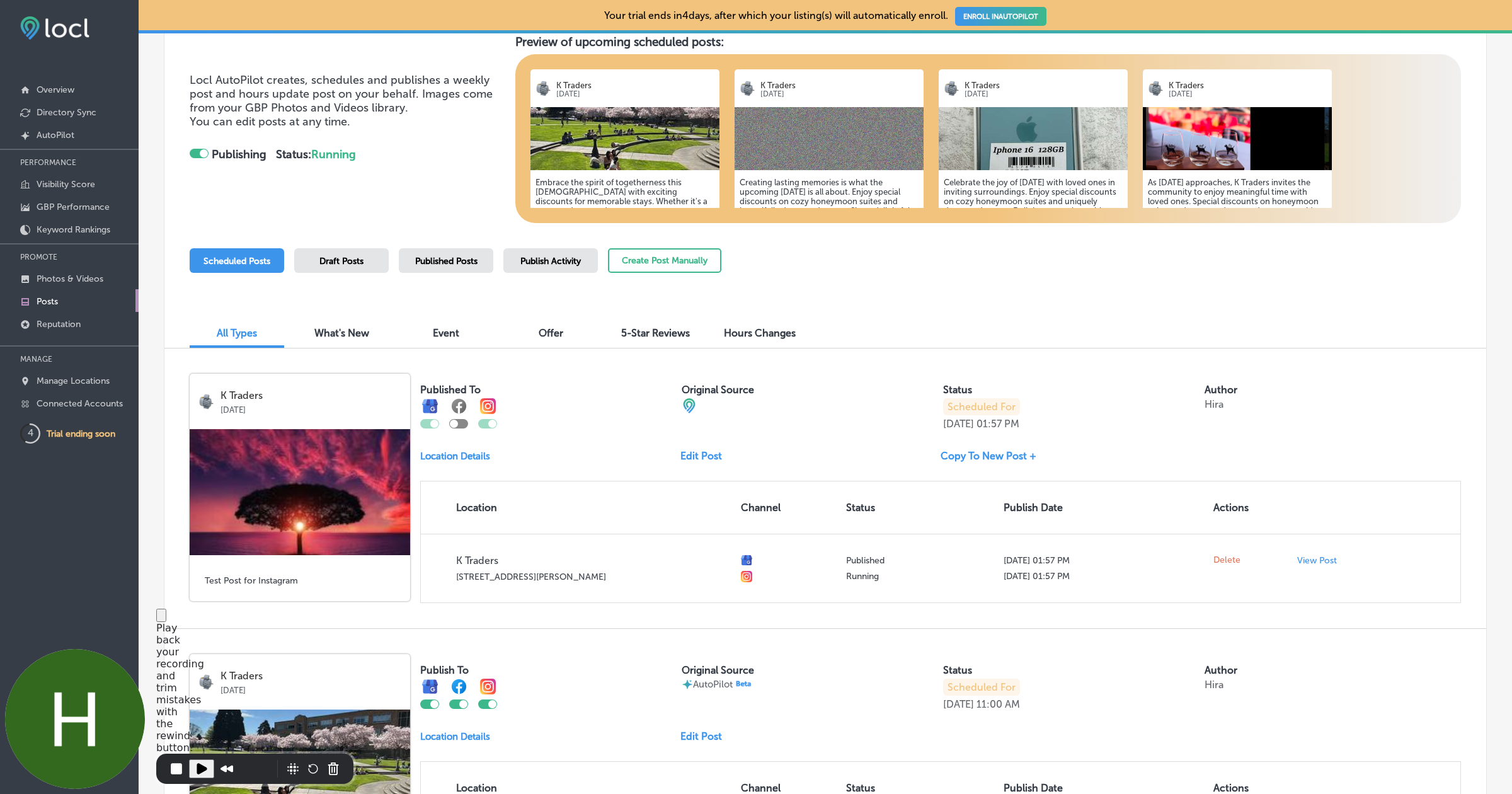
scroll to position [161, 0]
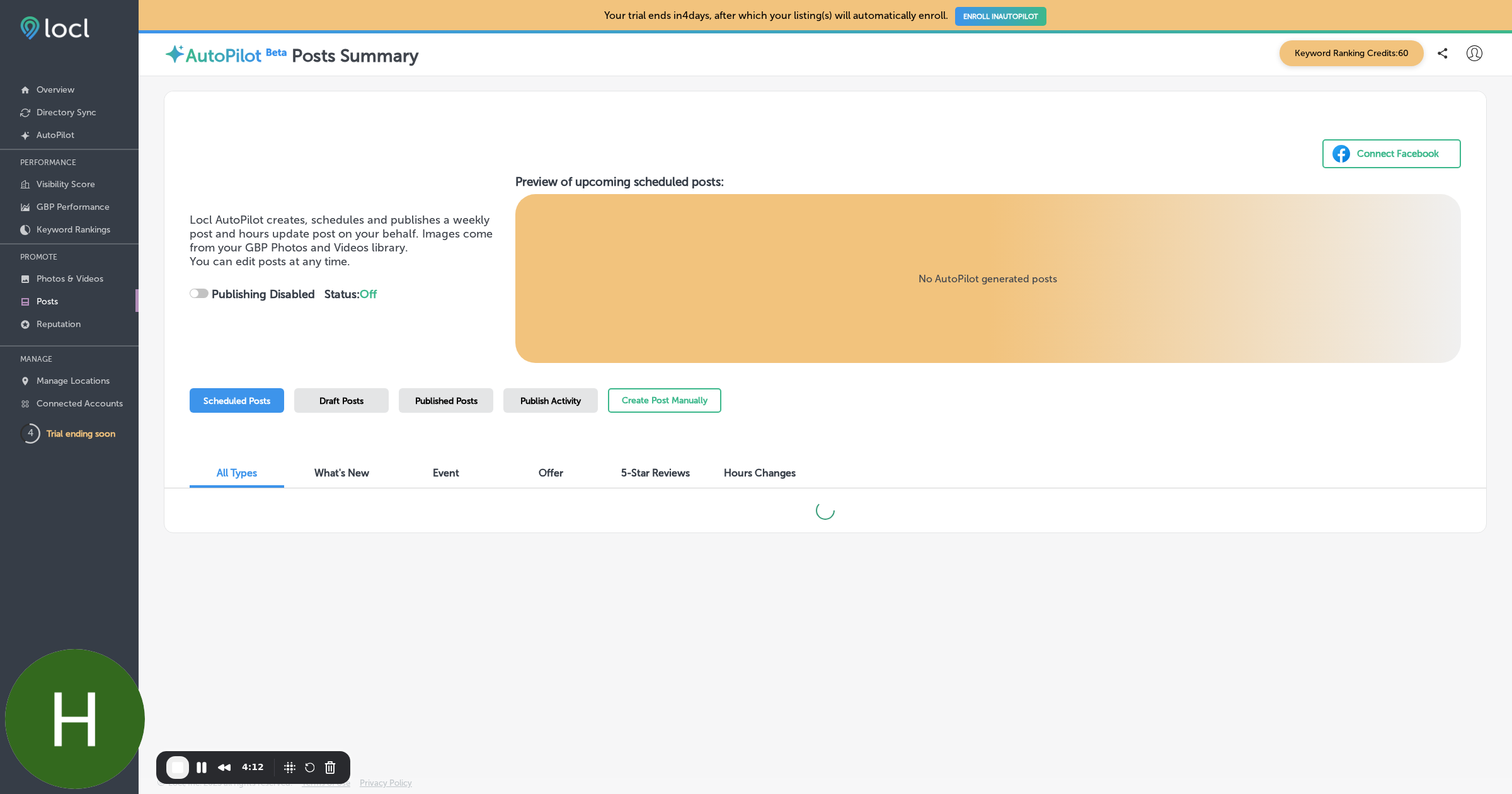
checkbox input "true"
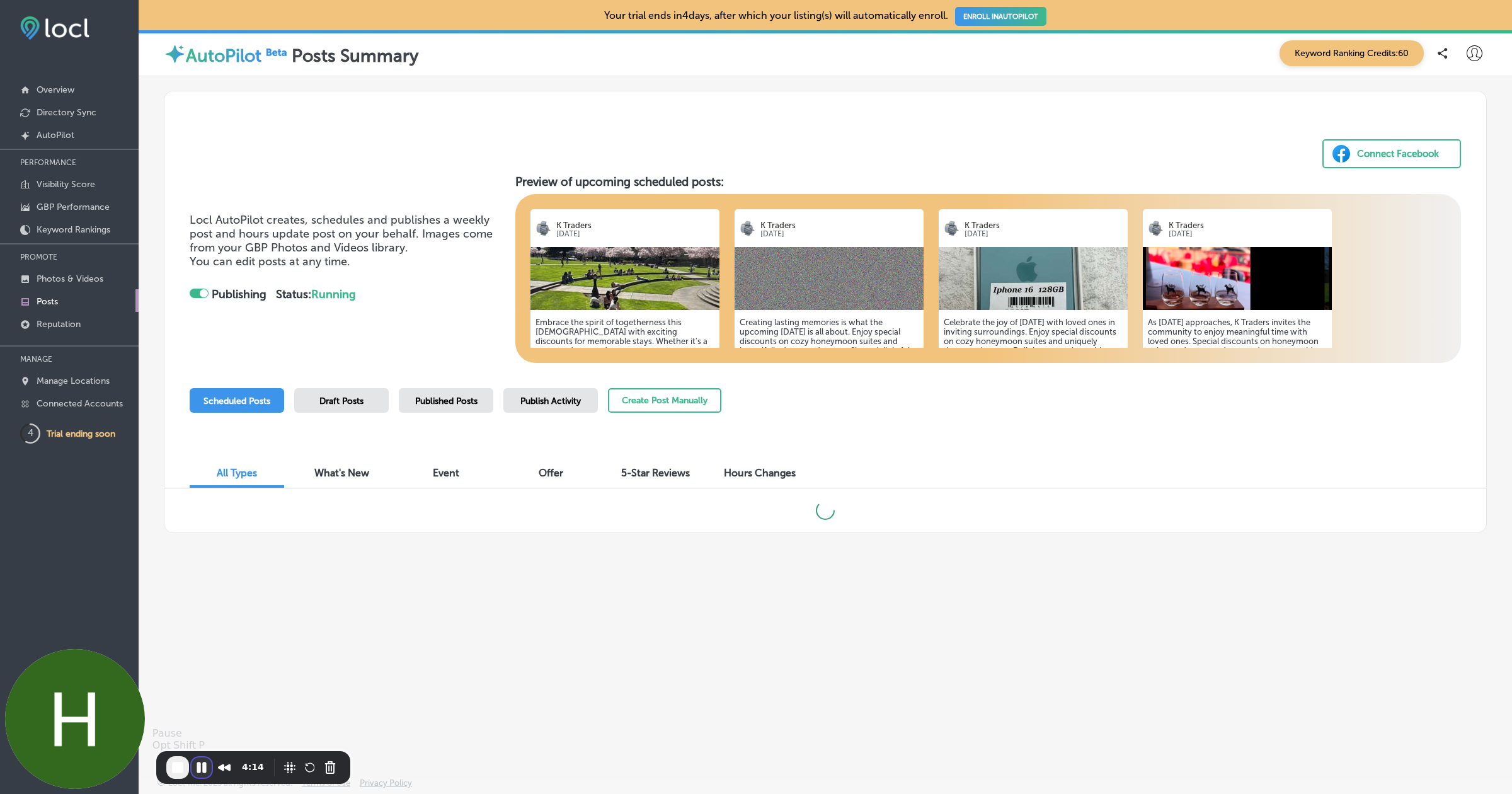
click at [201, 770] on button "Pause Recording" at bounding box center [202, 767] width 20 height 20
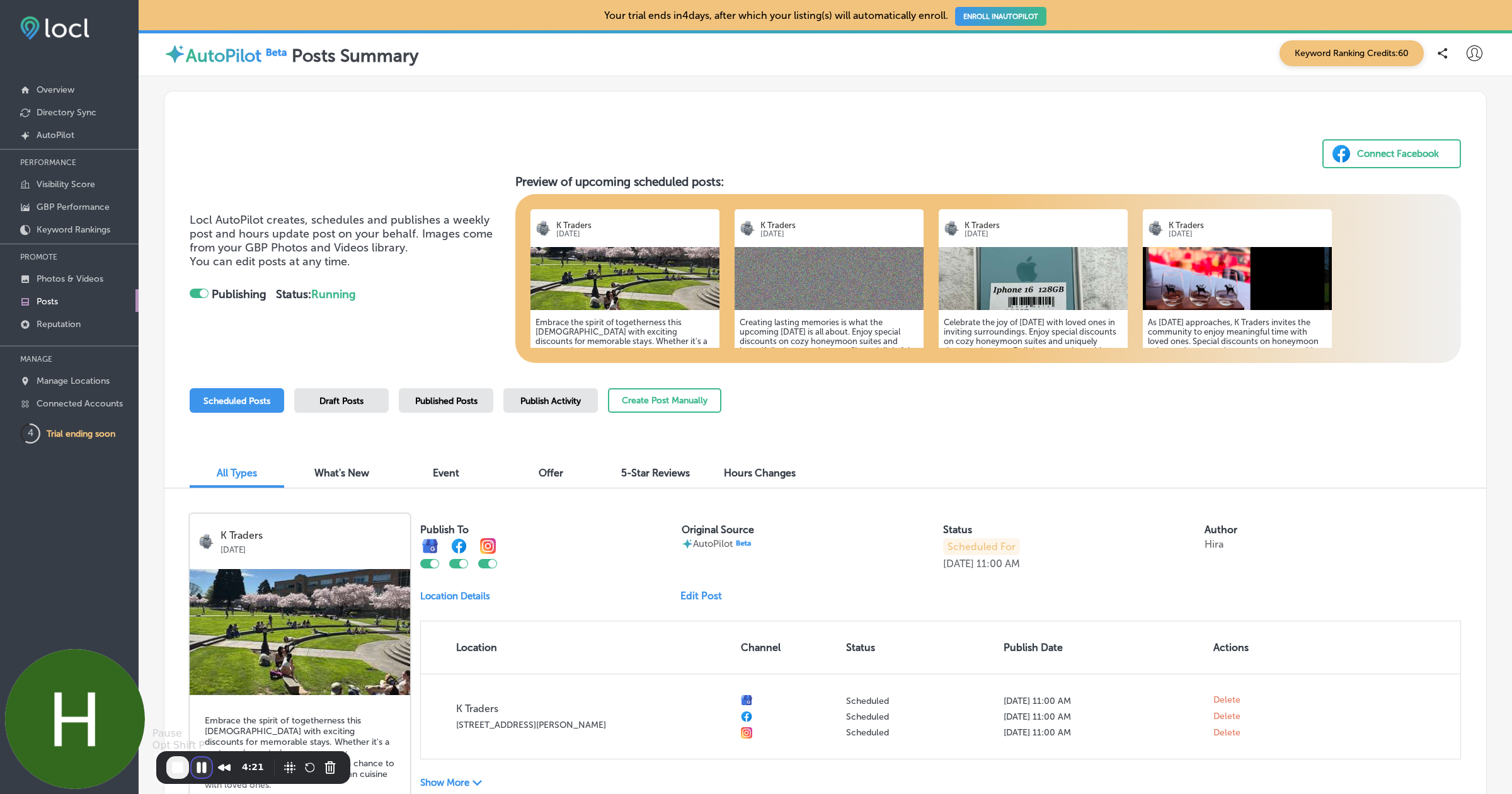
click at [203, 766] on button "Pause Recording" at bounding box center [202, 767] width 20 height 20
click at [219, 766] on button "Rewind and Trim Recording" at bounding box center [224, 767] width 20 height 20
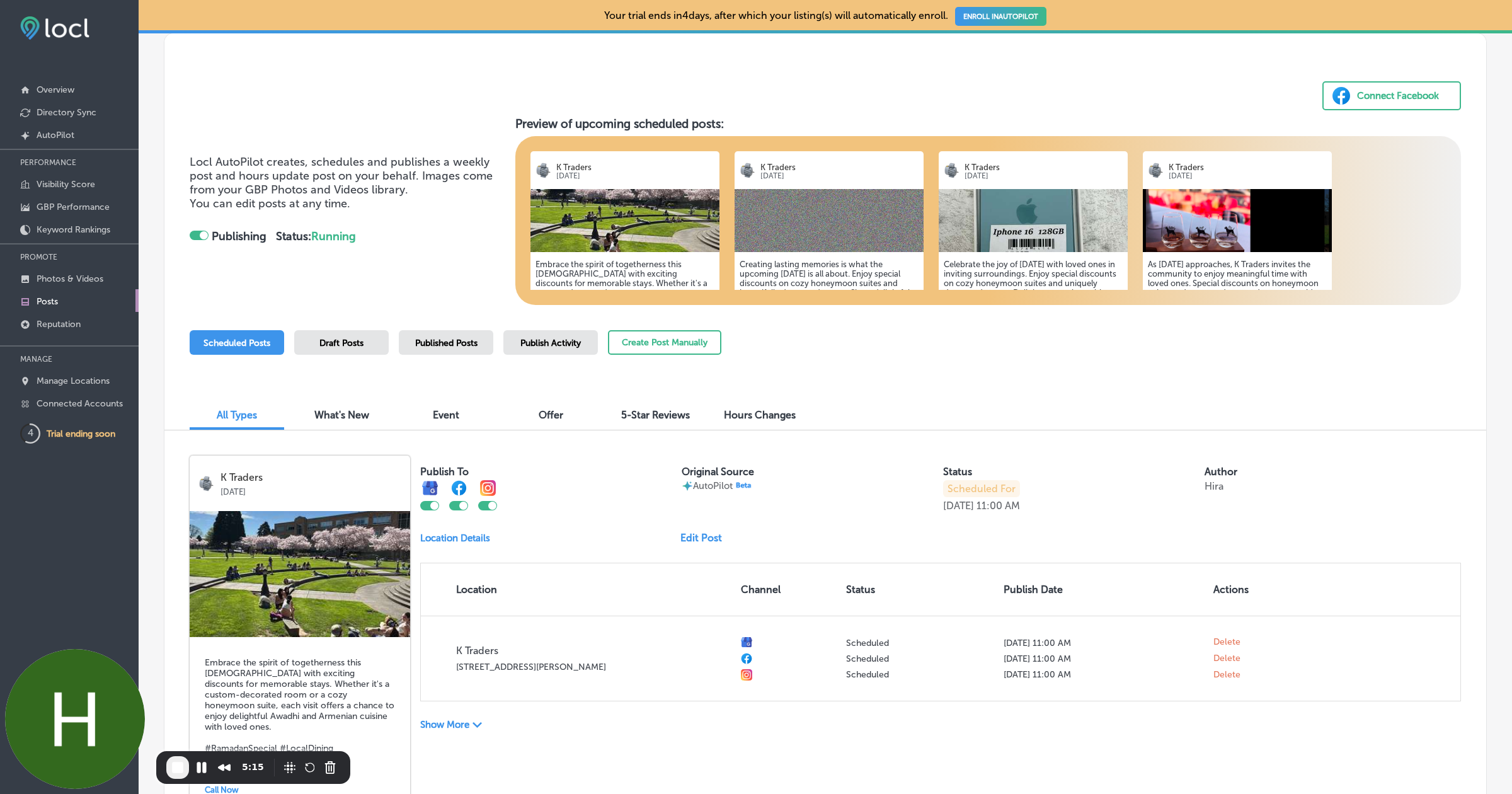
scroll to position [60, 0]
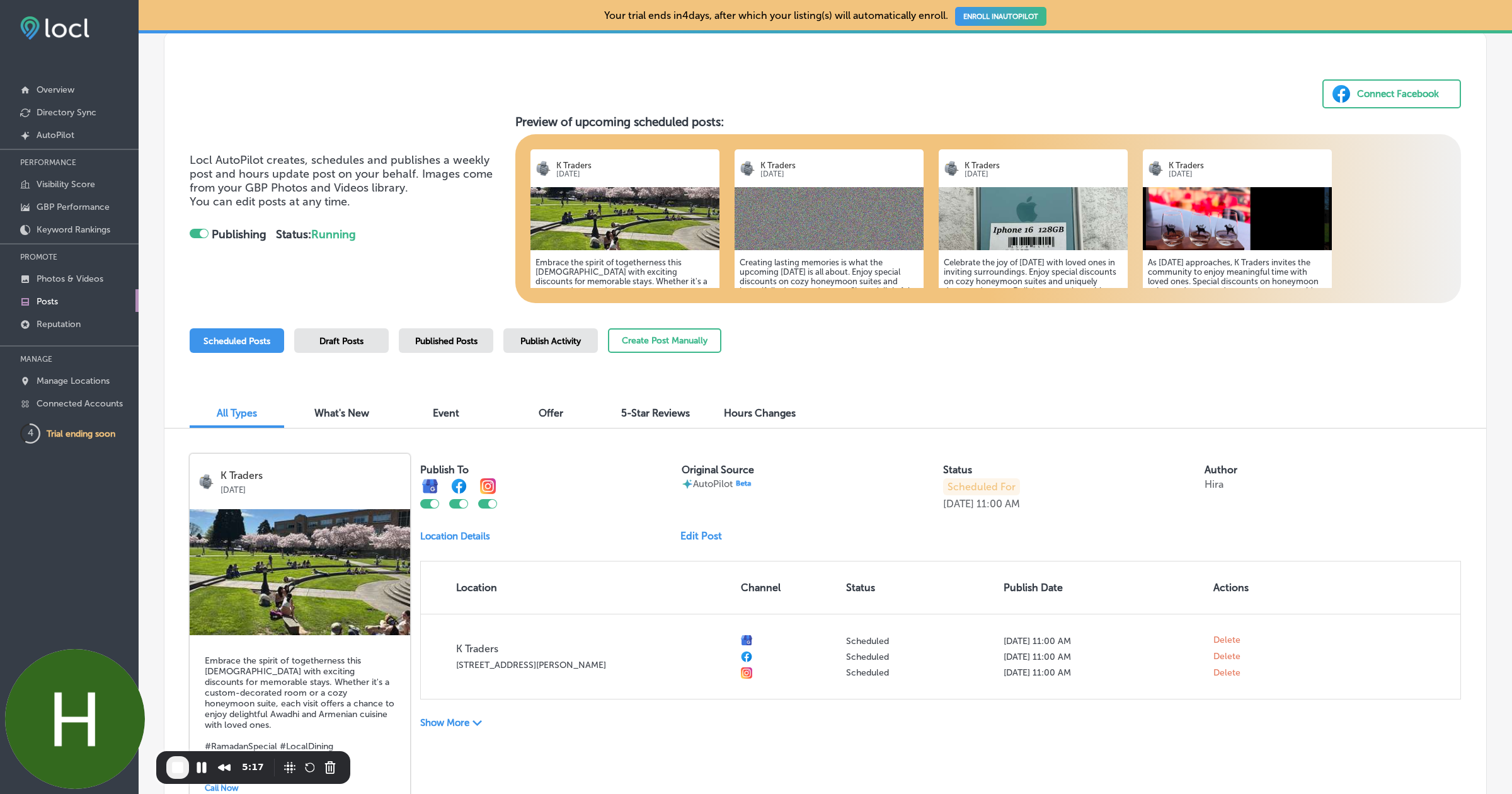
click at [457, 336] on span "Published Posts" at bounding box center [446, 341] width 63 height 11
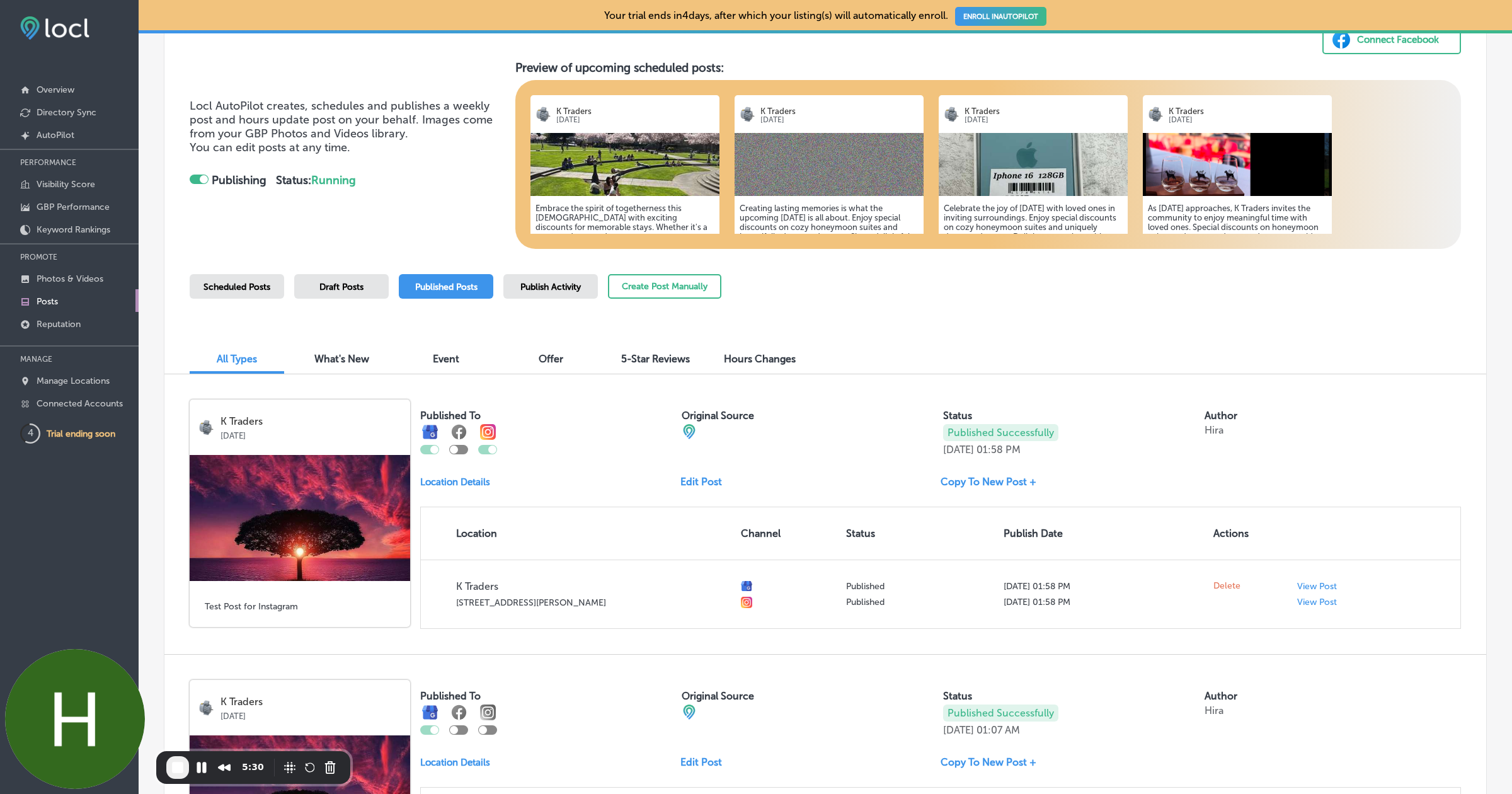
scroll to position [136, 0]
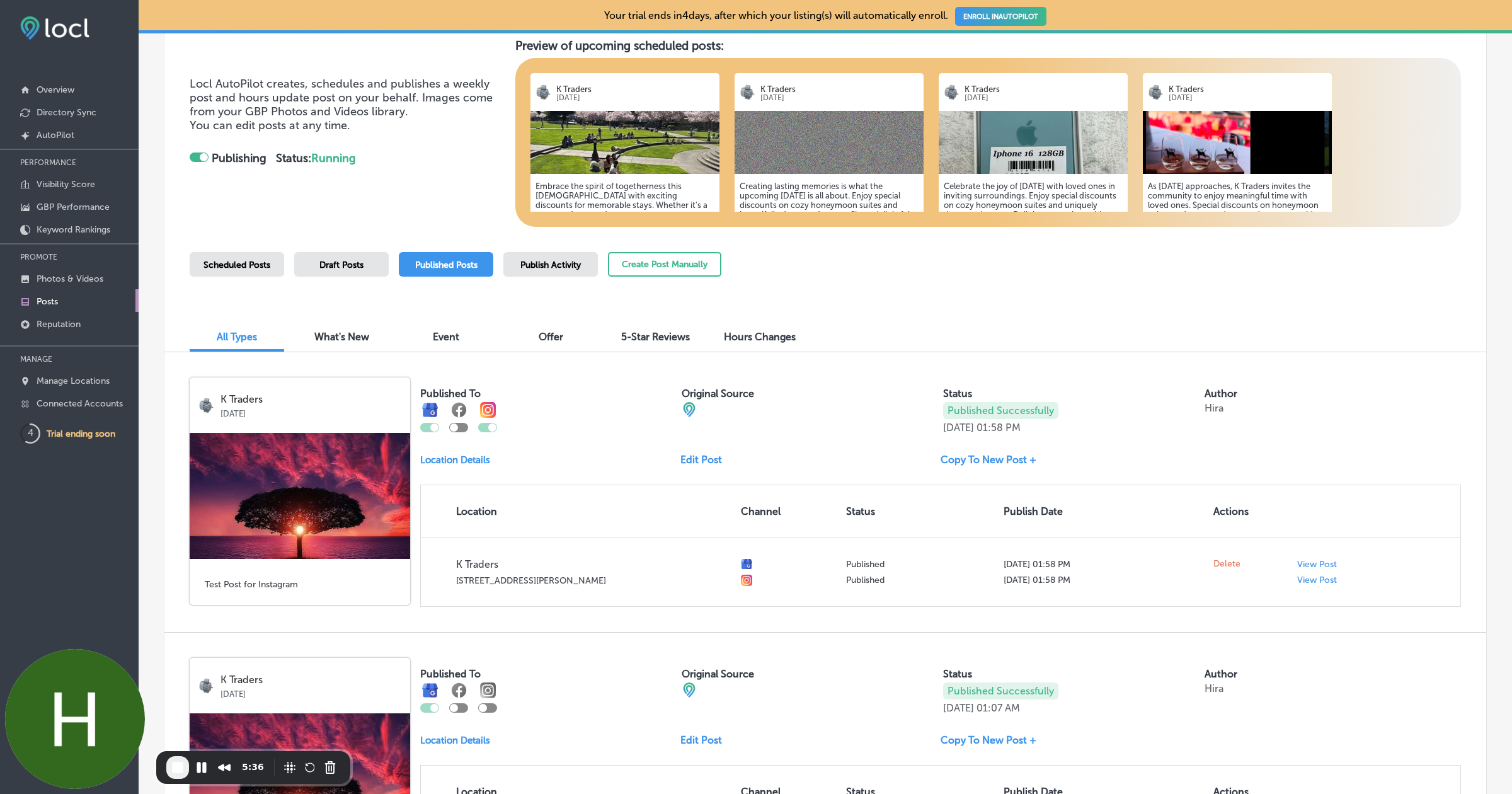
drag, startPoint x: 945, startPoint y: 423, endPoint x: 1022, endPoint y: 452, distance: 82.3
click at [1071, 422] on div "Published Successfully [DATE] 01:58 PM" at bounding box center [1071, 418] width 256 height 31
click at [713, 461] on link "Edit Post" at bounding box center [706, 459] width 52 height 12
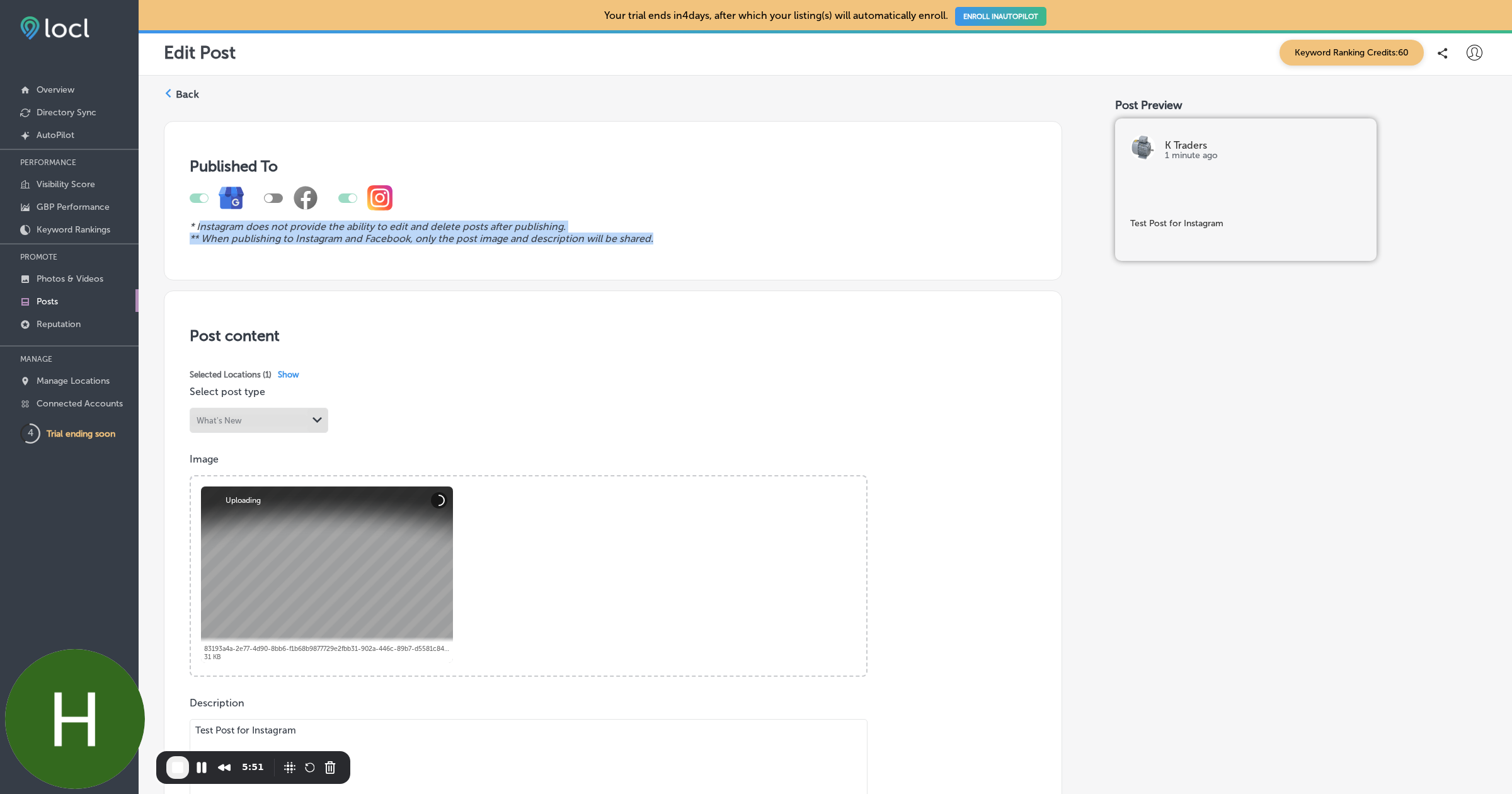
drag, startPoint x: 200, startPoint y: 226, endPoint x: 679, endPoint y: 232, distance: 479.0
click at [679, 235] on div "* Instagram does not provide the ability to edit and delete posts after publish…" at bounding box center [613, 209] width 846 height 69
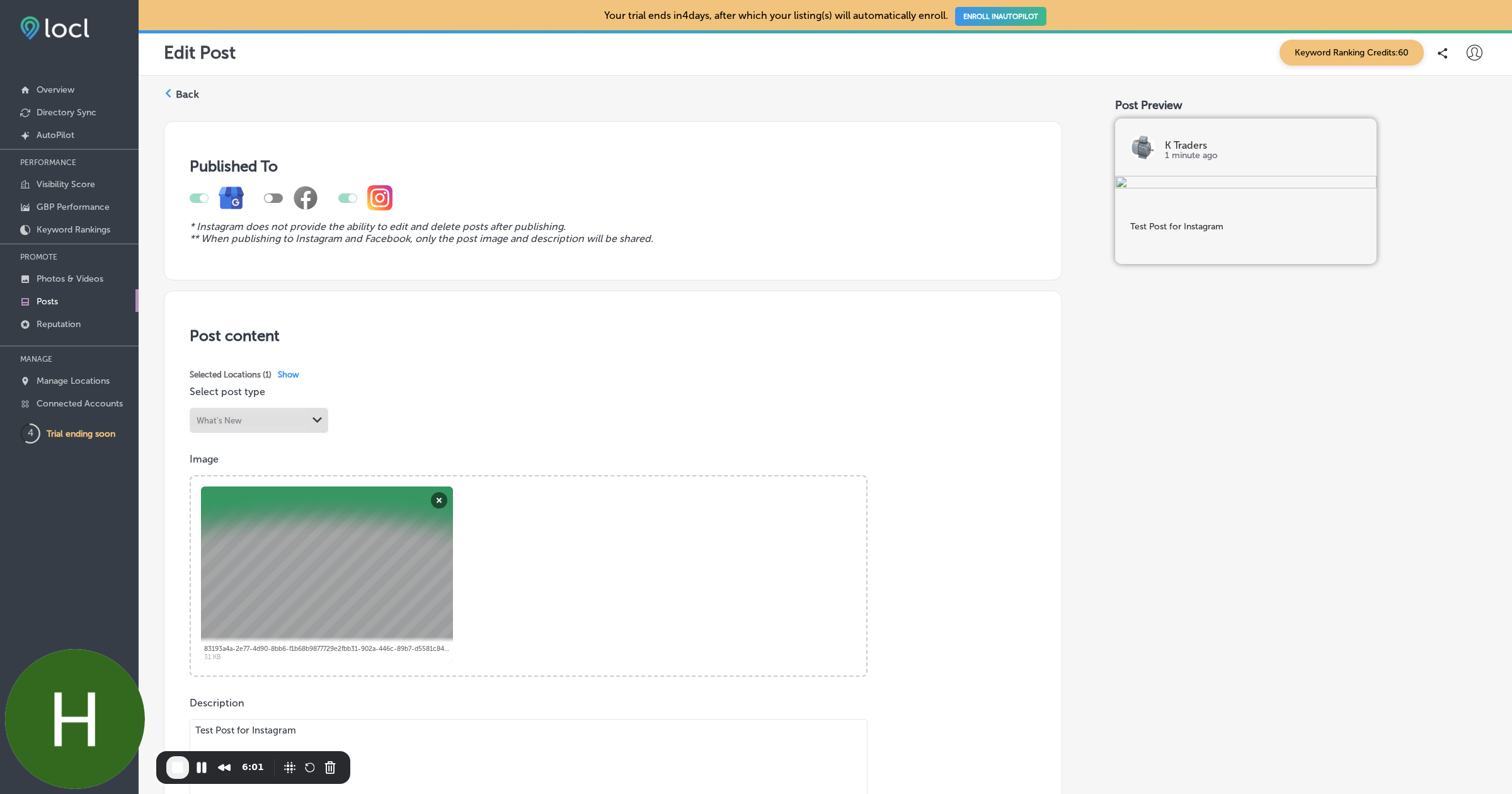
click at [168, 94] on icon at bounding box center [169, 93] width 9 height 9
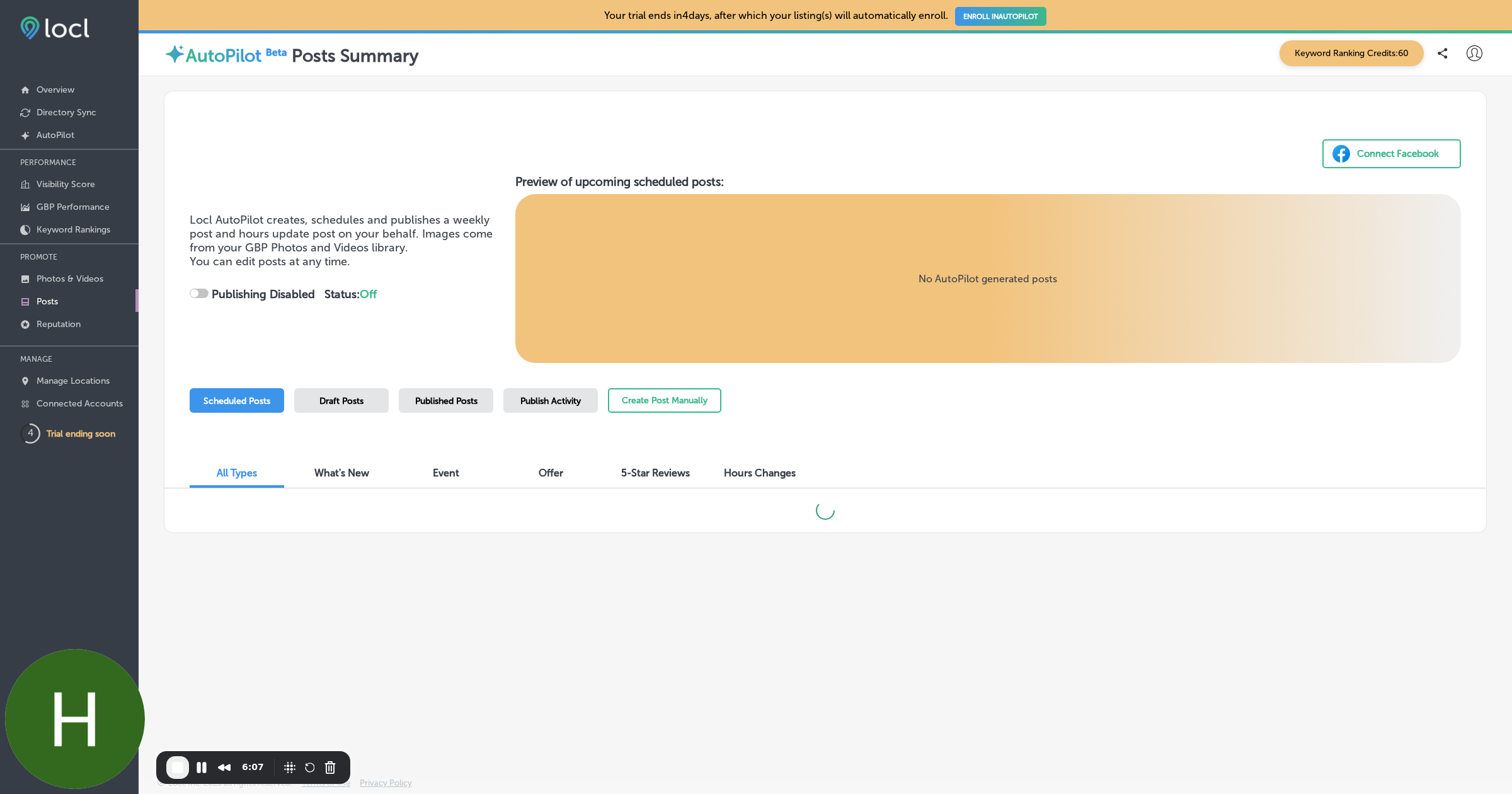
click at [446, 407] on div "Published Posts" at bounding box center [445, 400] width 94 height 25
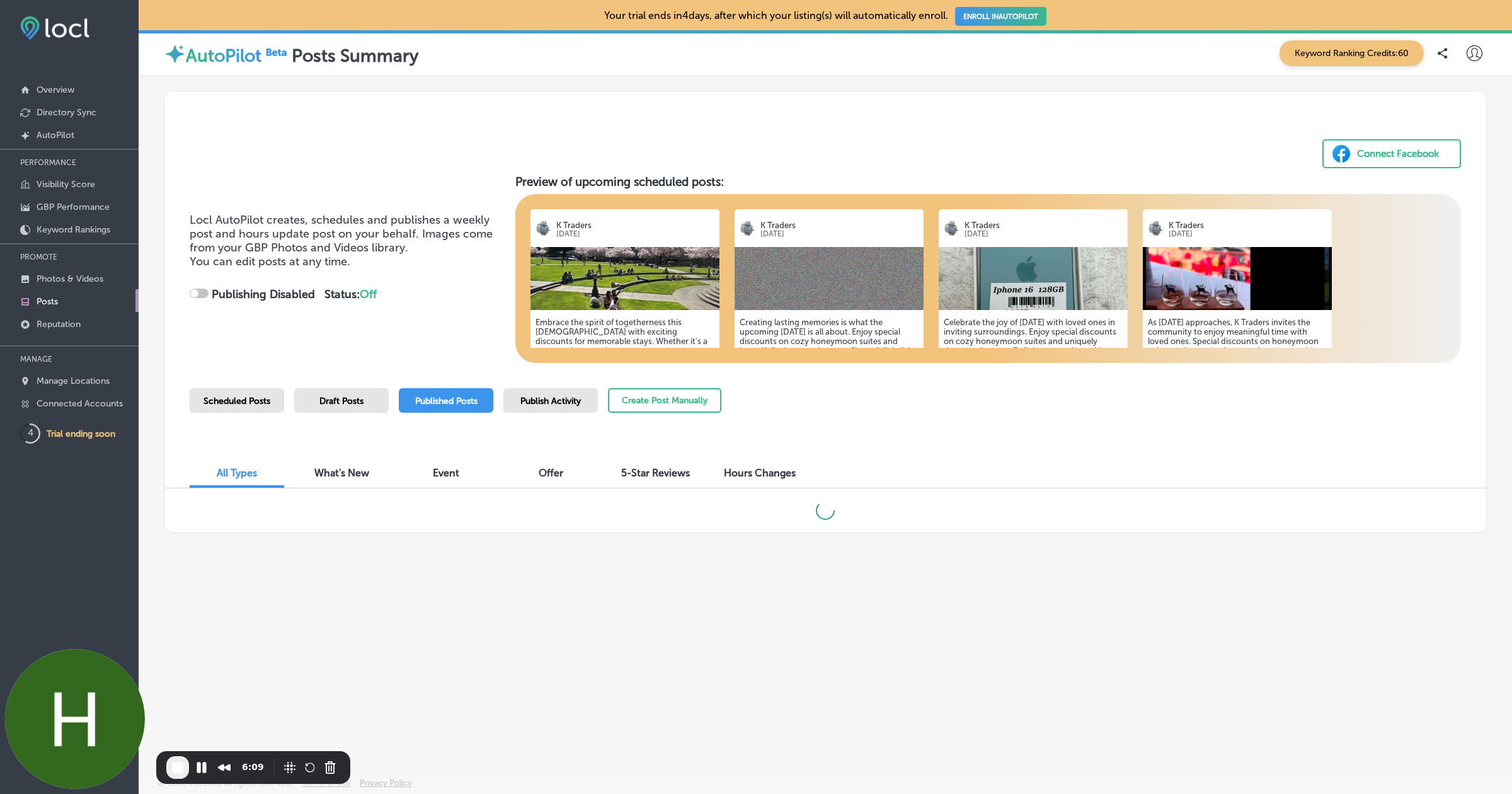
checkbox input "true"
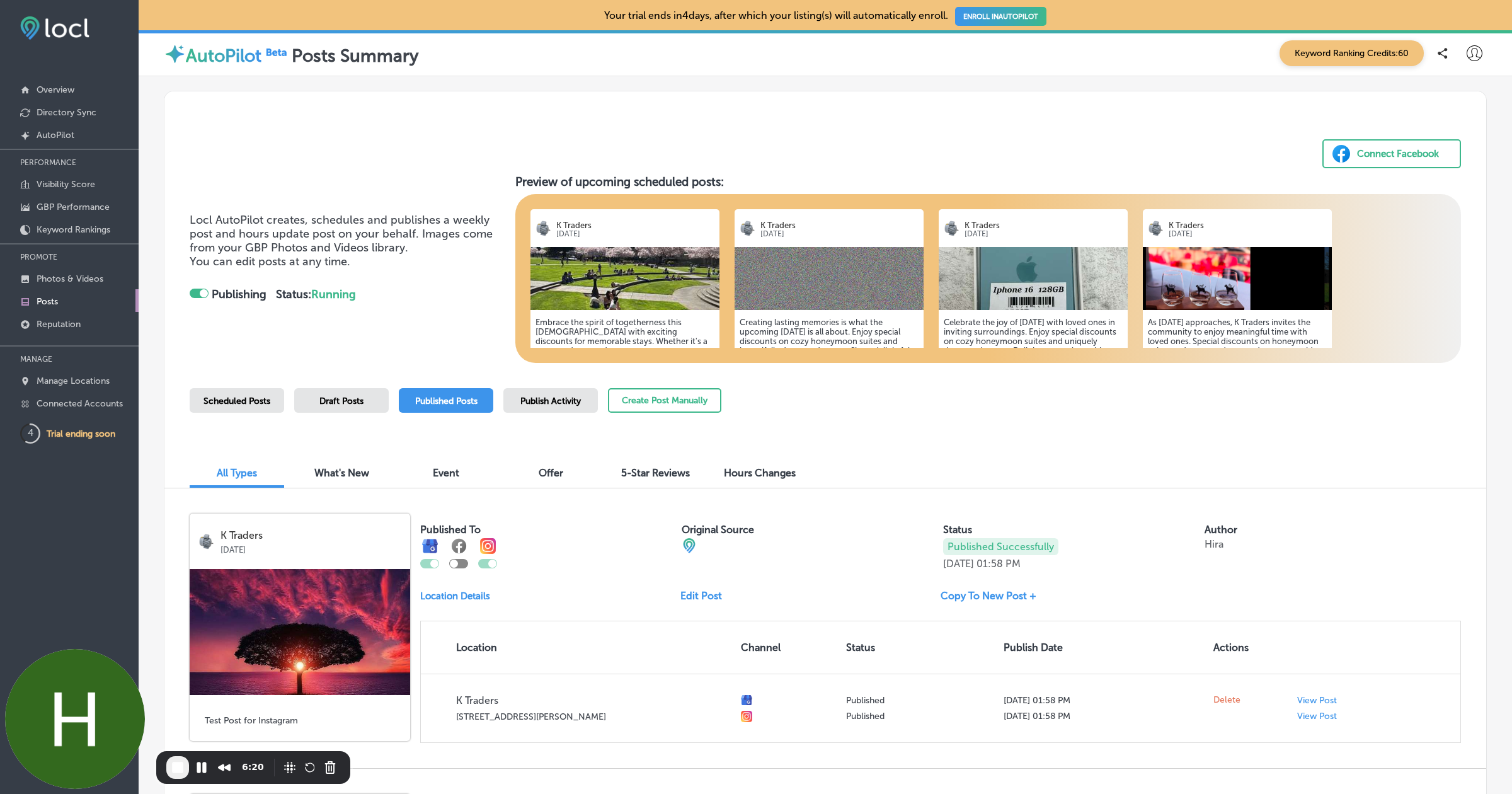
scroll to position [101, 0]
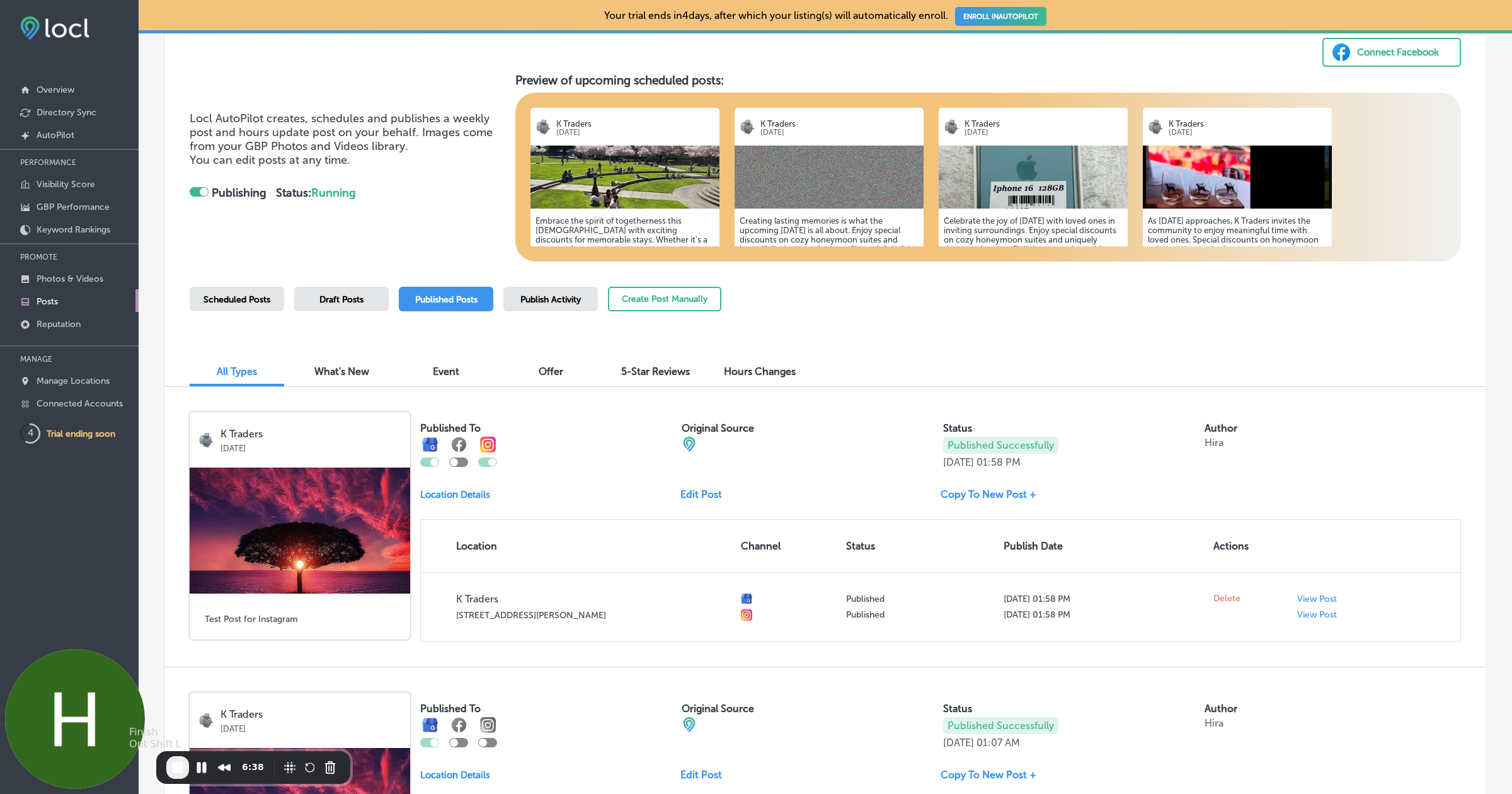
click at [179, 766] on span "End Recording" at bounding box center [177, 767] width 15 height 15
